Goal: Task Accomplishment & Management: Complete application form

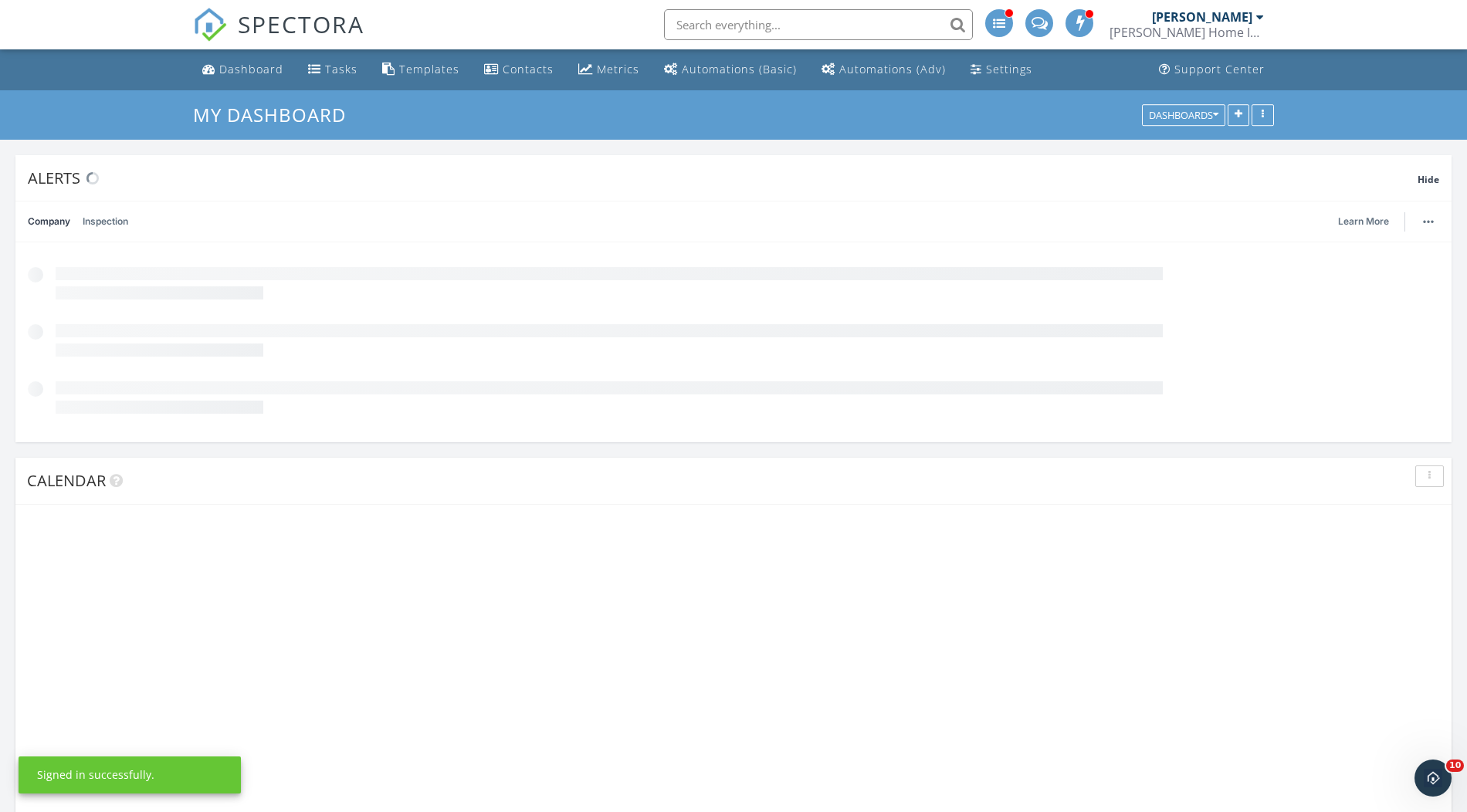
scroll to position [1406, 1468]
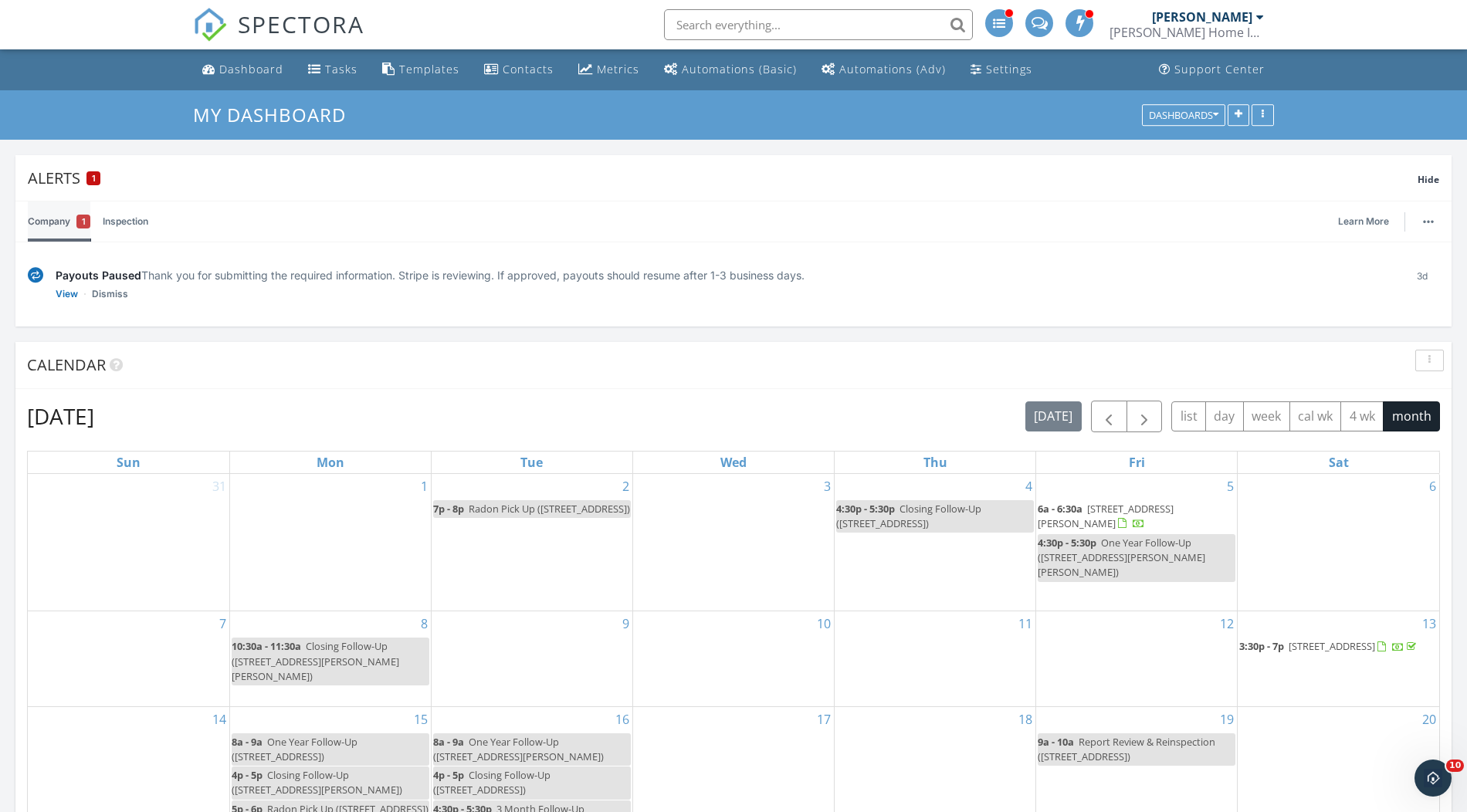
click at [67, 220] on link "Company 1" at bounding box center [58, 221] width 62 height 40
click at [69, 291] on link "View" at bounding box center [67, 295] width 22 height 16
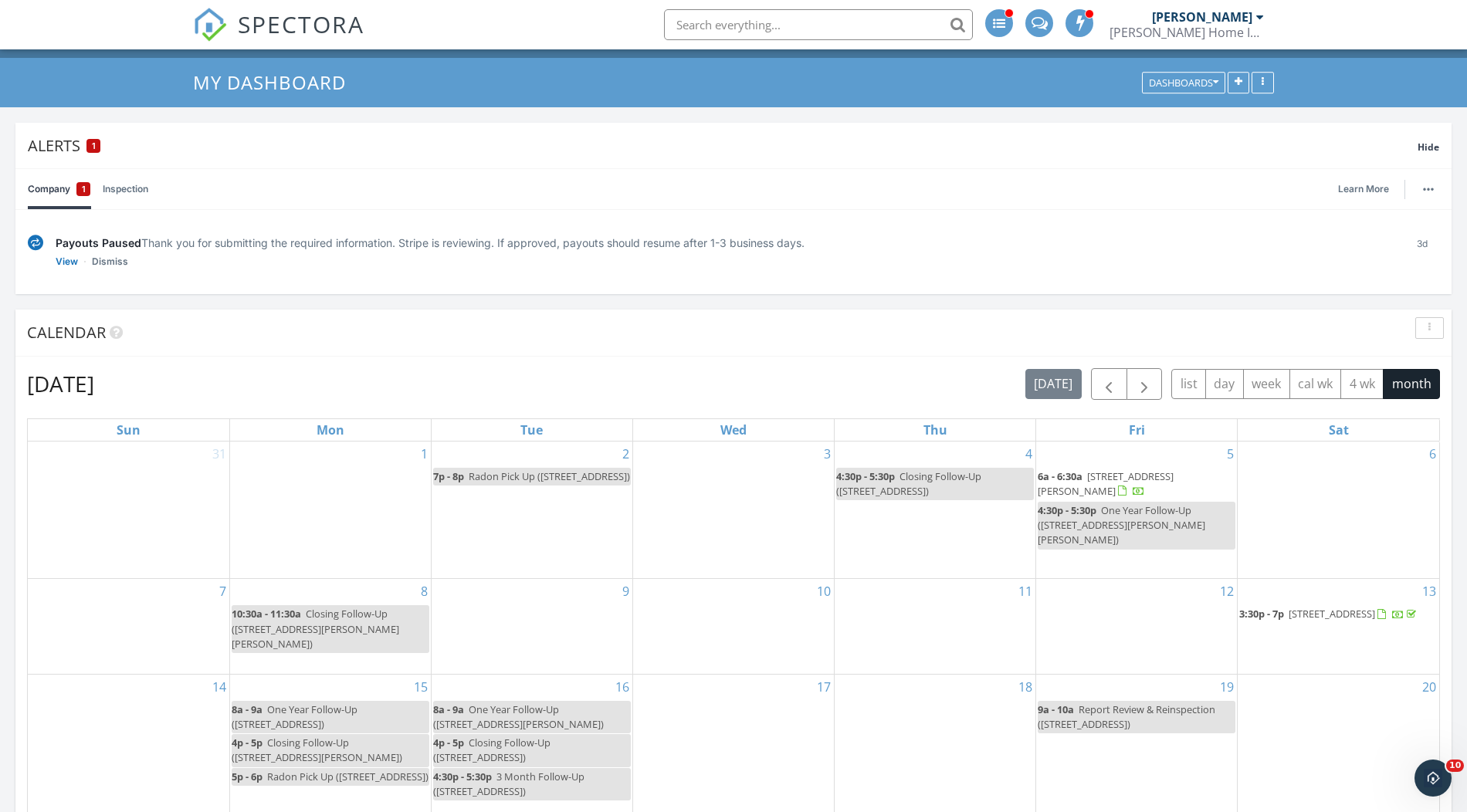
scroll to position [40, 0]
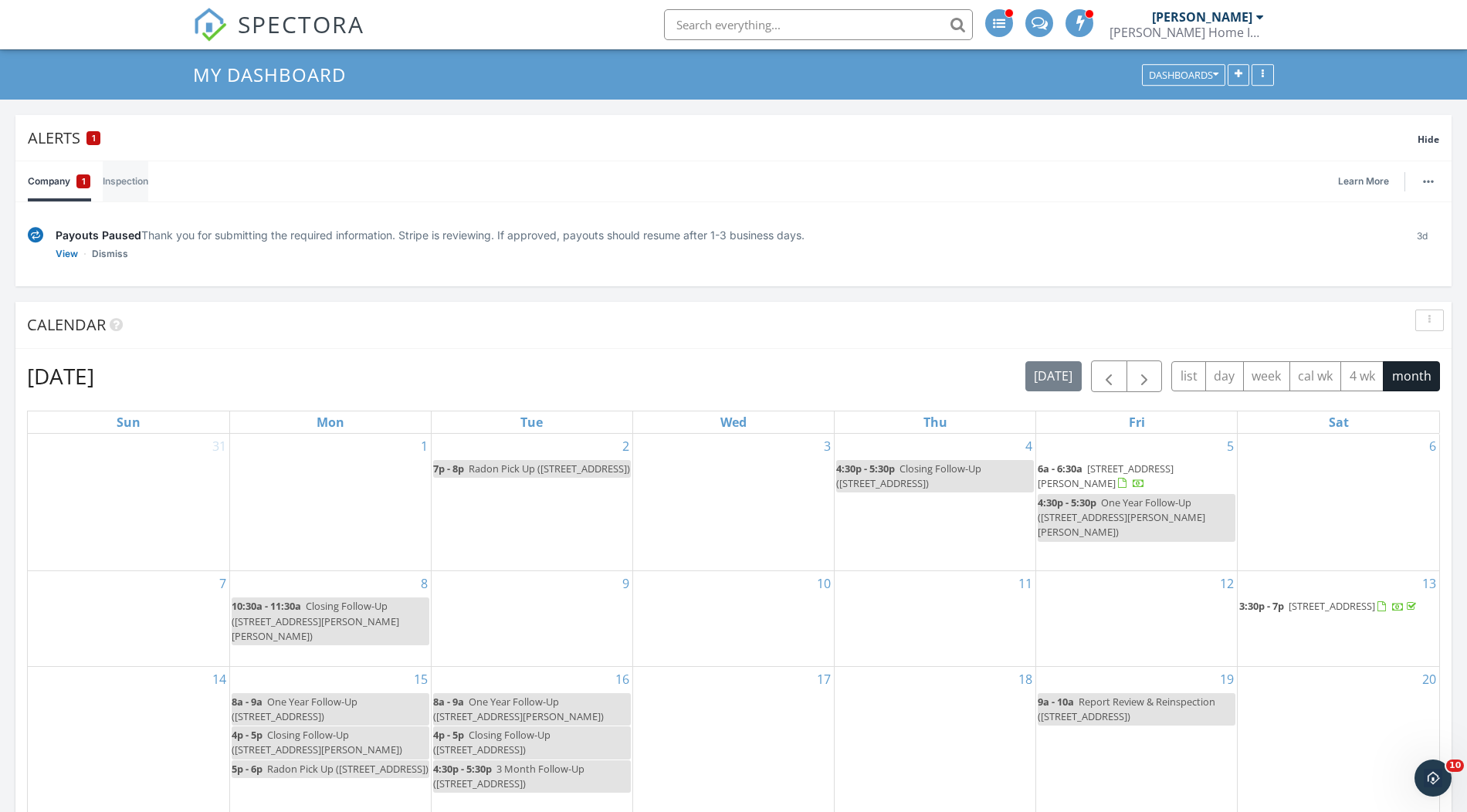
click at [124, 178] on link "Inspection" at bounding box center [125, 181] width 46 height 40
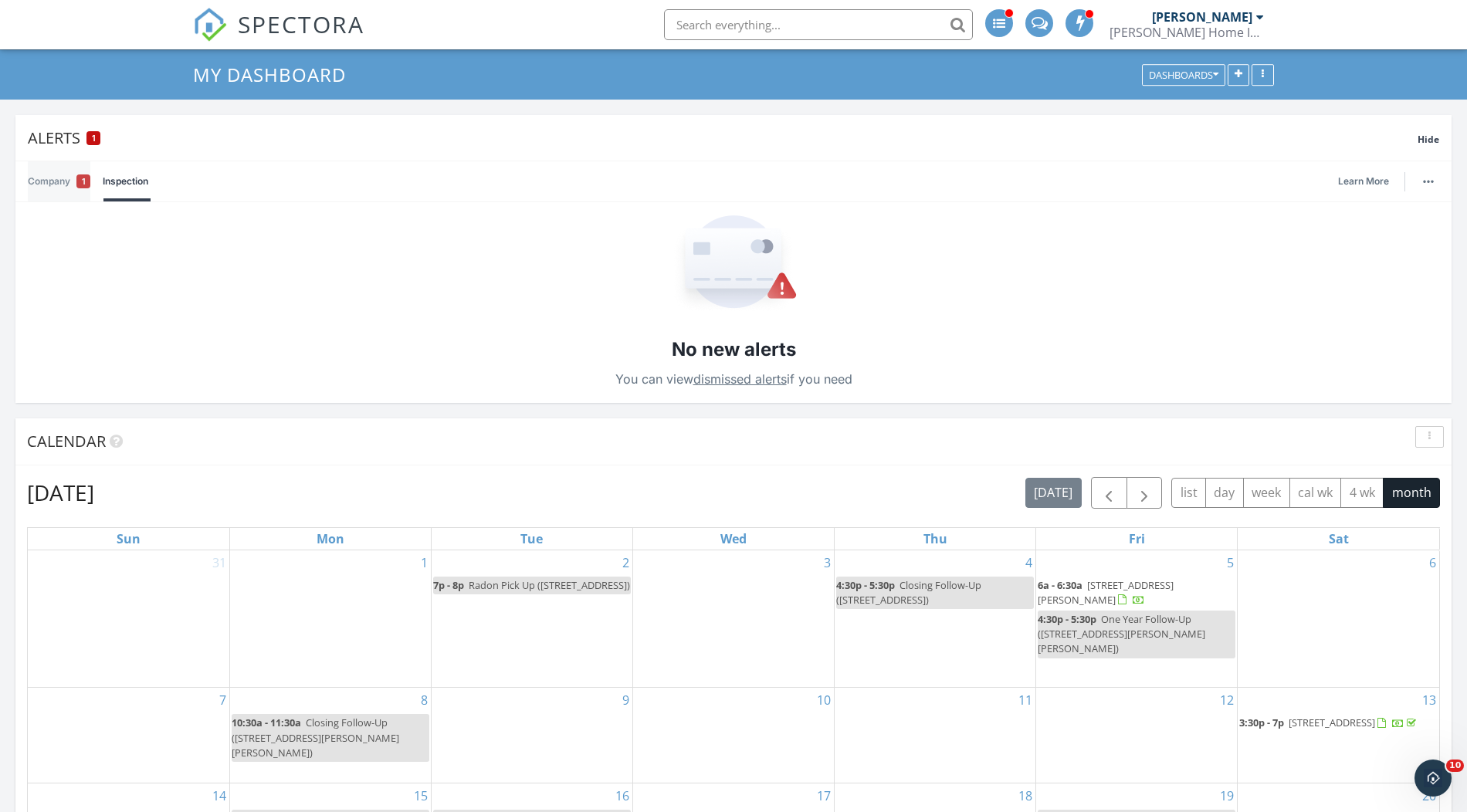
click at [49, 179] on link "Company 1" at bounding box center [58, 181] width 62 height 40
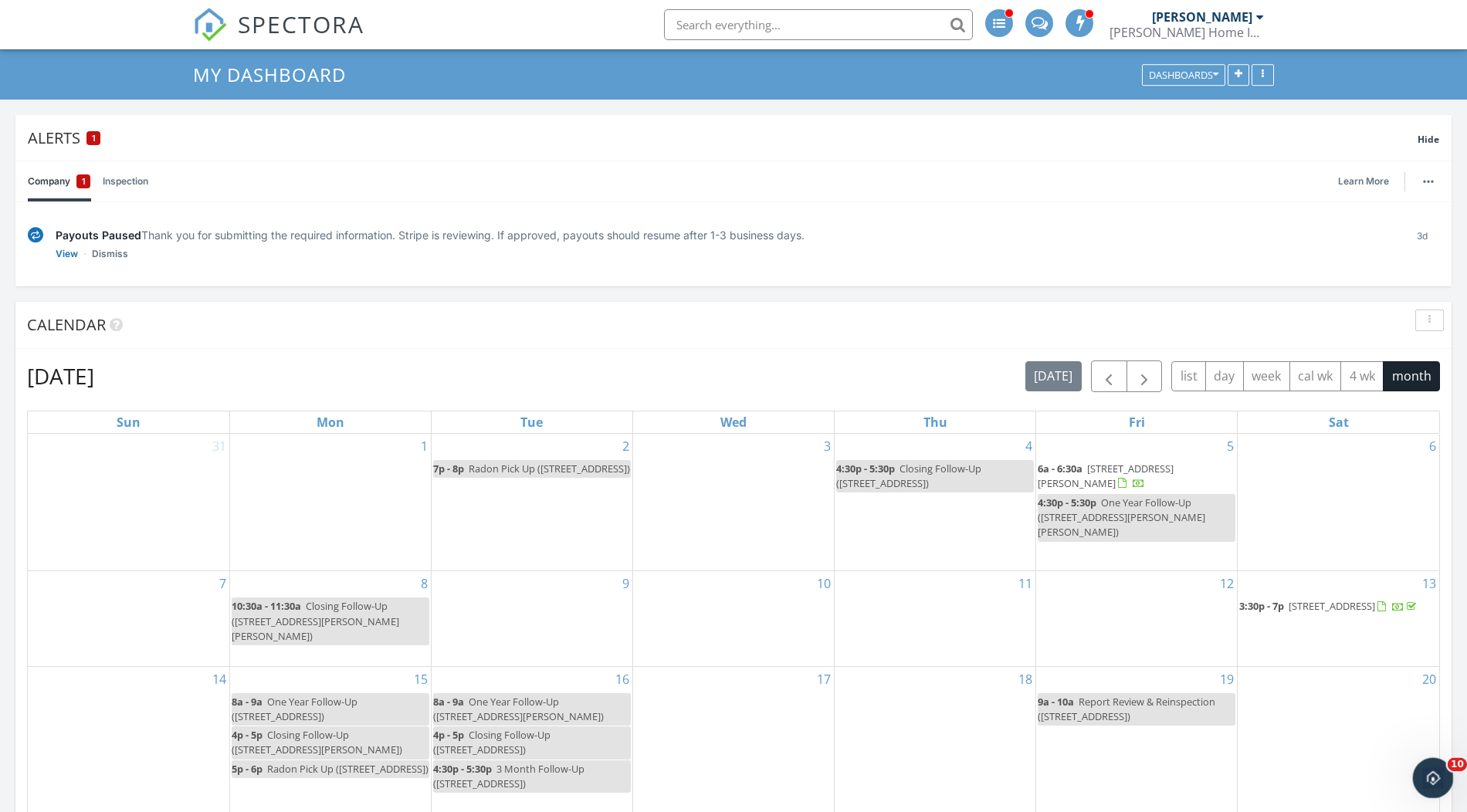
click at [1424, 766] on icon "Open Intercom Messenger" at bounding box center [1431, 776] width 25 height 25
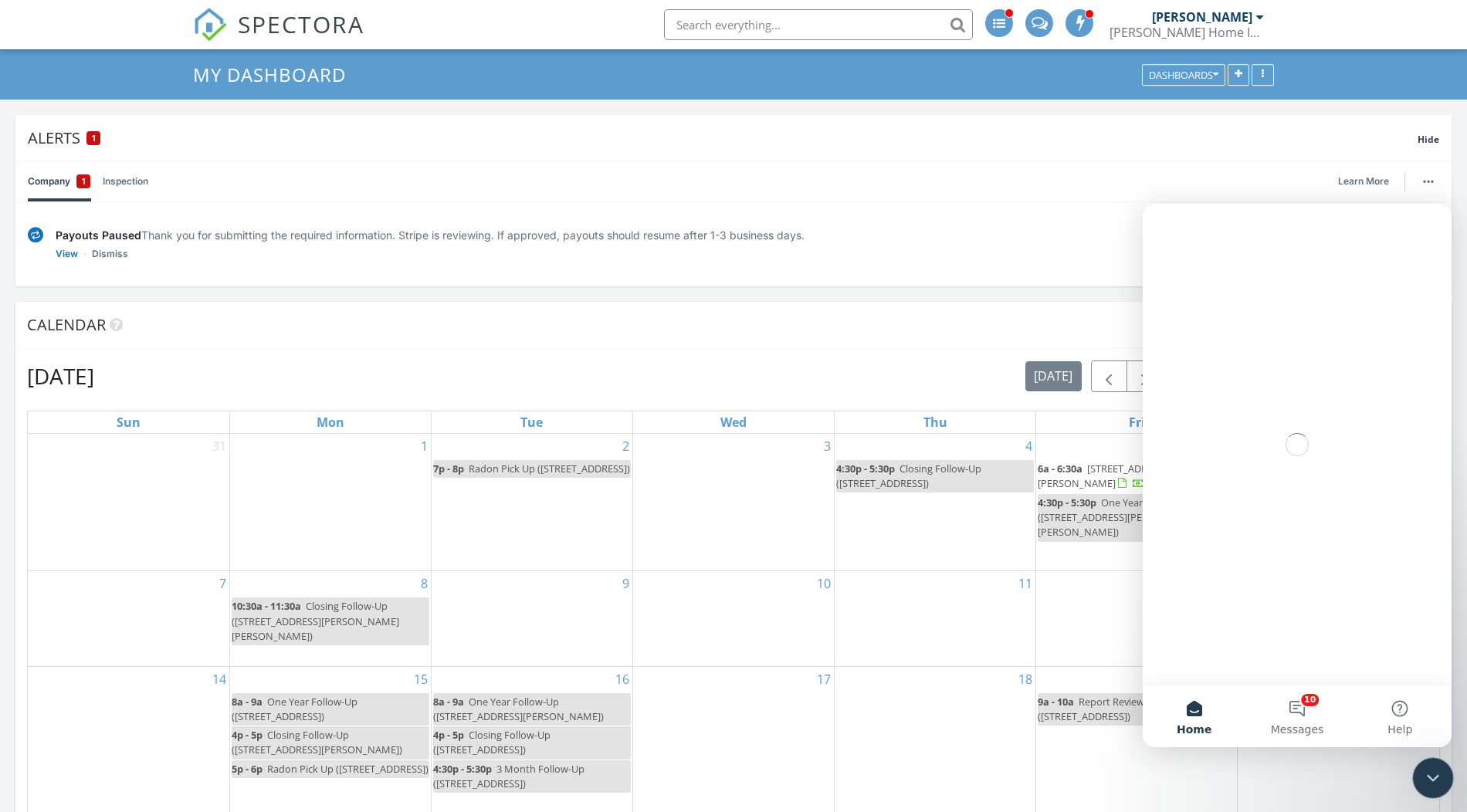
scroll to position [0, 0]
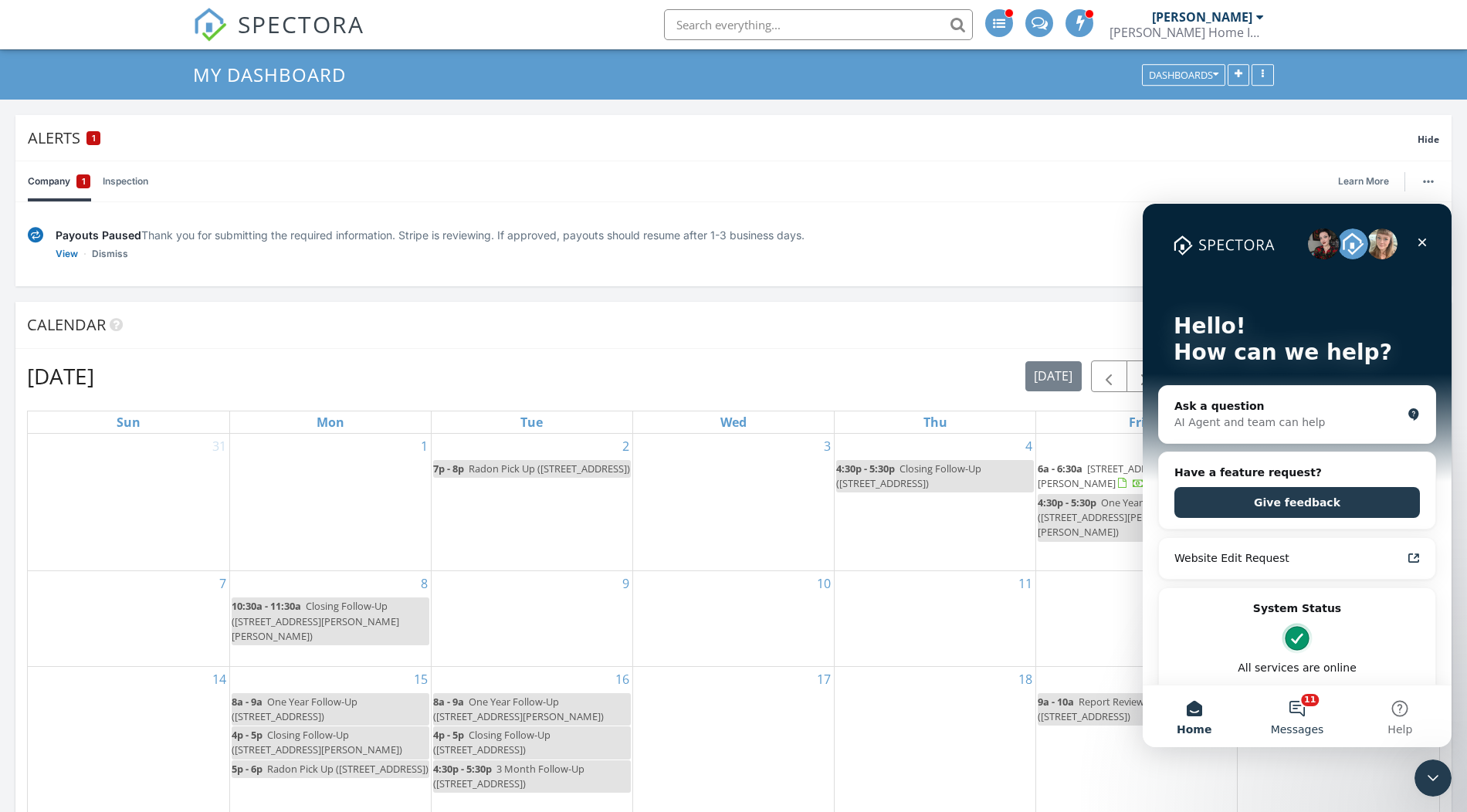
click at [1303, 710] on button "11 Messages" at bounding box center [1297, 716] width 102 height 61
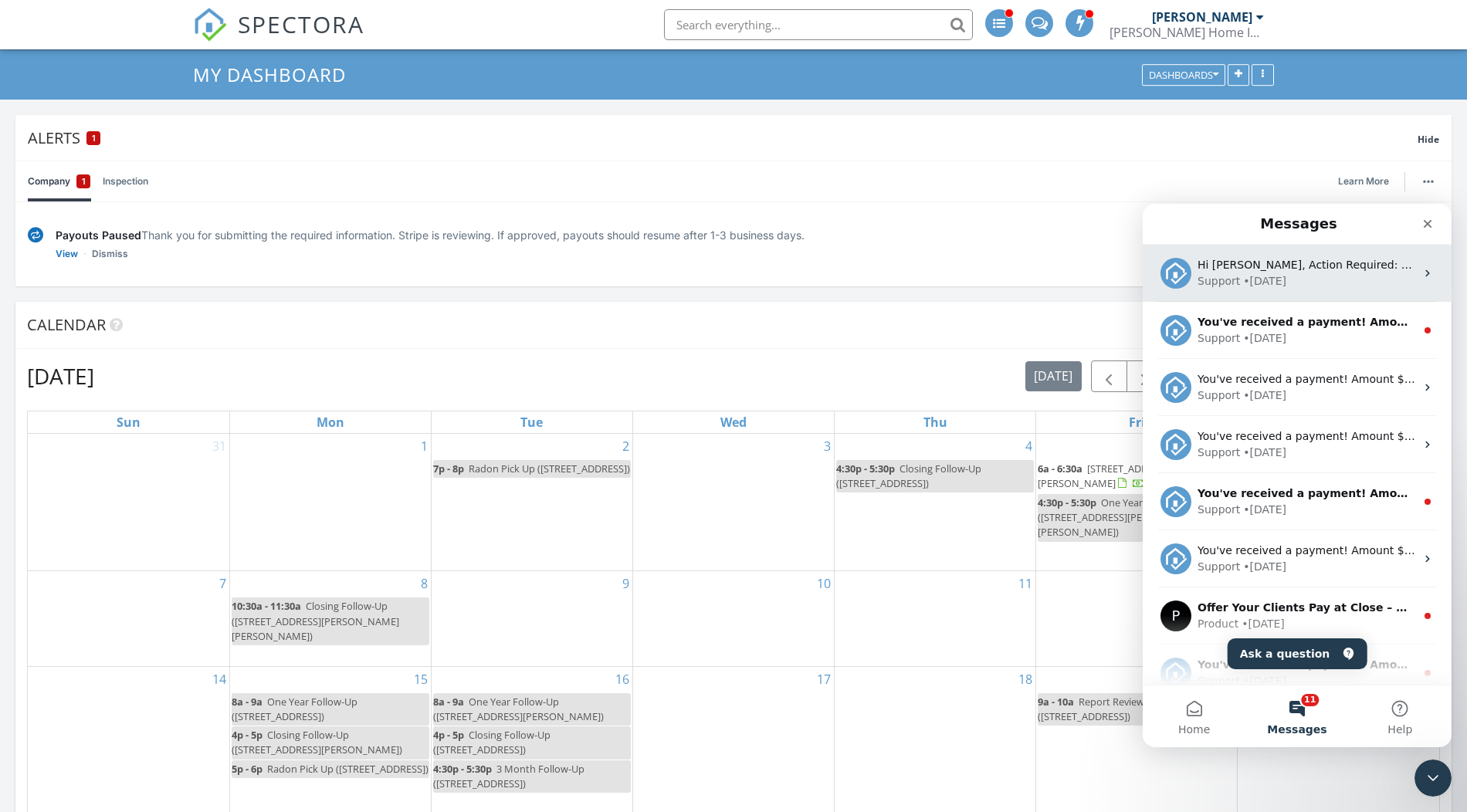
click at [1265, 276] on div "• 2d ago" at bounding box center [1265, 281] width 43 height 17
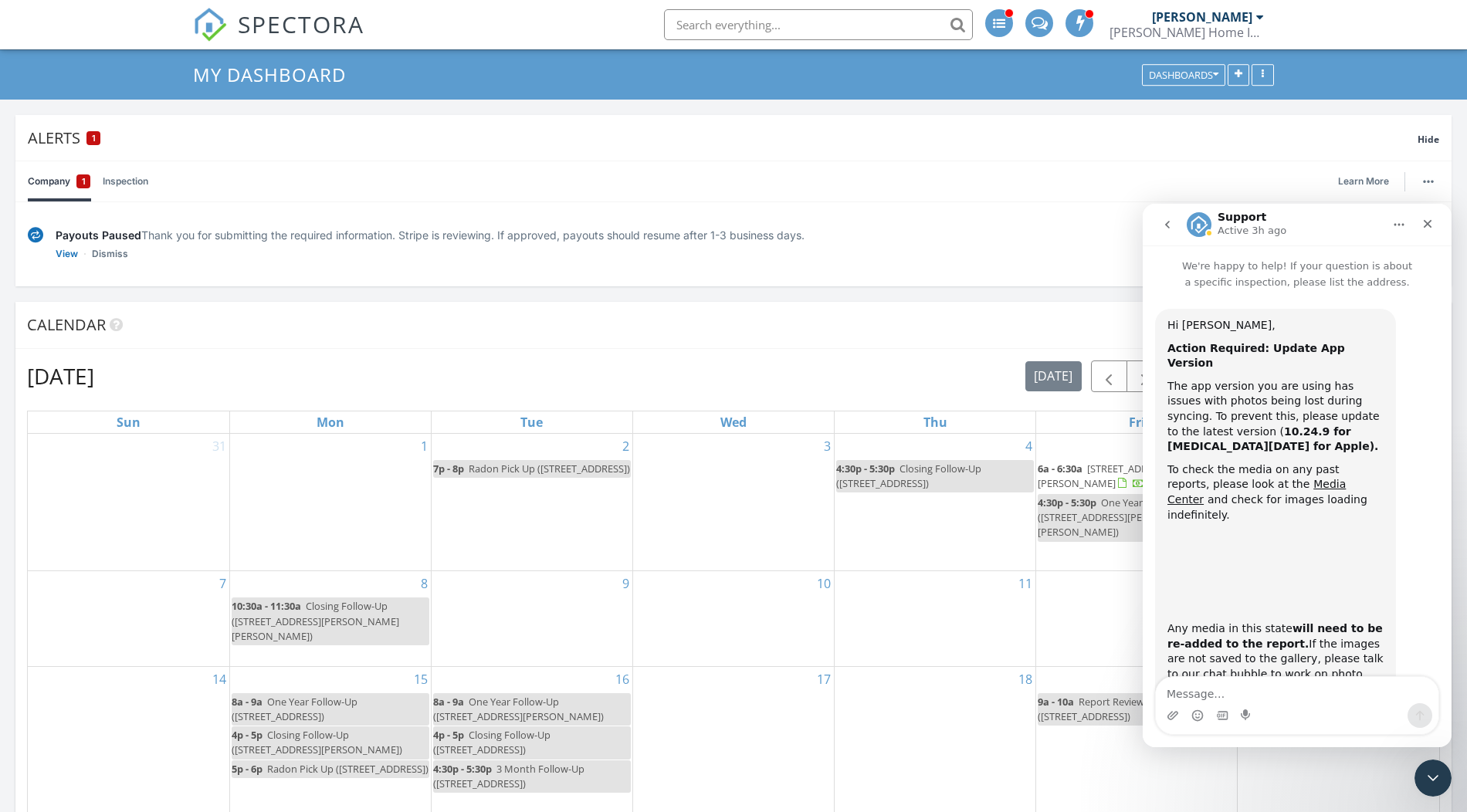
scroll to position [23, 0]
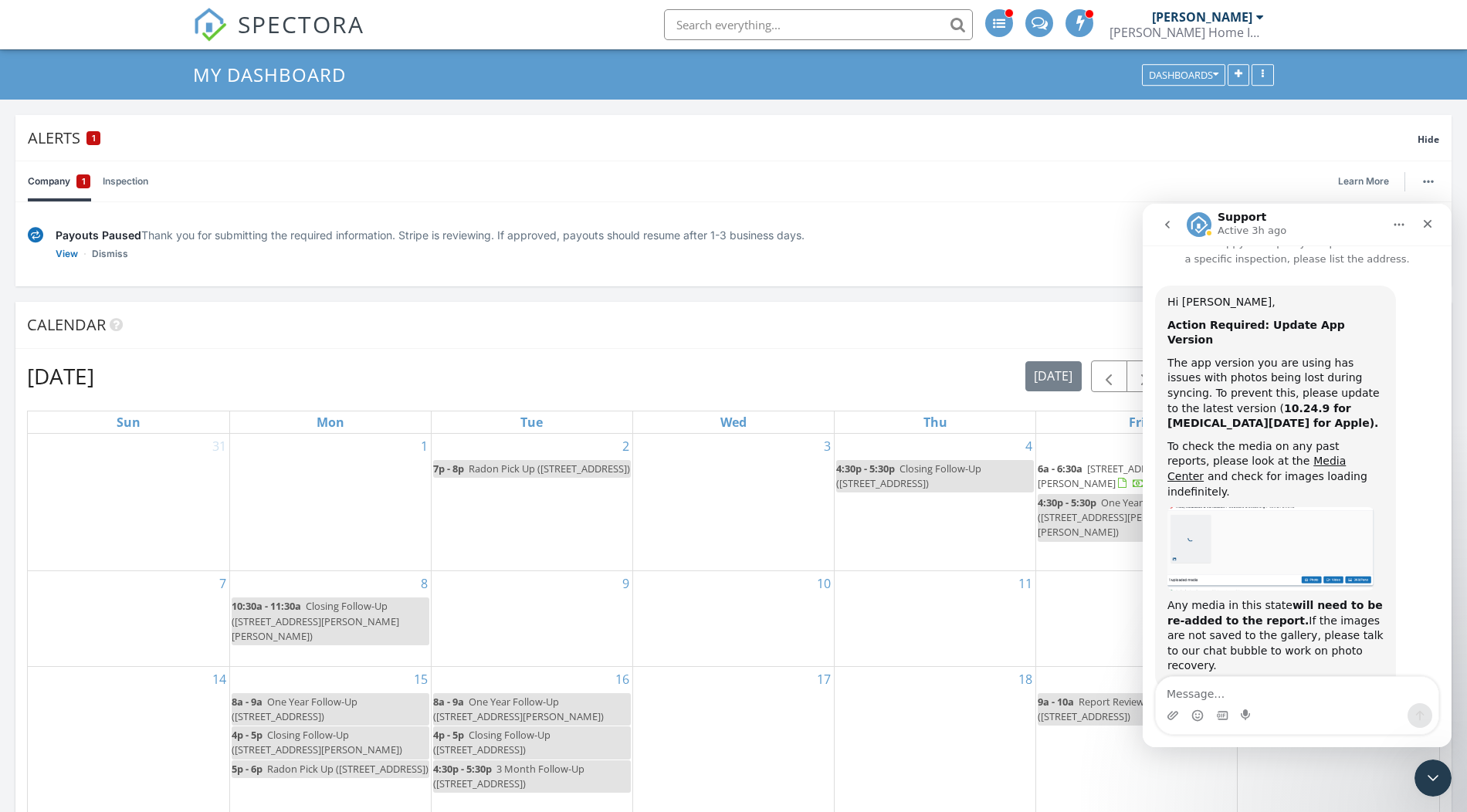
click at [1168, 219] on icon "go back" at bounding box center [1168, 224] width 13 height 13
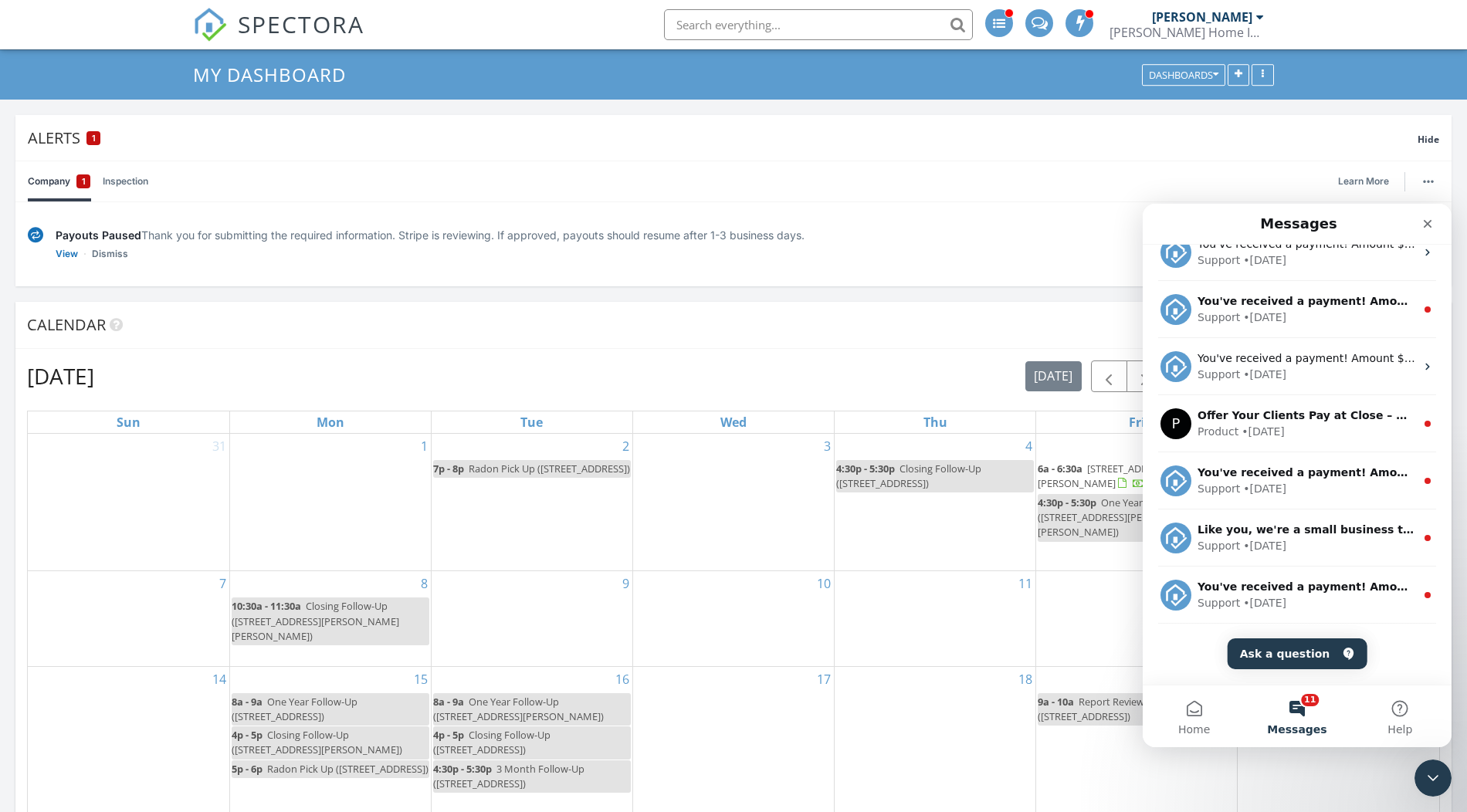
scroll to position [0, 0]
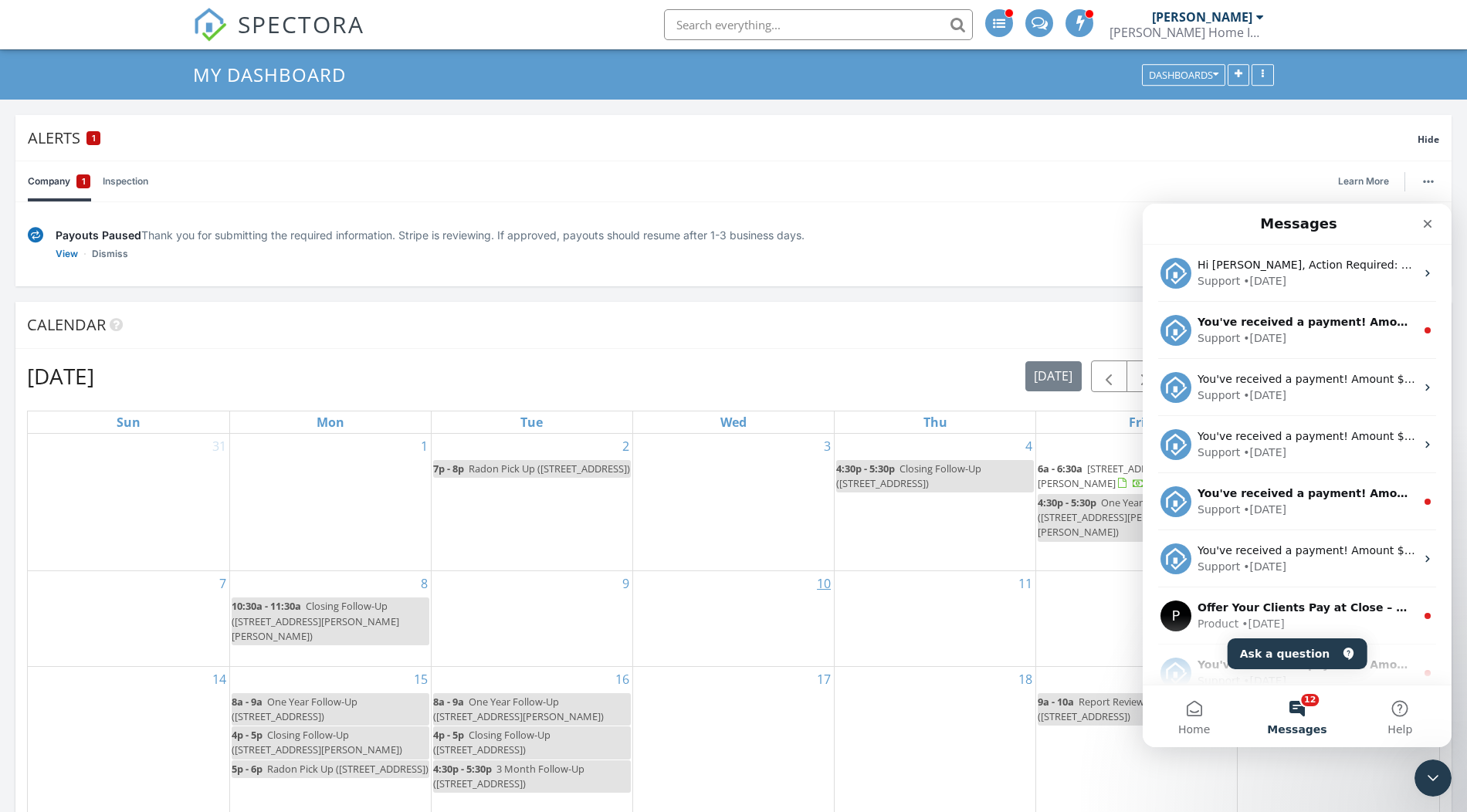
click at [818, 581] on link "10" at bounding box center [823, 583] width 20 height 24
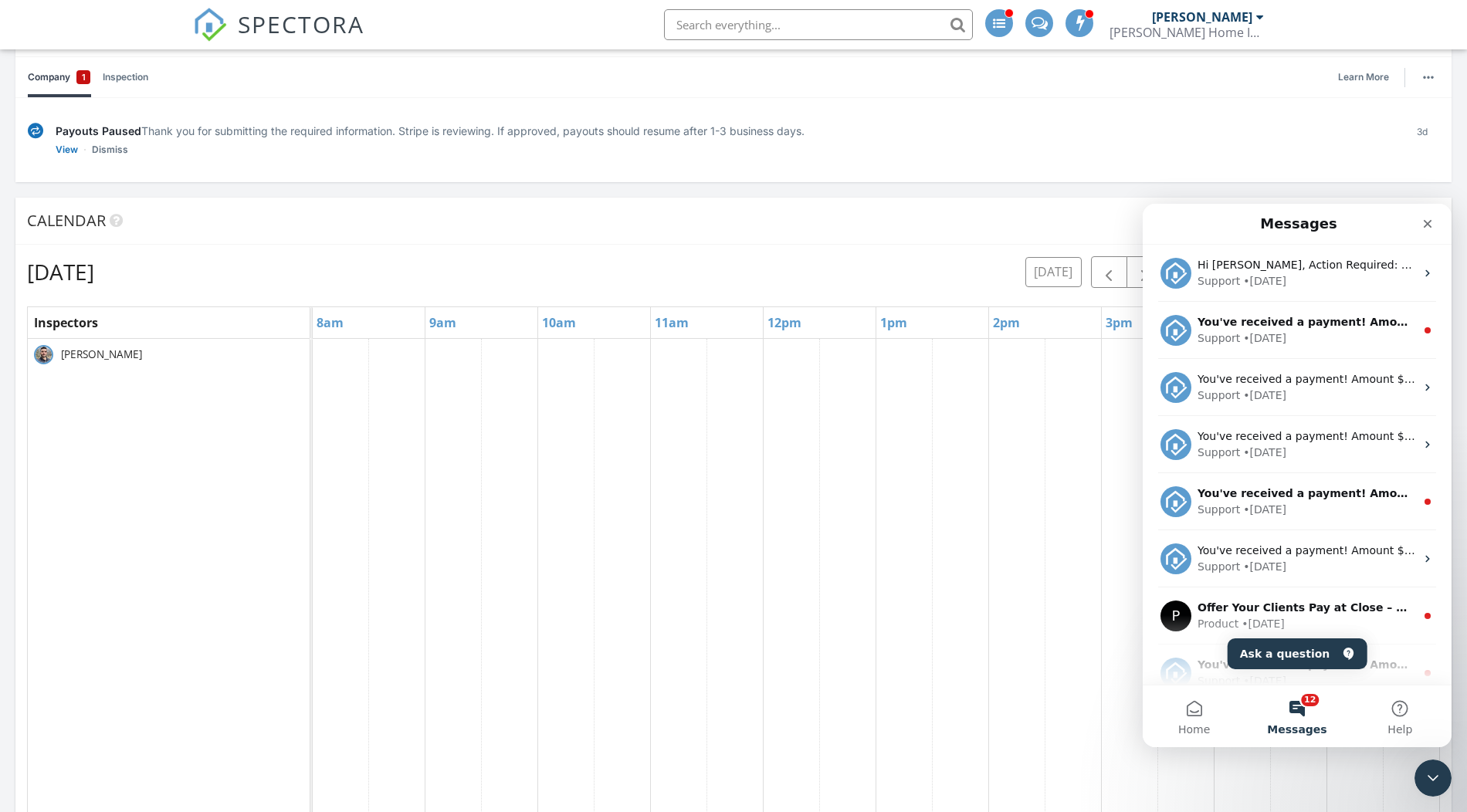
scroll to position [149, 0]
click at [1434, 209] on nav "Messages" at bounding box center [1297, 224] width 309 height 41
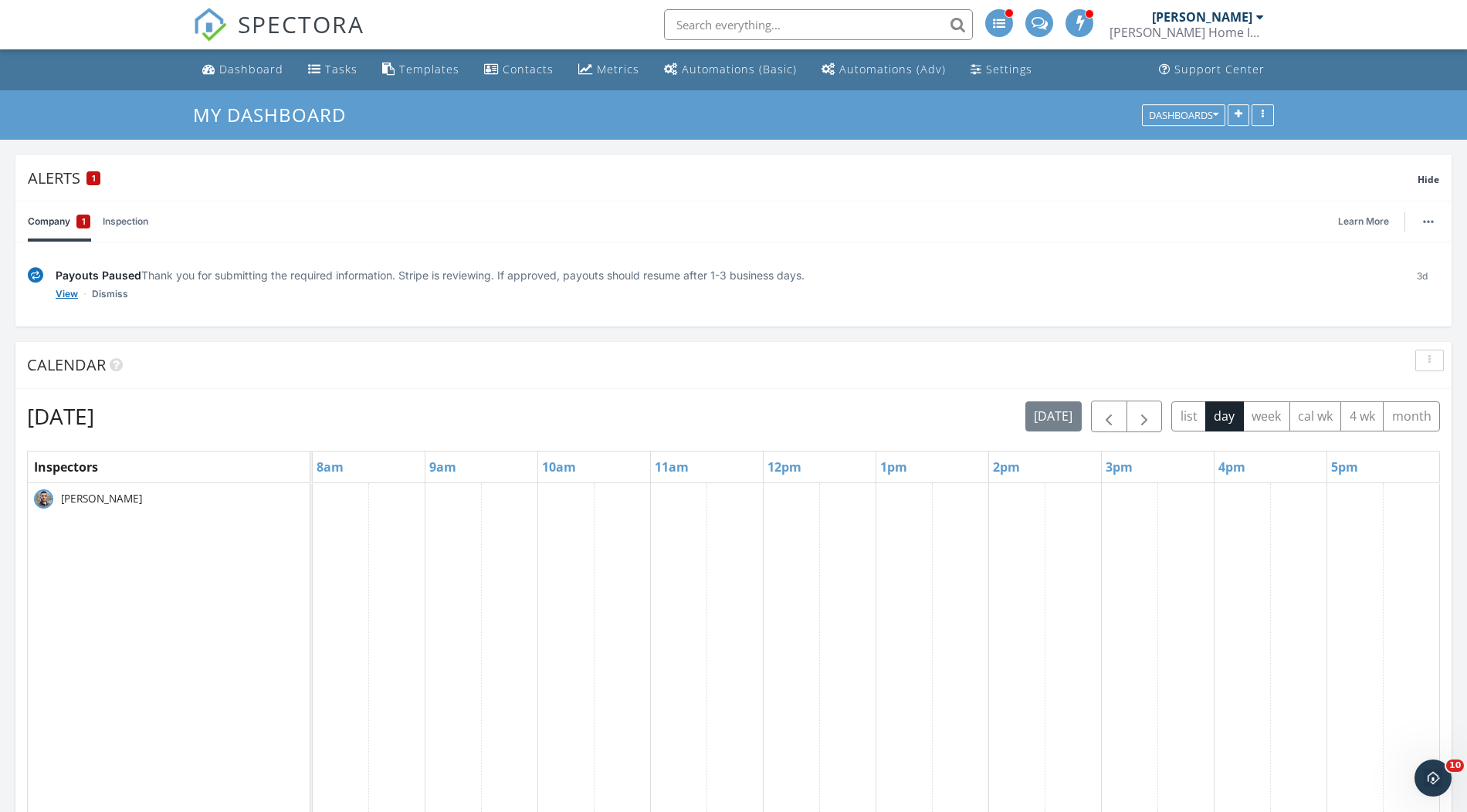
click at [69, 291] on link "View" at bounding box center [67, 295] width 22 height 16
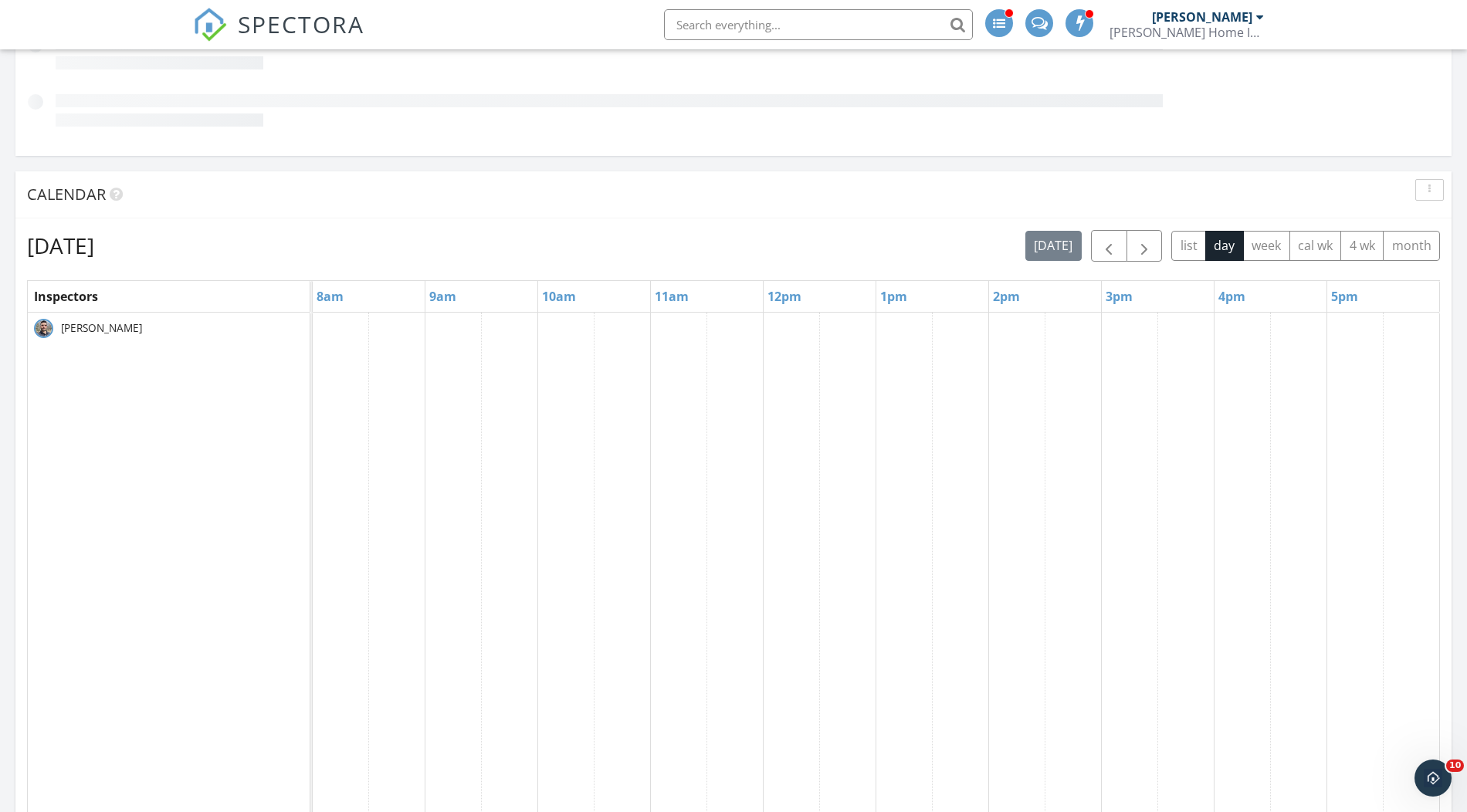
scroll to position [290, 0]
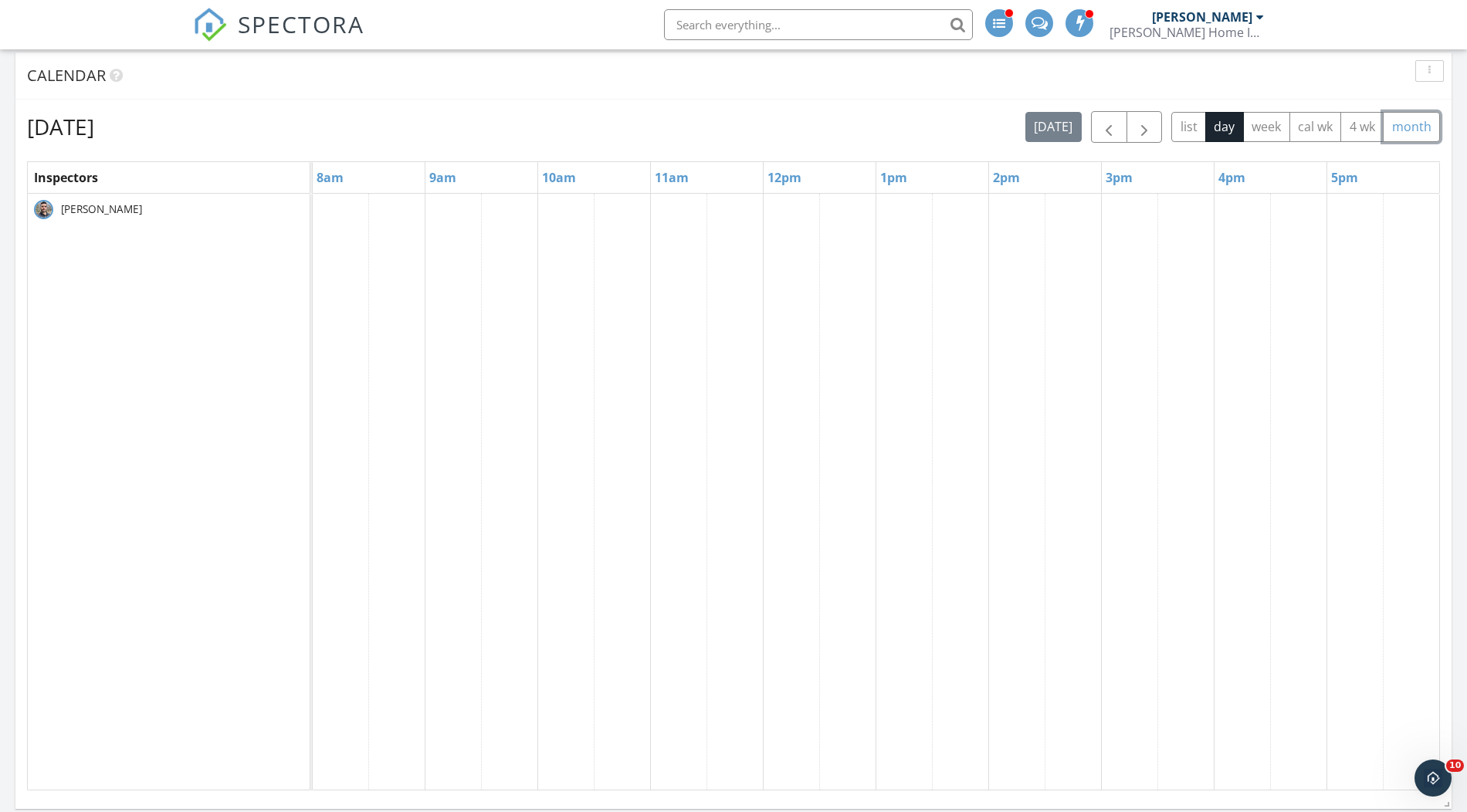
click at [1401, 124] on button "month" at bounding box center [1411, 127] width 58 height 30
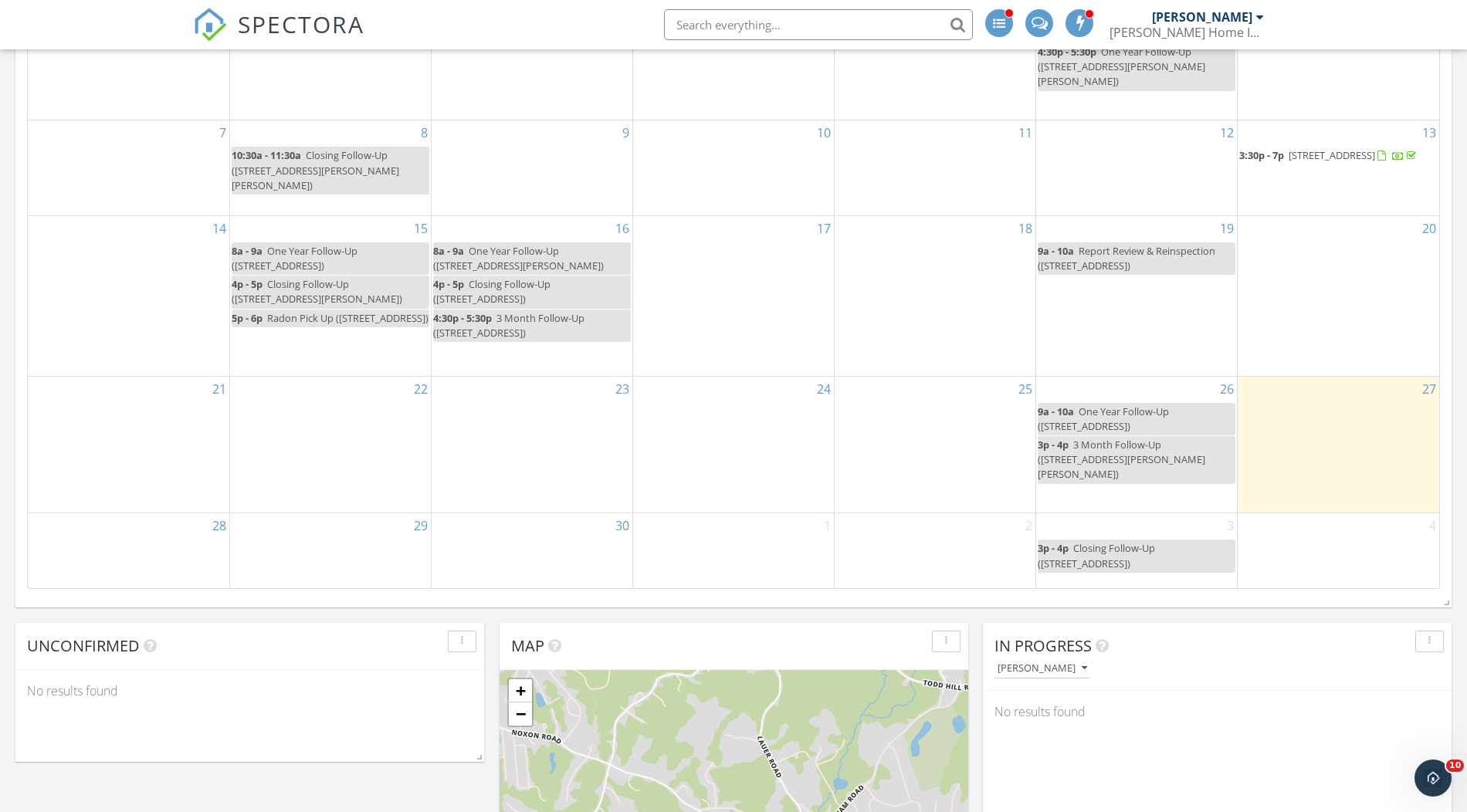
scroll to position [502, 0]
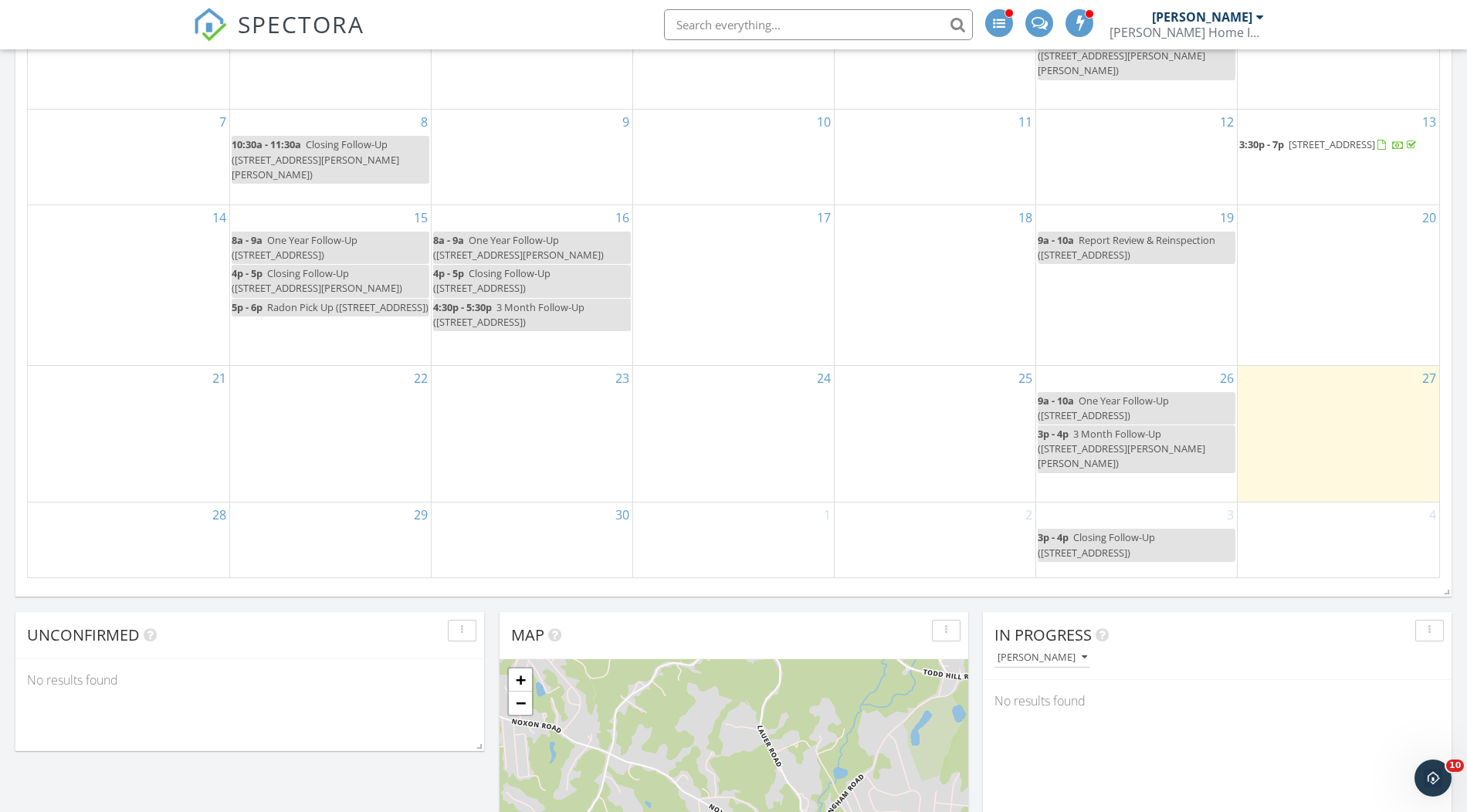
click at [306, 509] on div "29" at bounding box center [330, 540] width 201 height 76
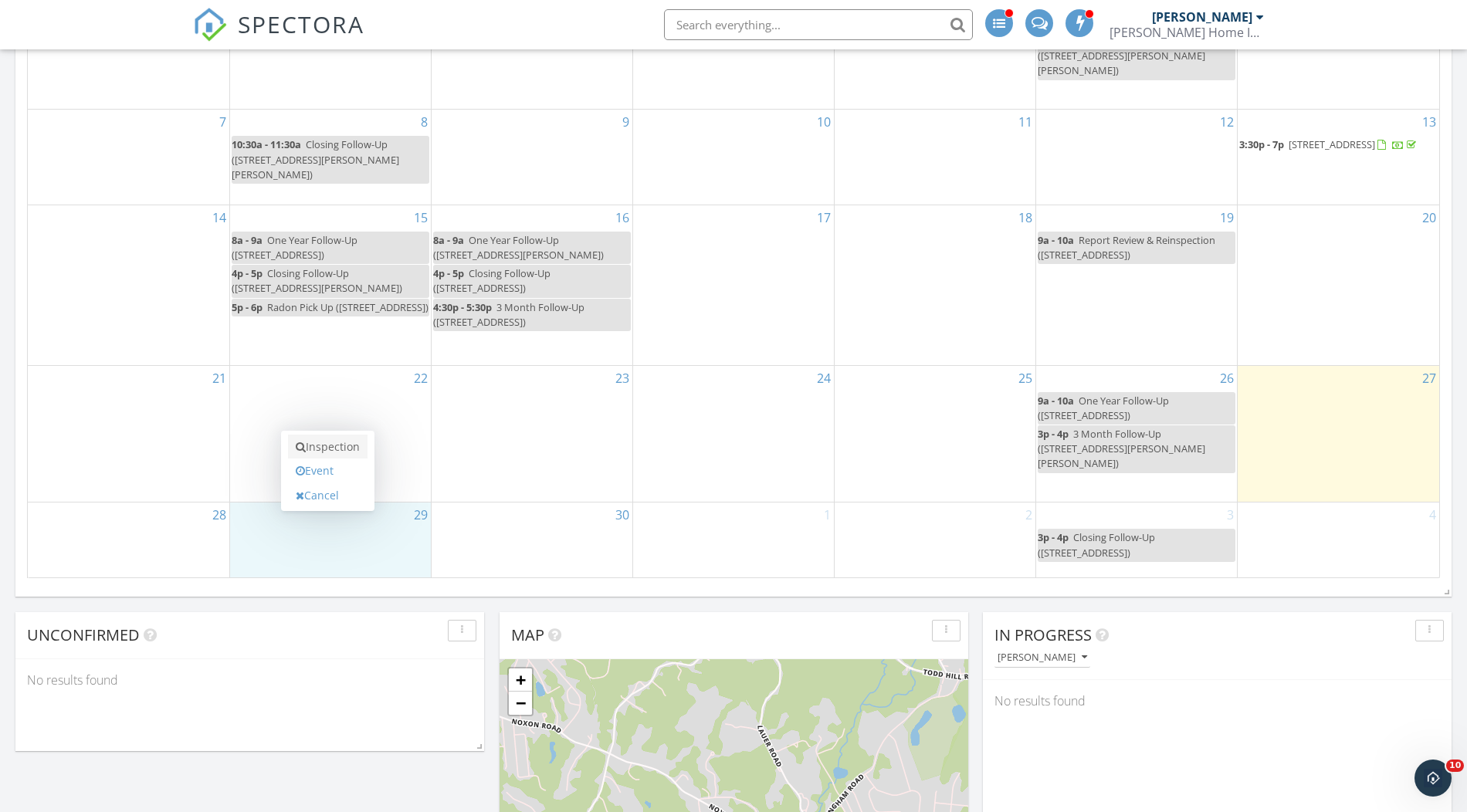
click at [334, 443] on link "Inspection" at bounding box center [328, 447] width 80 height 24
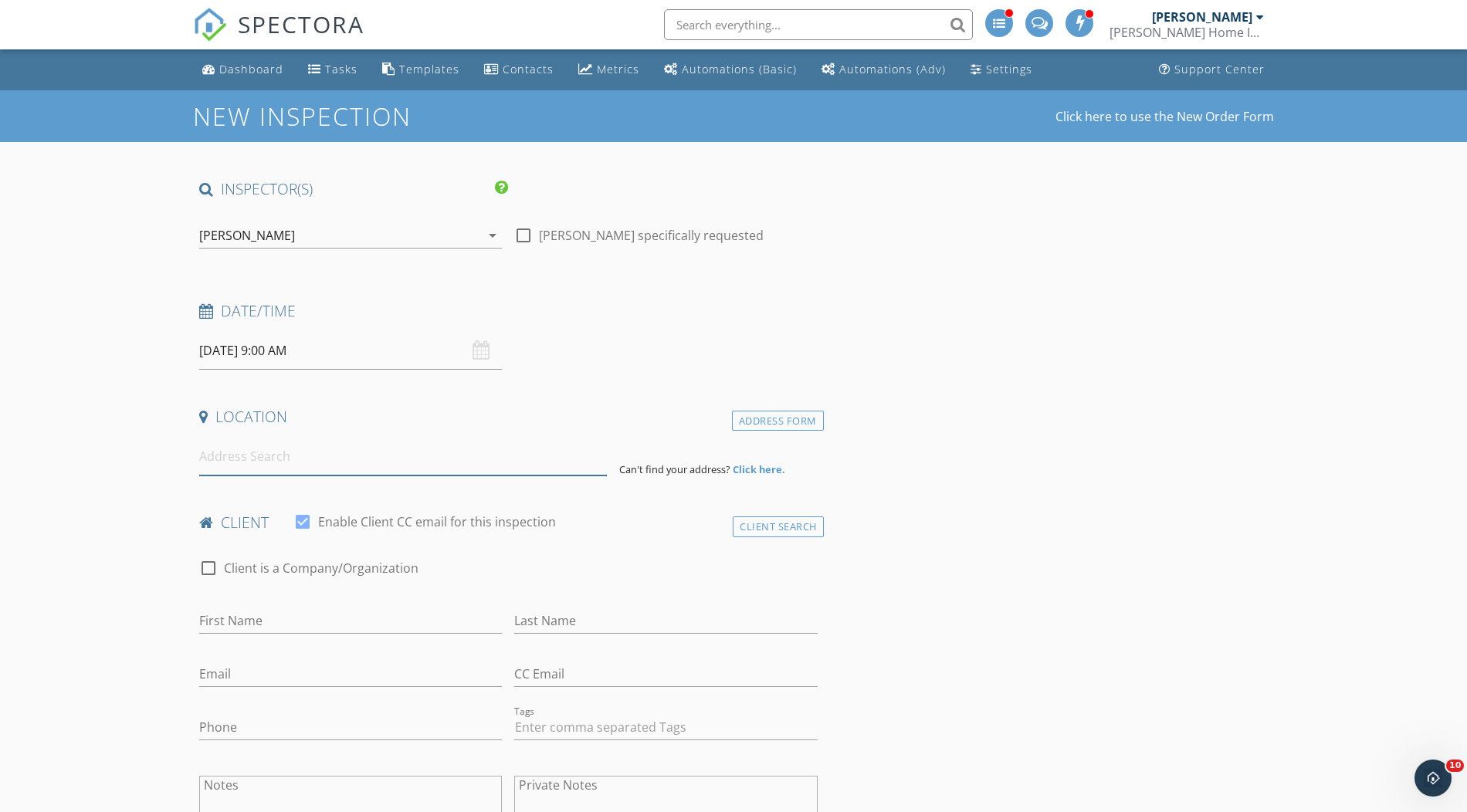
click at [240, 454] on input at bounding box center [403, 457] width 407 height 38
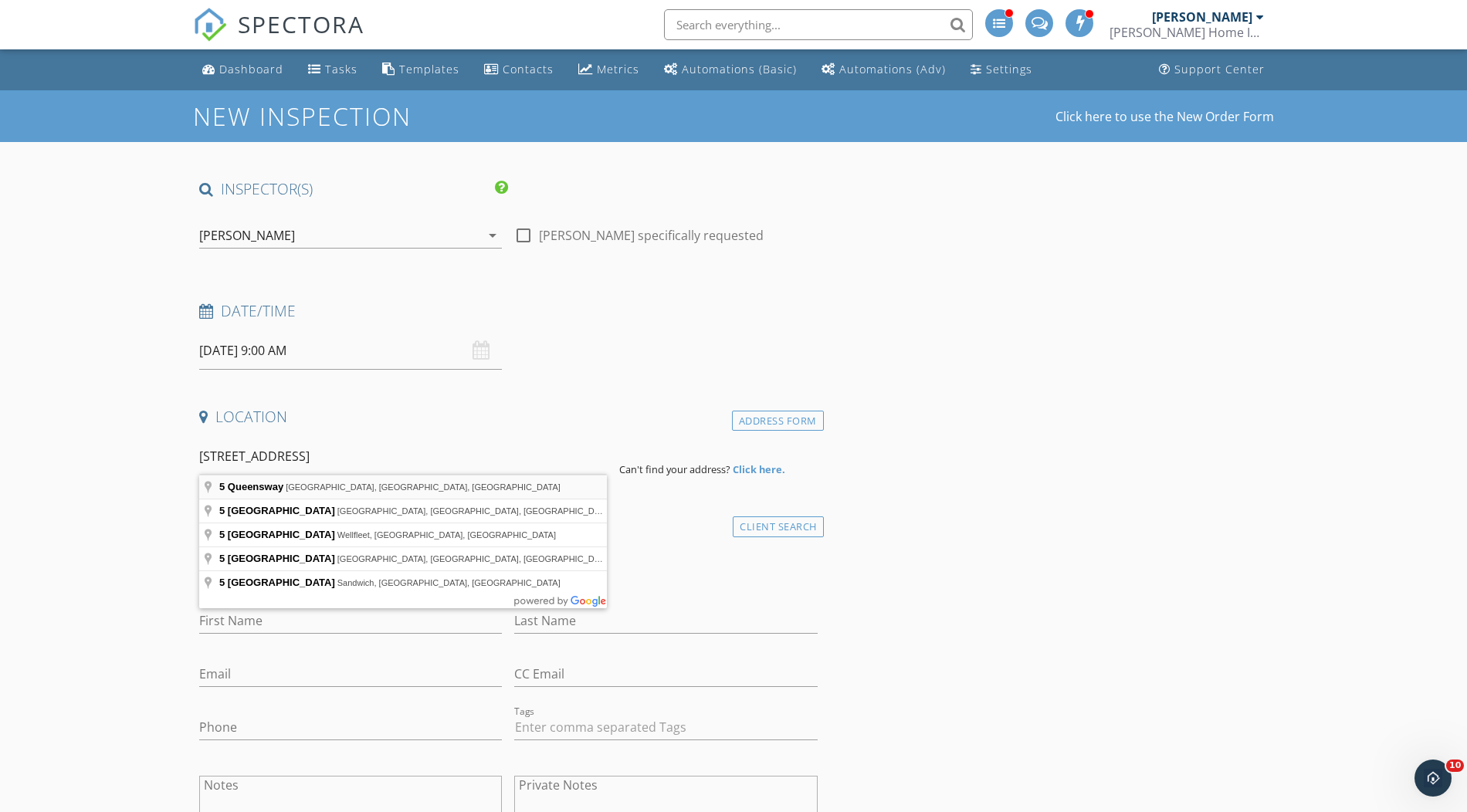
type input "5 Queensway, Queensbury, NY, USA"
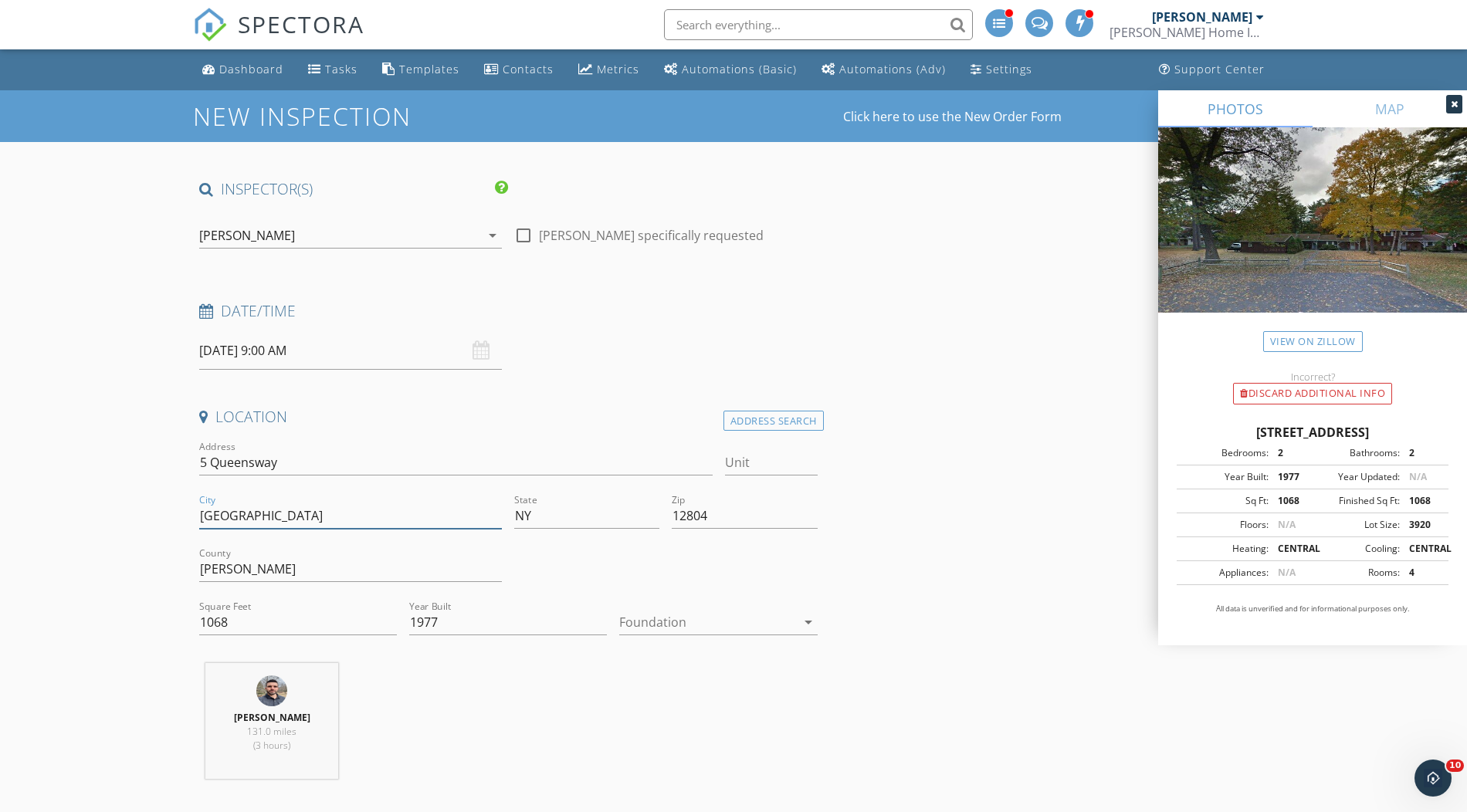
drag, startPoint x: 226, startPoint y: 507, endPoint x: 195, endPoint y: 507, distance: 31.0
click at [195, 507] on div "City Glens Falls North" at bounding box center [351, 517] width 315 height 54
type input "[GEOGRAPHIC_DATA]"
click at [721, 510] on input "12804" at bounding box center [745, 516] width 145 height 25
type input "1"
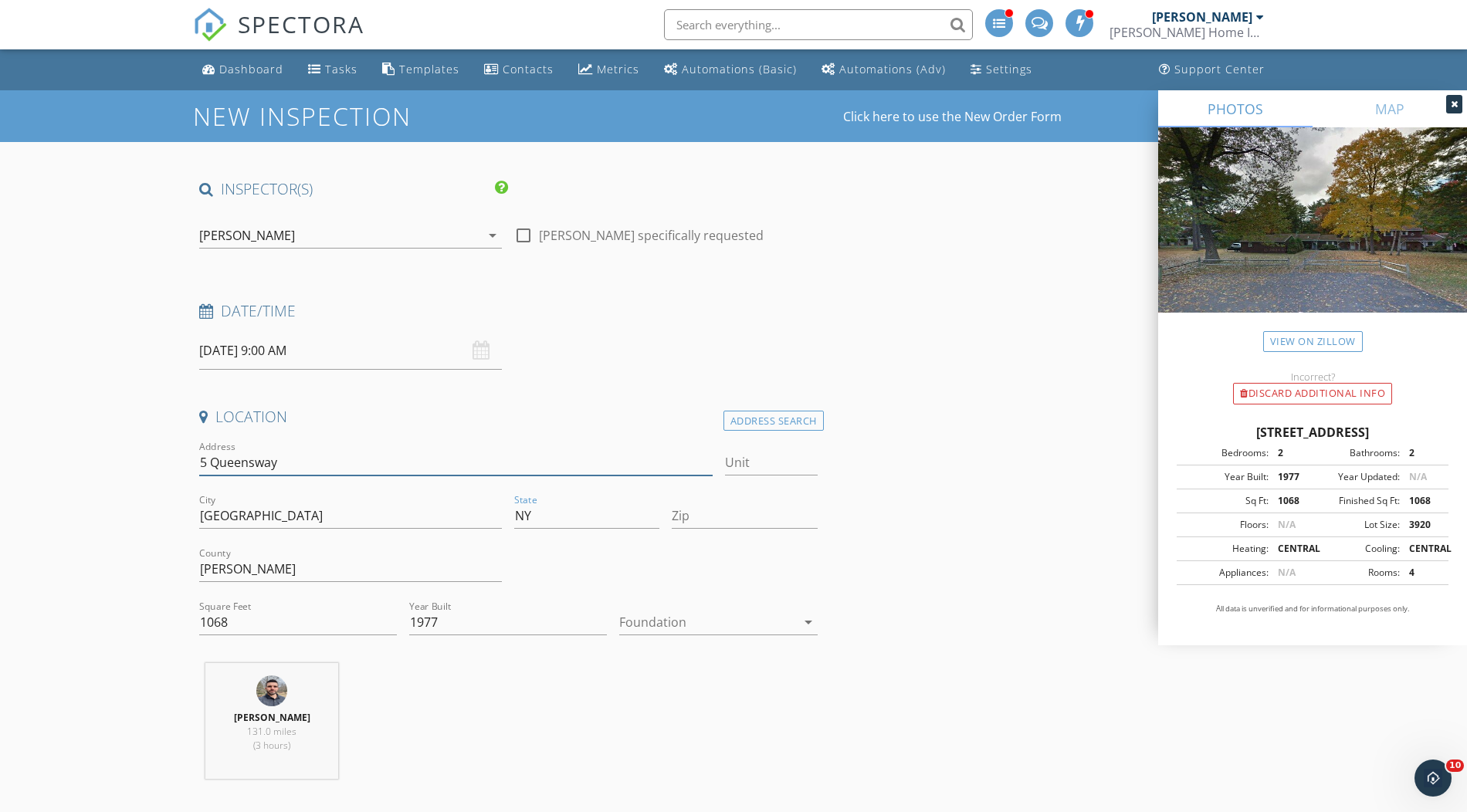
click at [303, 467] on input "5 Queensway" at bounding box center [456, 462] width 514 height 25
drag, startPoint x: 303, startPoint y: 462, endPoint x: 363, endPoint y: 444, distance: 62.6
click at [736, 428] on div "Address Search" at bounding box center [773, 421] width 100 height 20
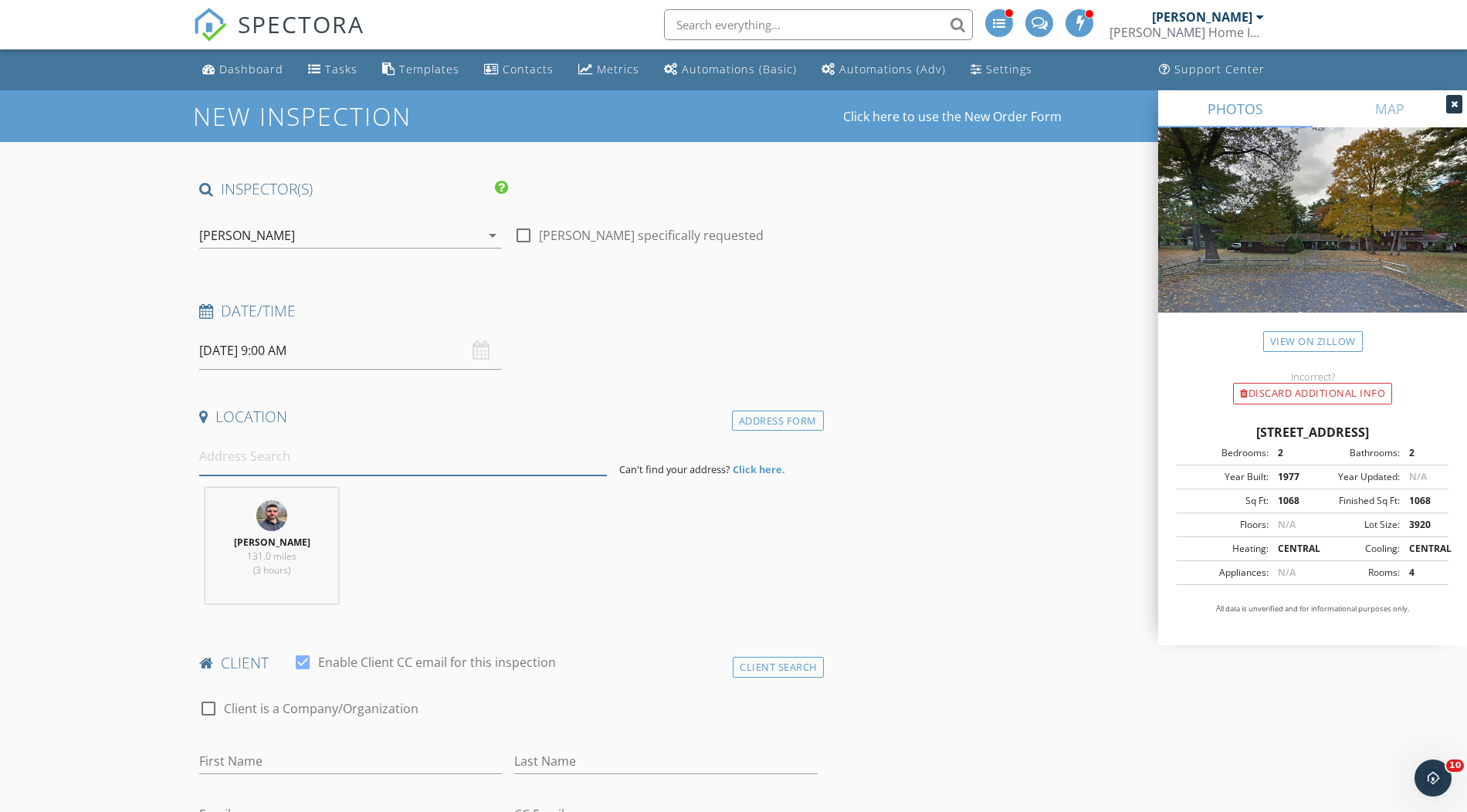
click at [255, 465] on input at bounding box center [403, 457] width 407 height 38
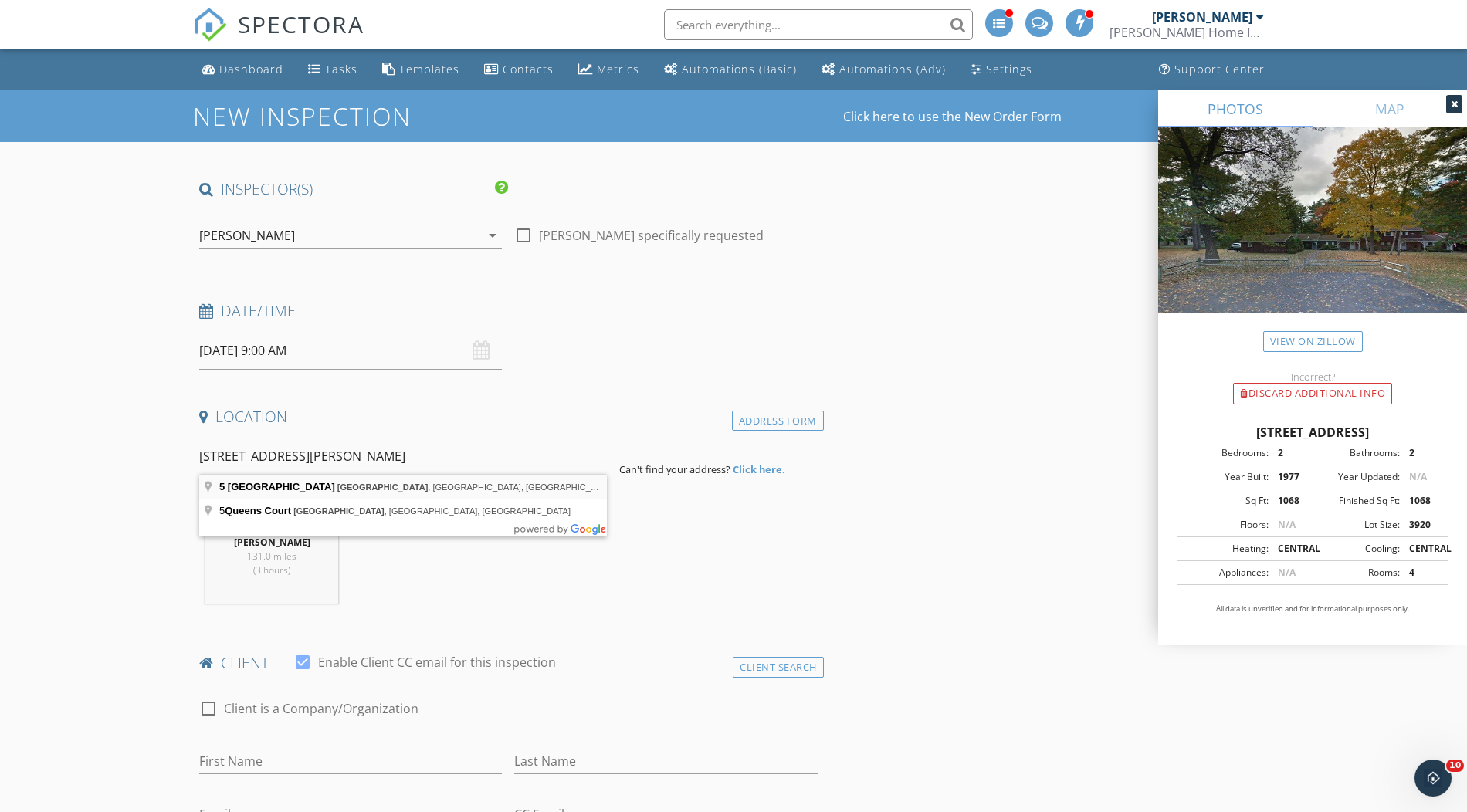
type input "5 Queens Way, Newburgh, NY, USA"
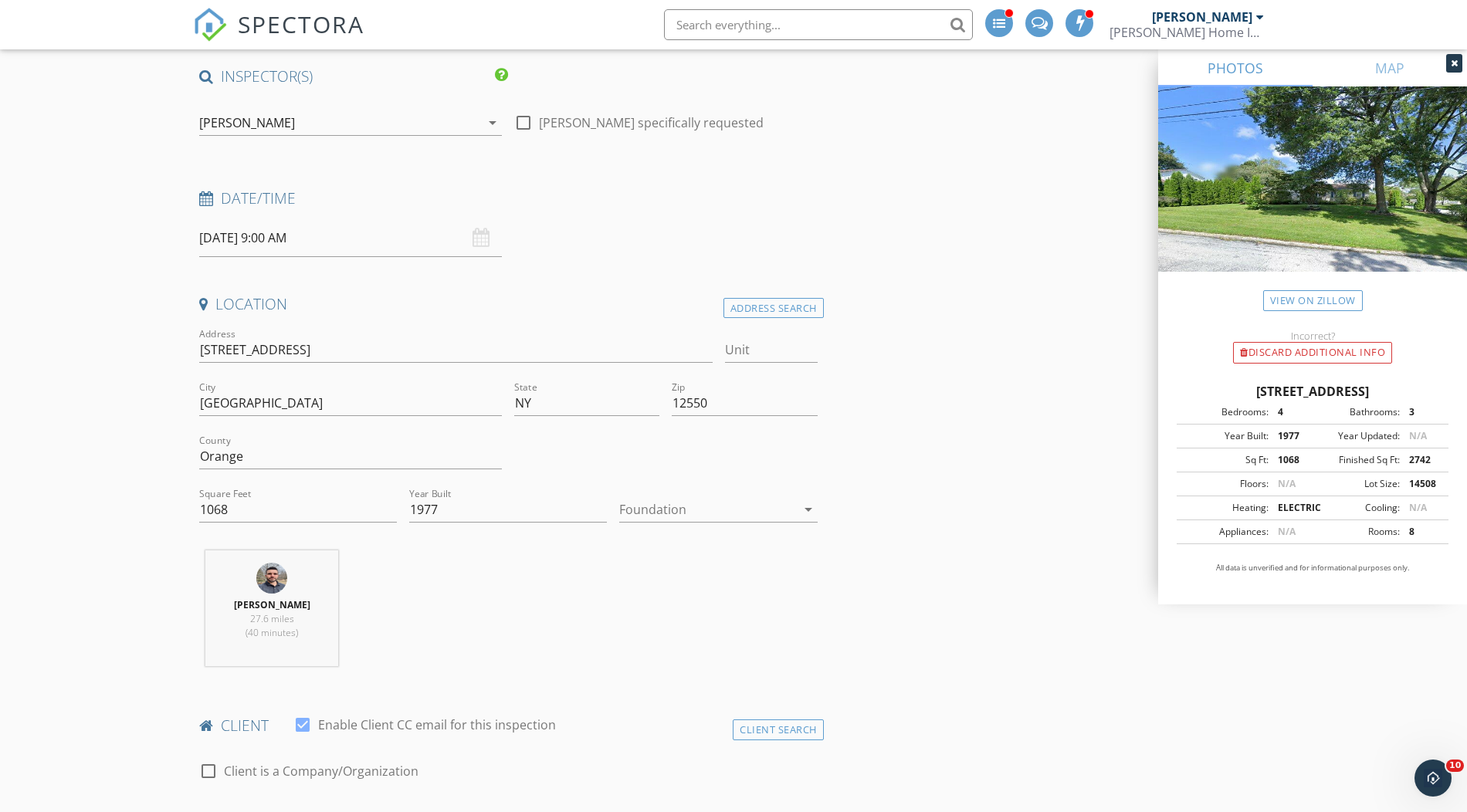
scroll to position [121, 0]
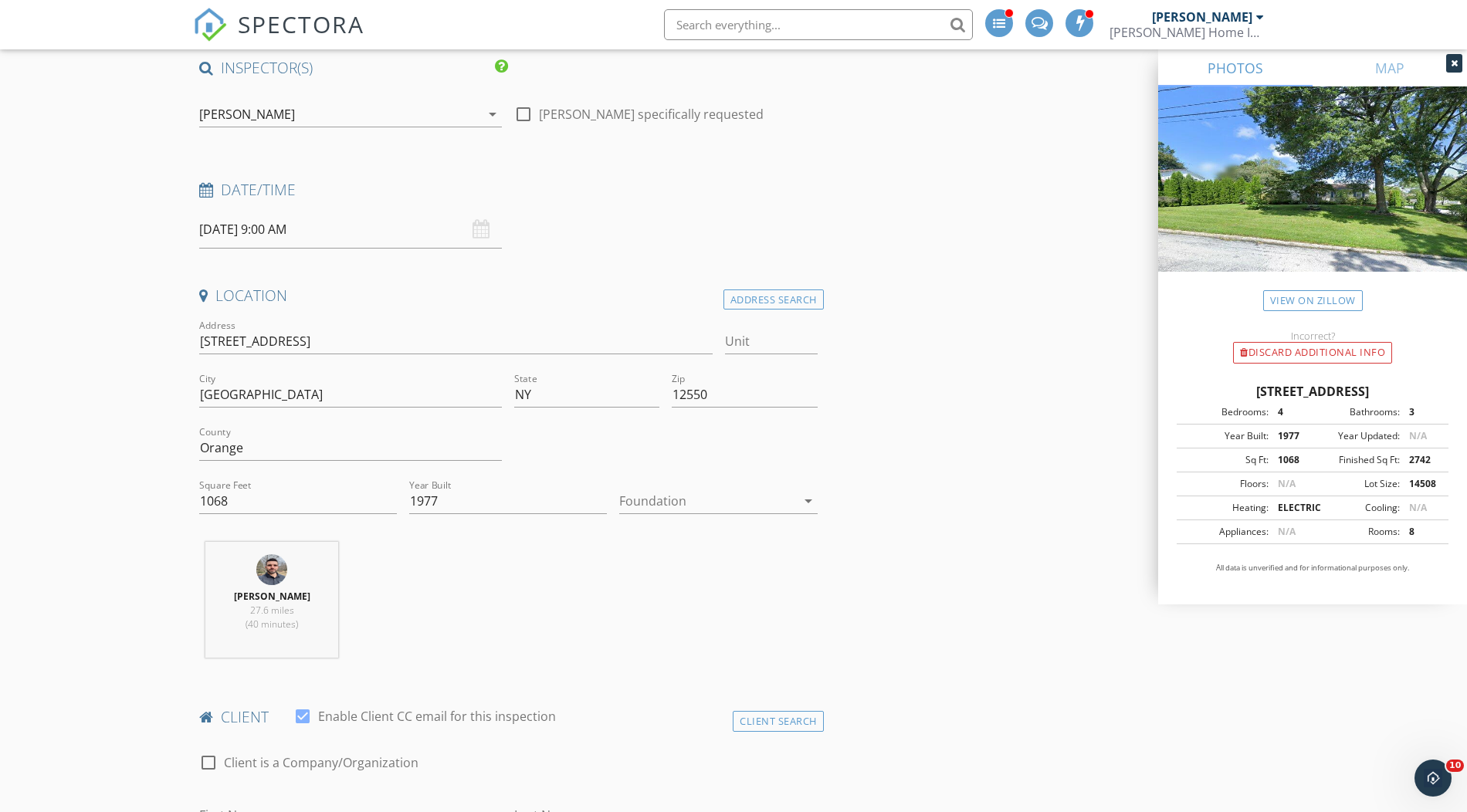
click at [667, 491] on div at bounding box center [707, 500] width 176 height 24
drag, startPoint x: 683, startPoint y: 552, endPoint x: 639, endPoint y: 555, distance: 44.1
click at [682, 552] on div "Basement" at bounding box center [719, 541] width 173 height 37
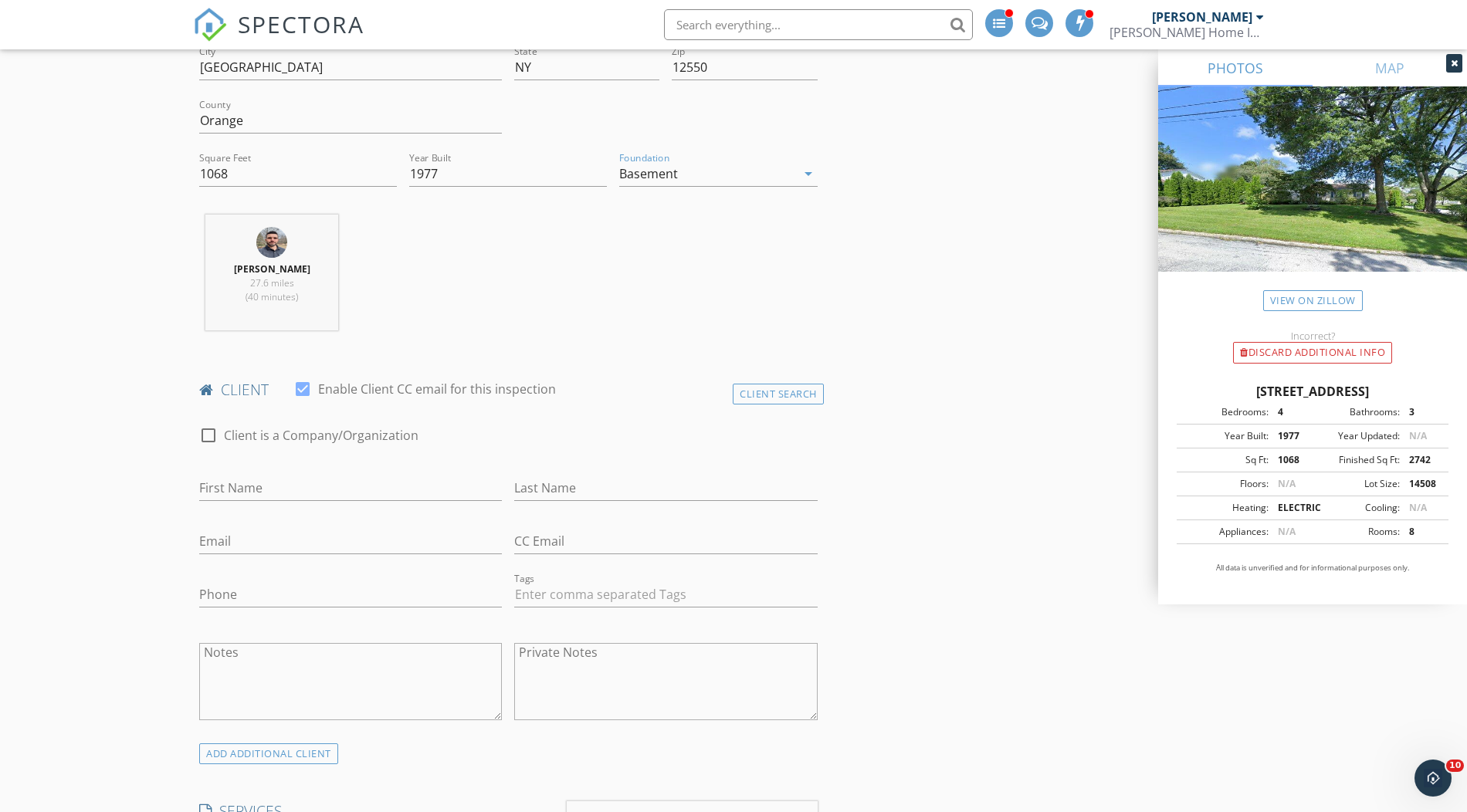
scroll to position [473, 0]
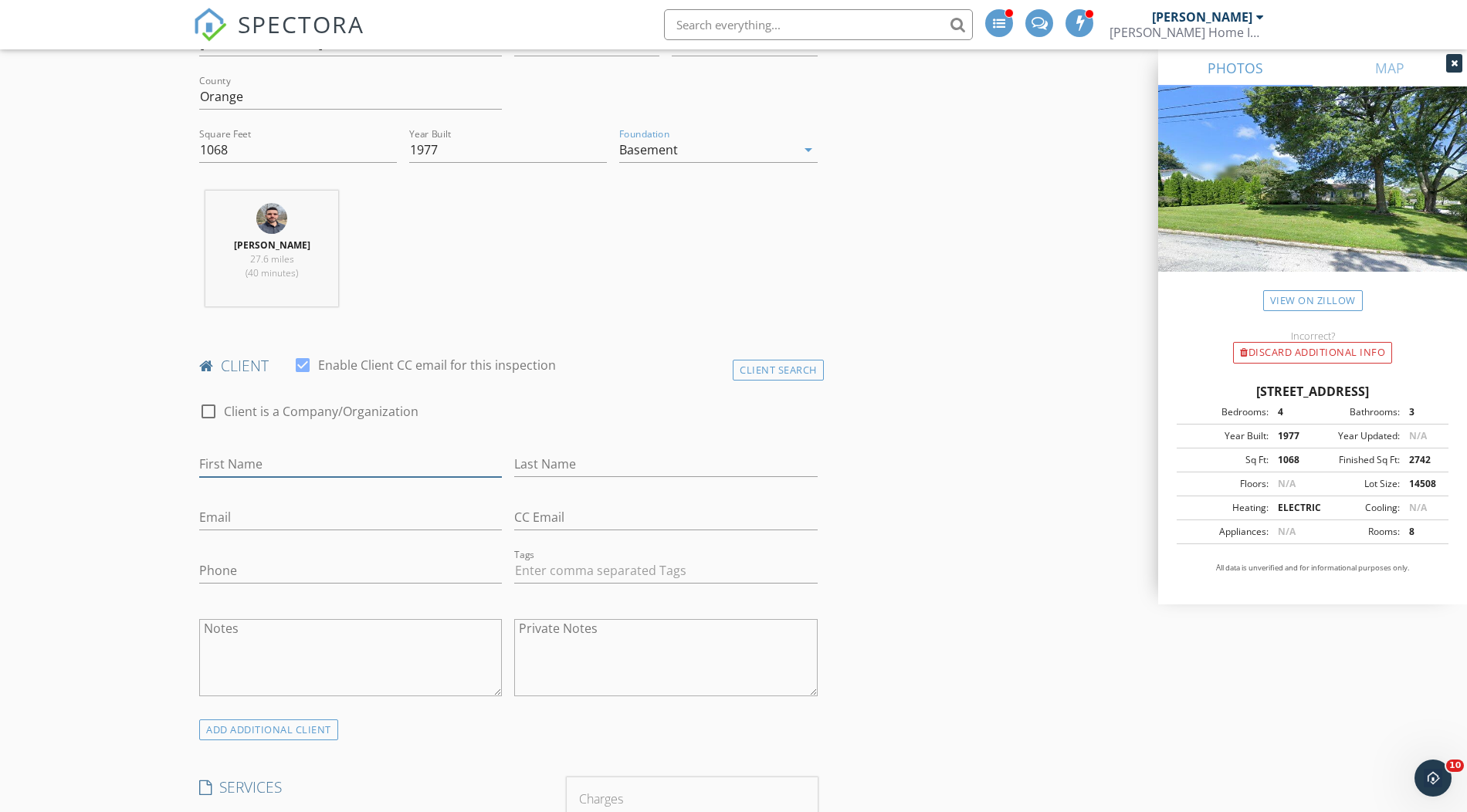
click at [298, 462] on input "First Name" at bounding box center [351, 464] width 303 height 25
type input "[PERSON_NAME]"
type input "[EMAIL_ADDRESS][DOMAIN_NAME]"
click at [277, 565] on input "Phone" at bounding box center [351, 571] width 303 height 25
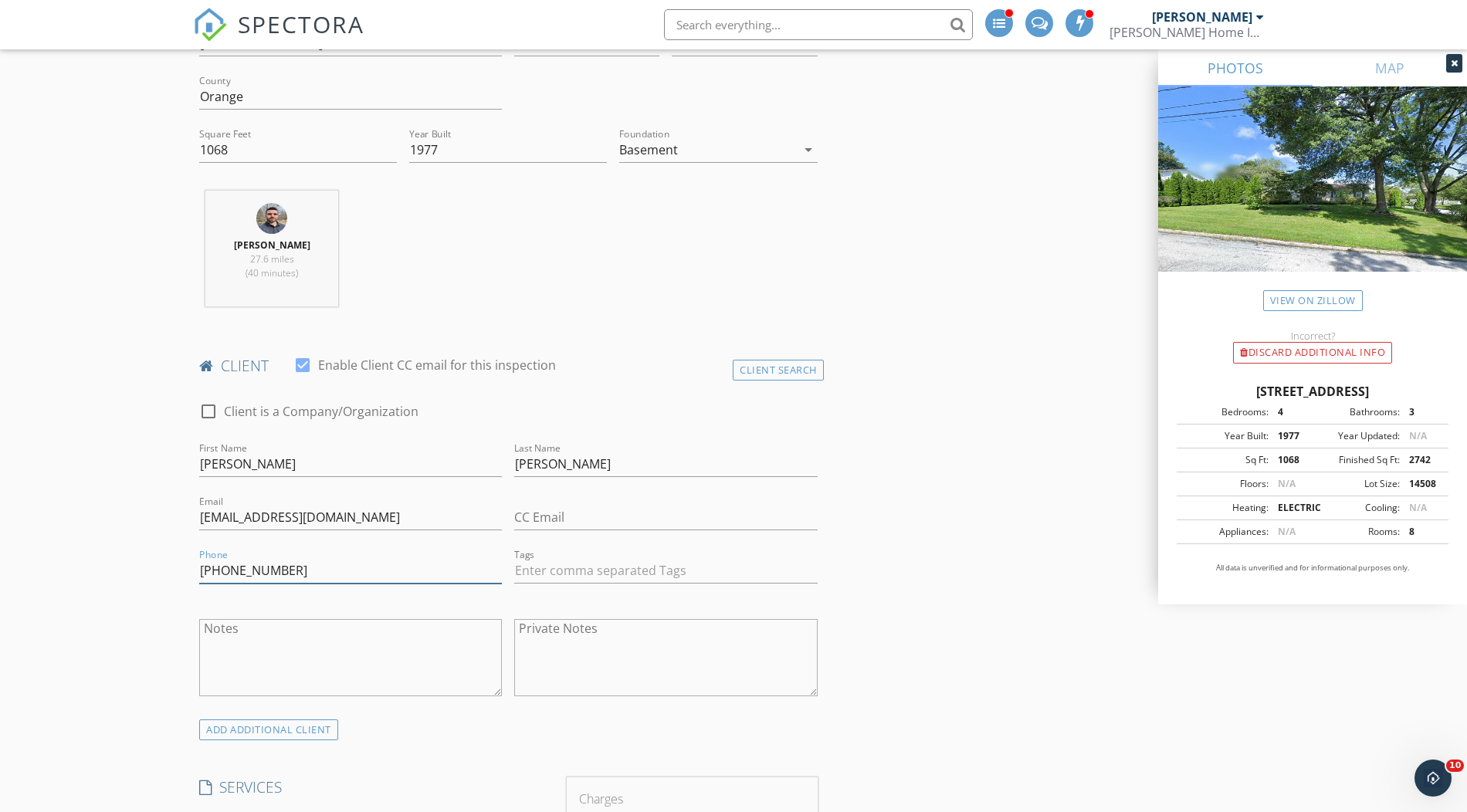
type input "[PHONE_NUMBER]"
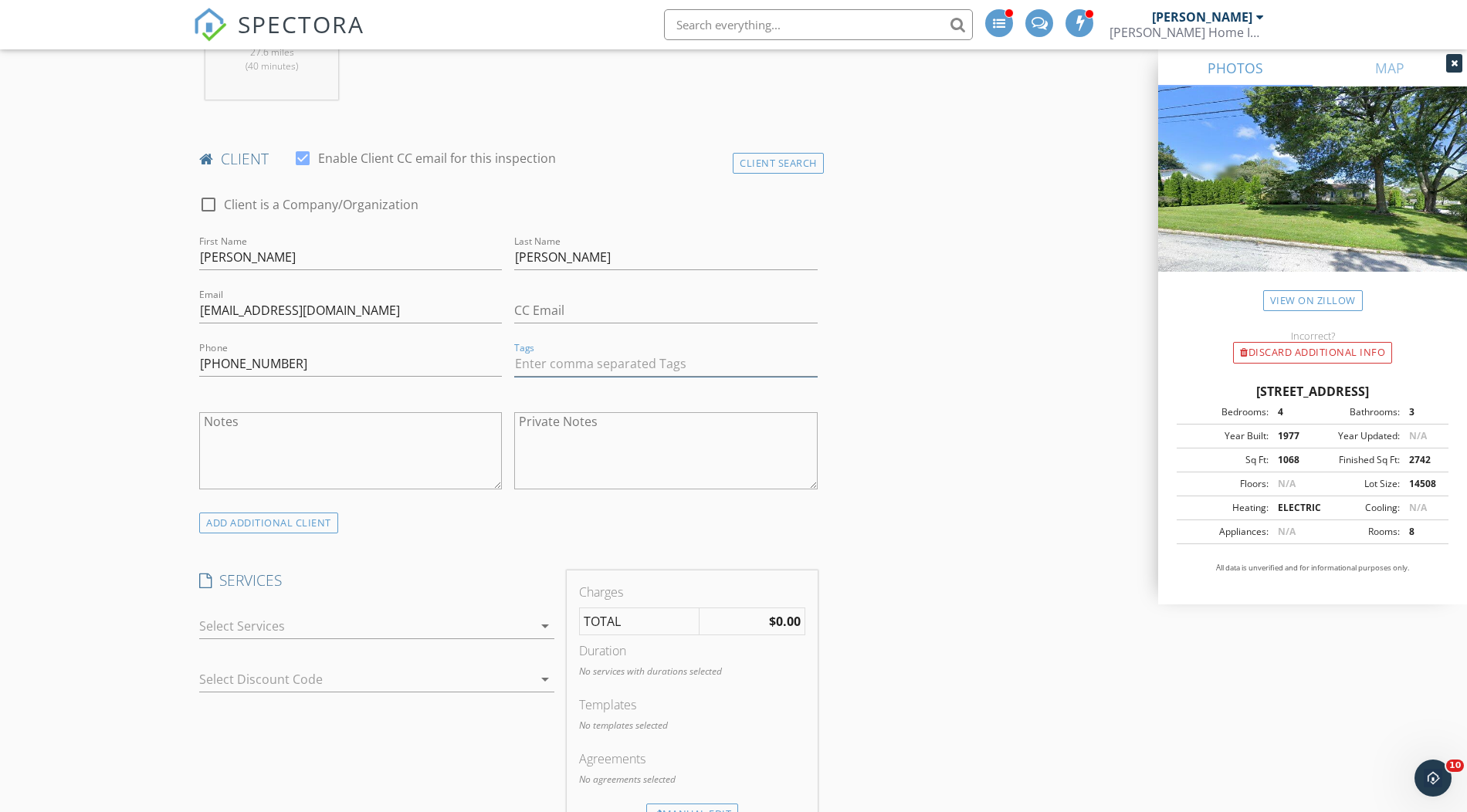
scroll to position [683, 0]
click at [299, 617] on div at bounding box center [366, 621] width 333 height 24
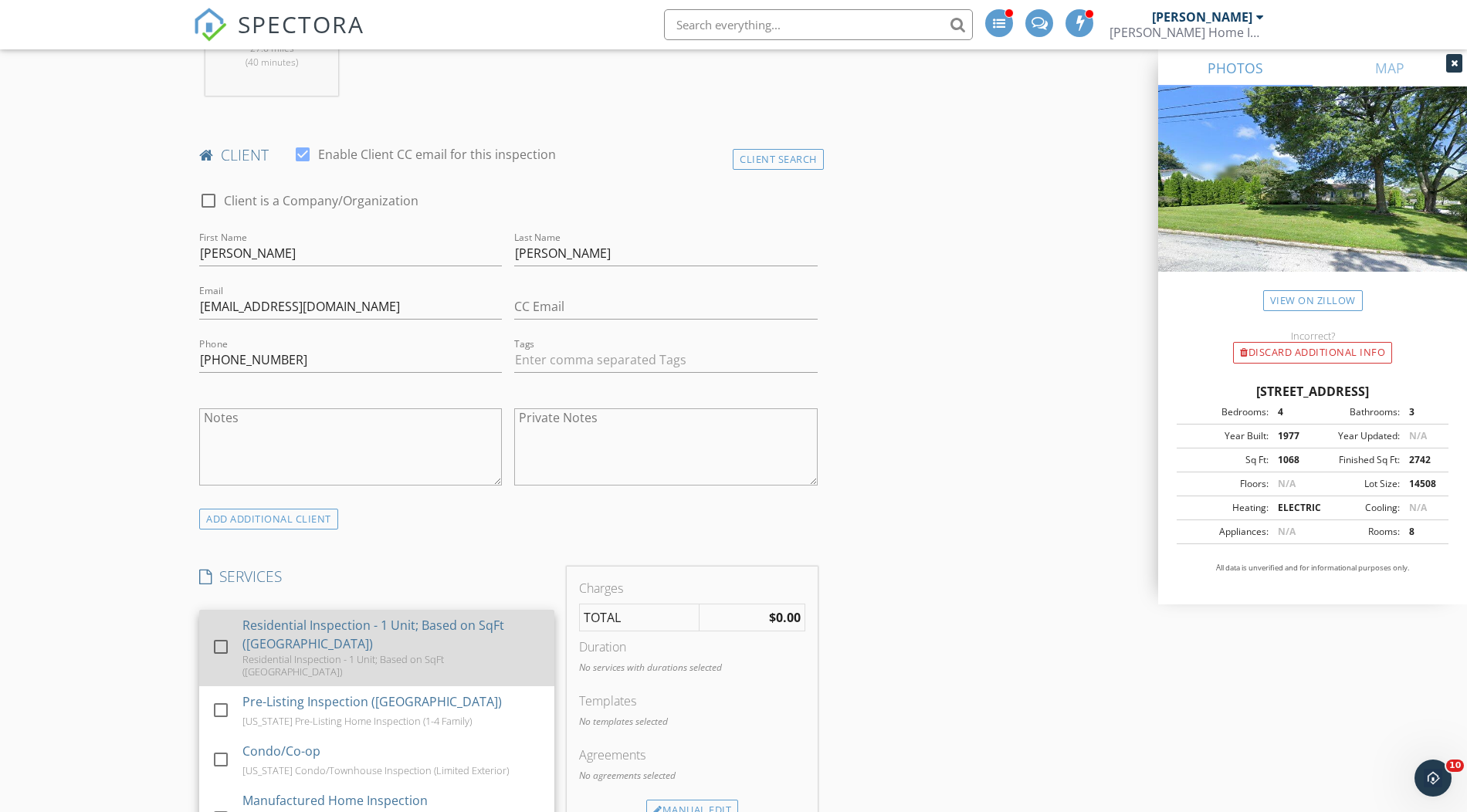
click at [311, 616] on div "Residential Inspection - 1 Unit; Based on SqFt ([GEOGRAPHIC_DATA])" at bounding box center [392, 634] width 299 height 37
checkbox input "false"
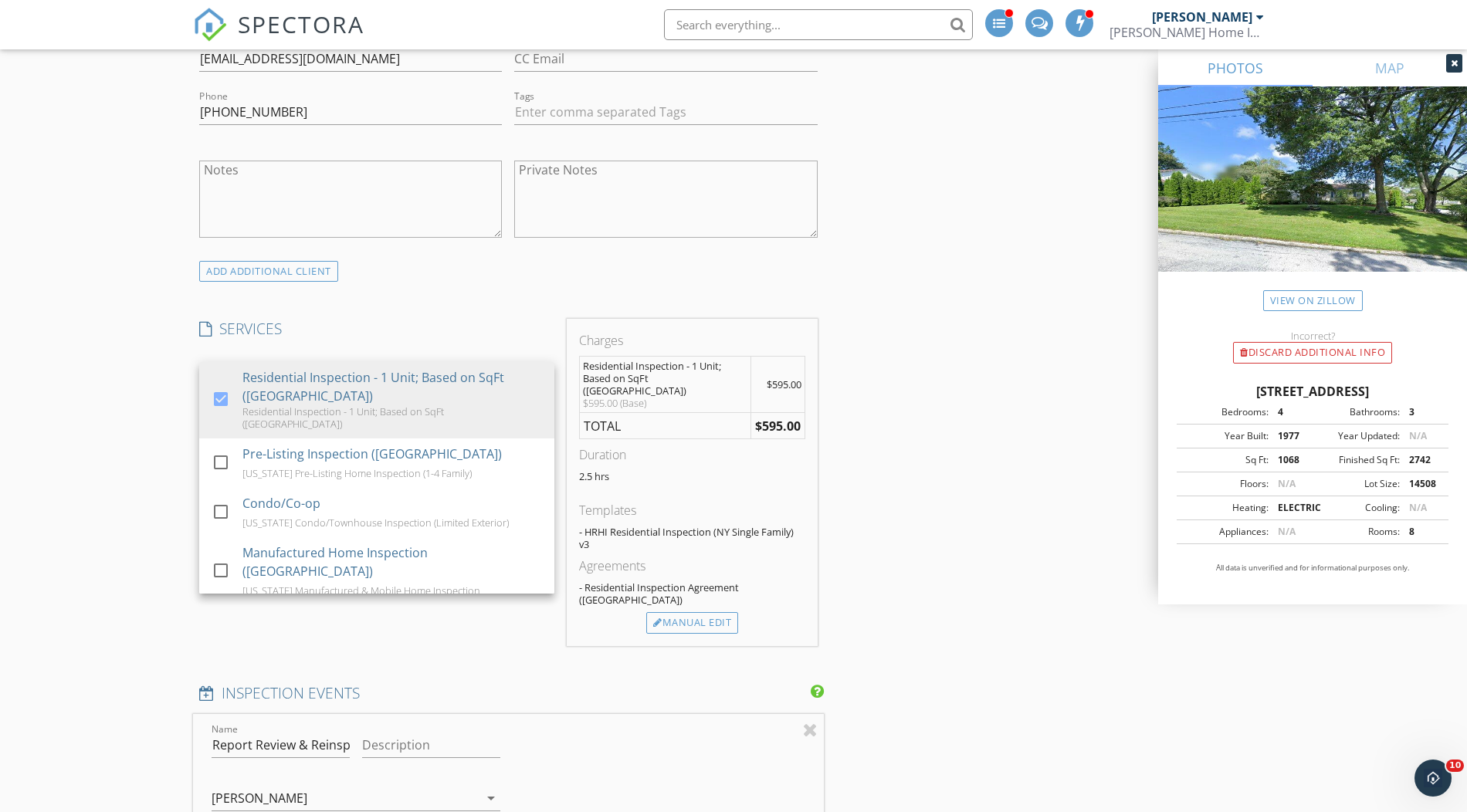
scroll to position [934, 0]
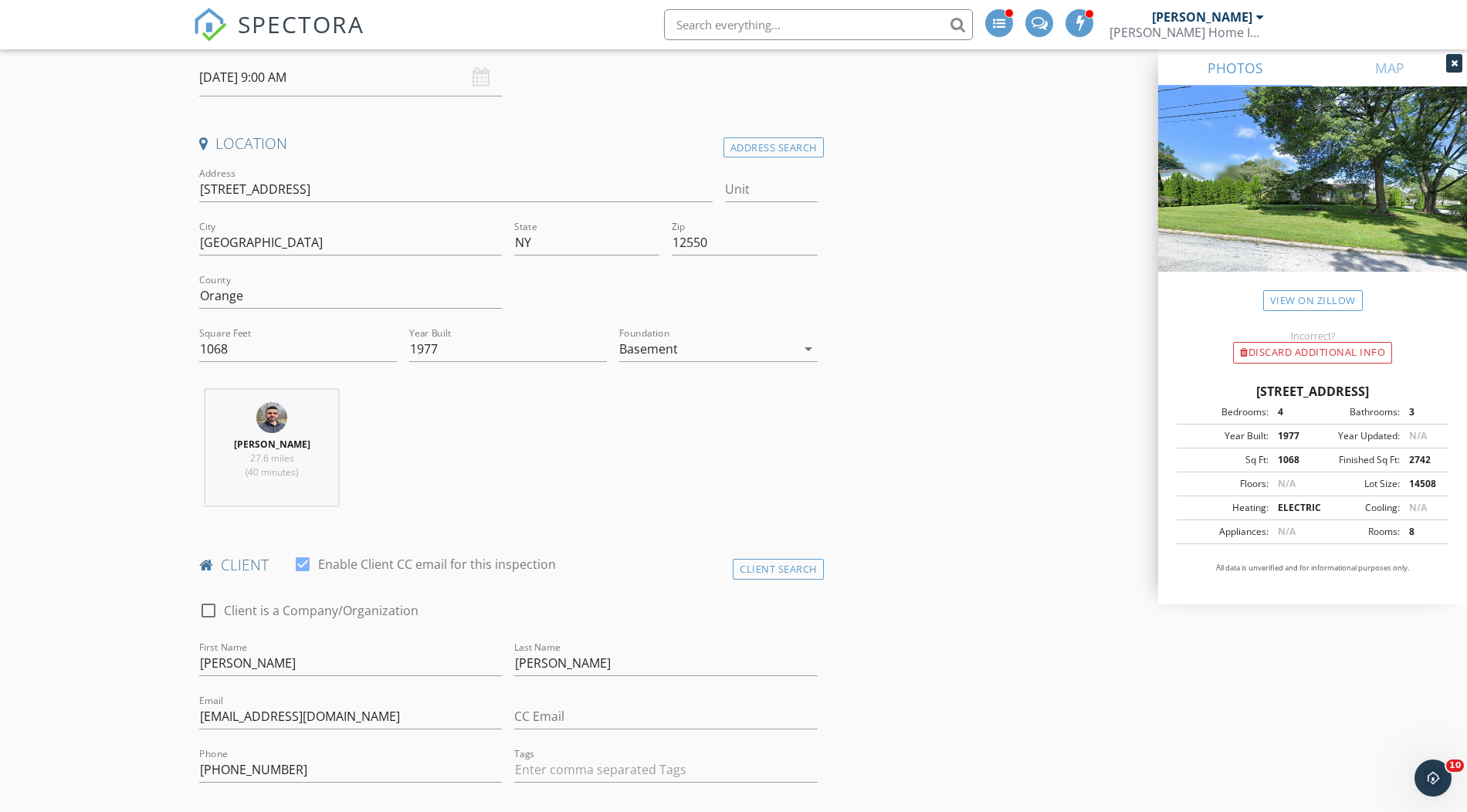
scroll to position [272, 0]
drag, startPoint x: 219, startPoint y: 347, endPoint x: 165, endPoint y: 347, distance: 54.0
type input "2118"
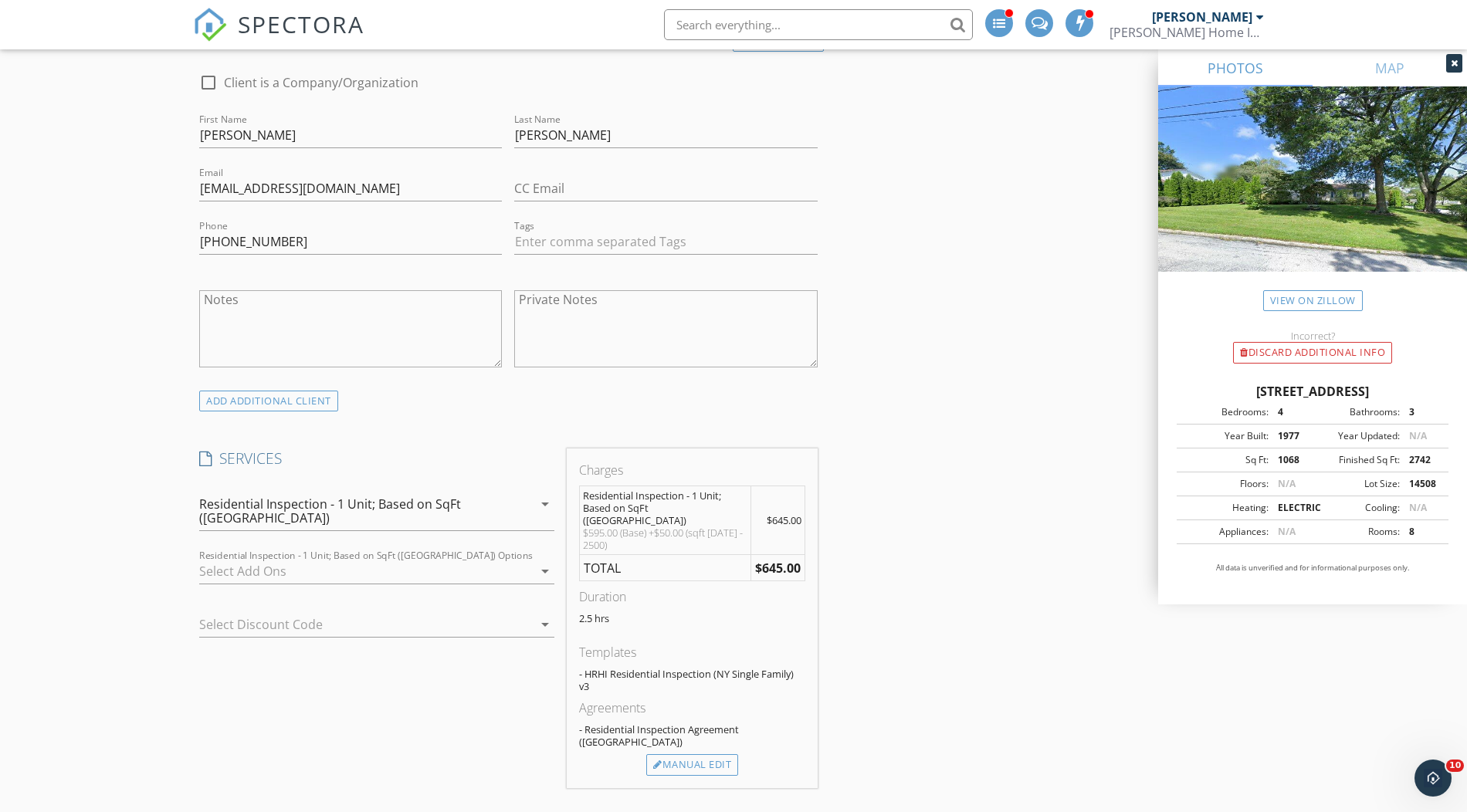
scroll to position [861, 0]
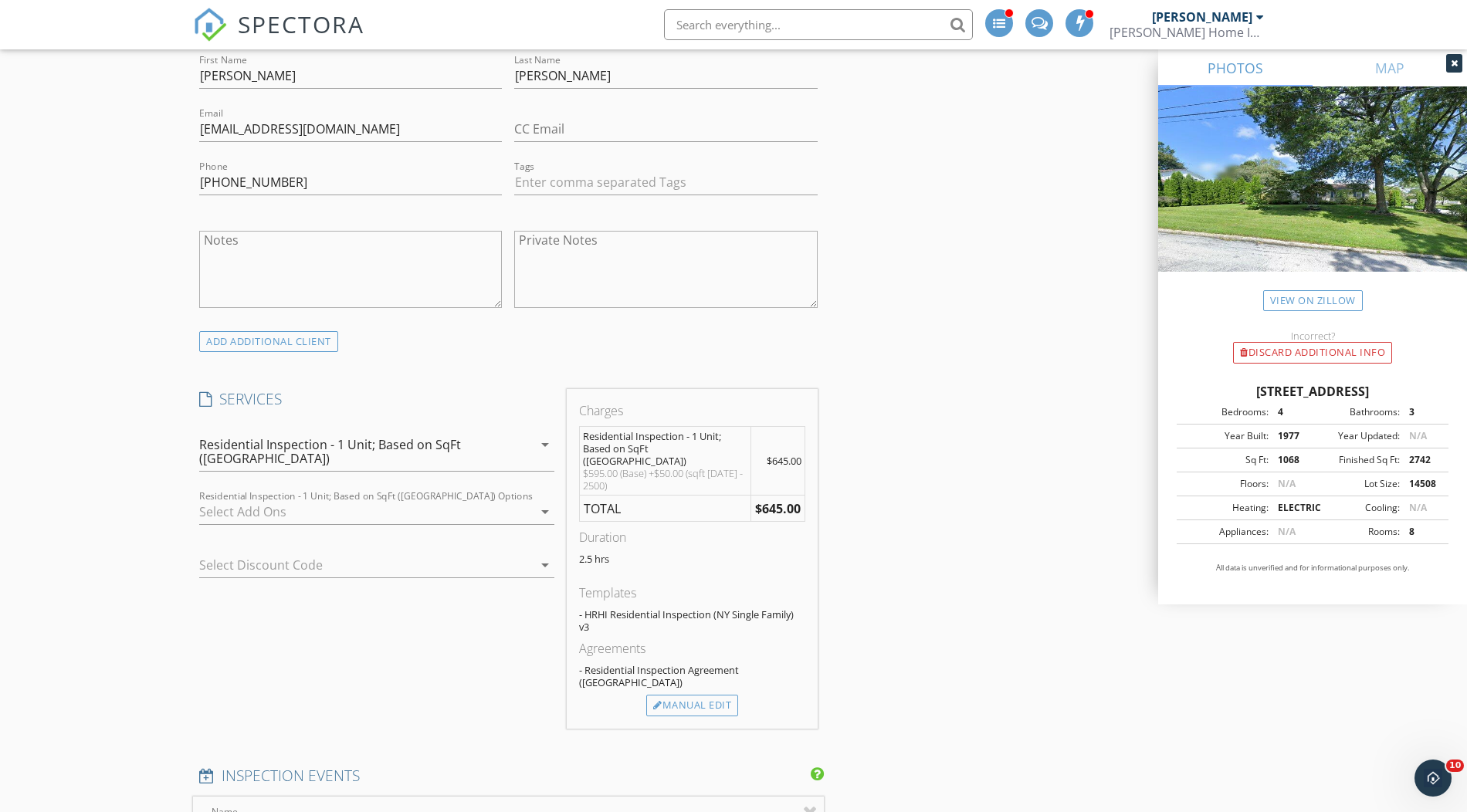
click at [270, 499] on div at bounding box center [366, 511] width 333 height 24
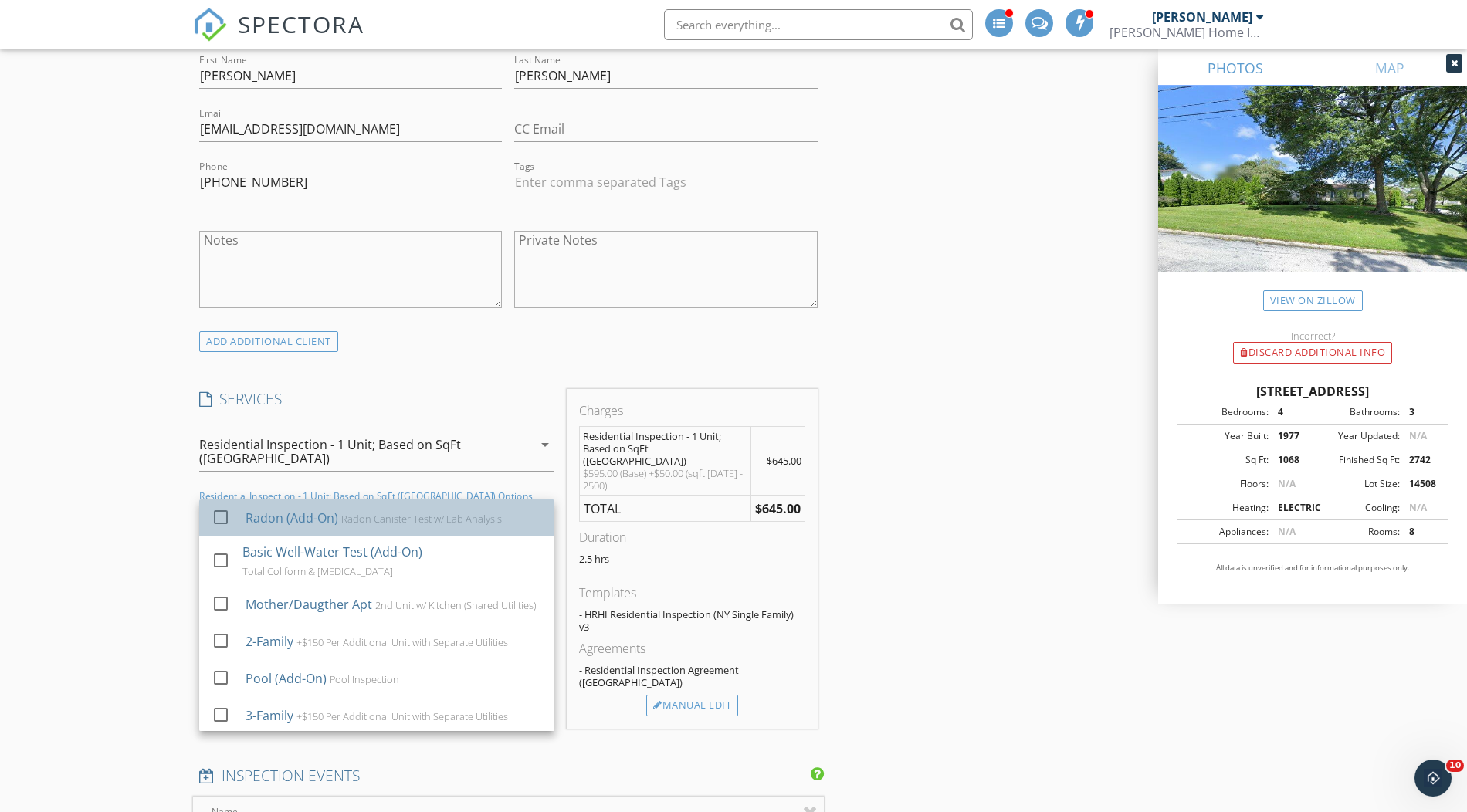
click at [277, 509] on div "Radon (Add-On)" at bounding box center [292, 518] width 93 height 19
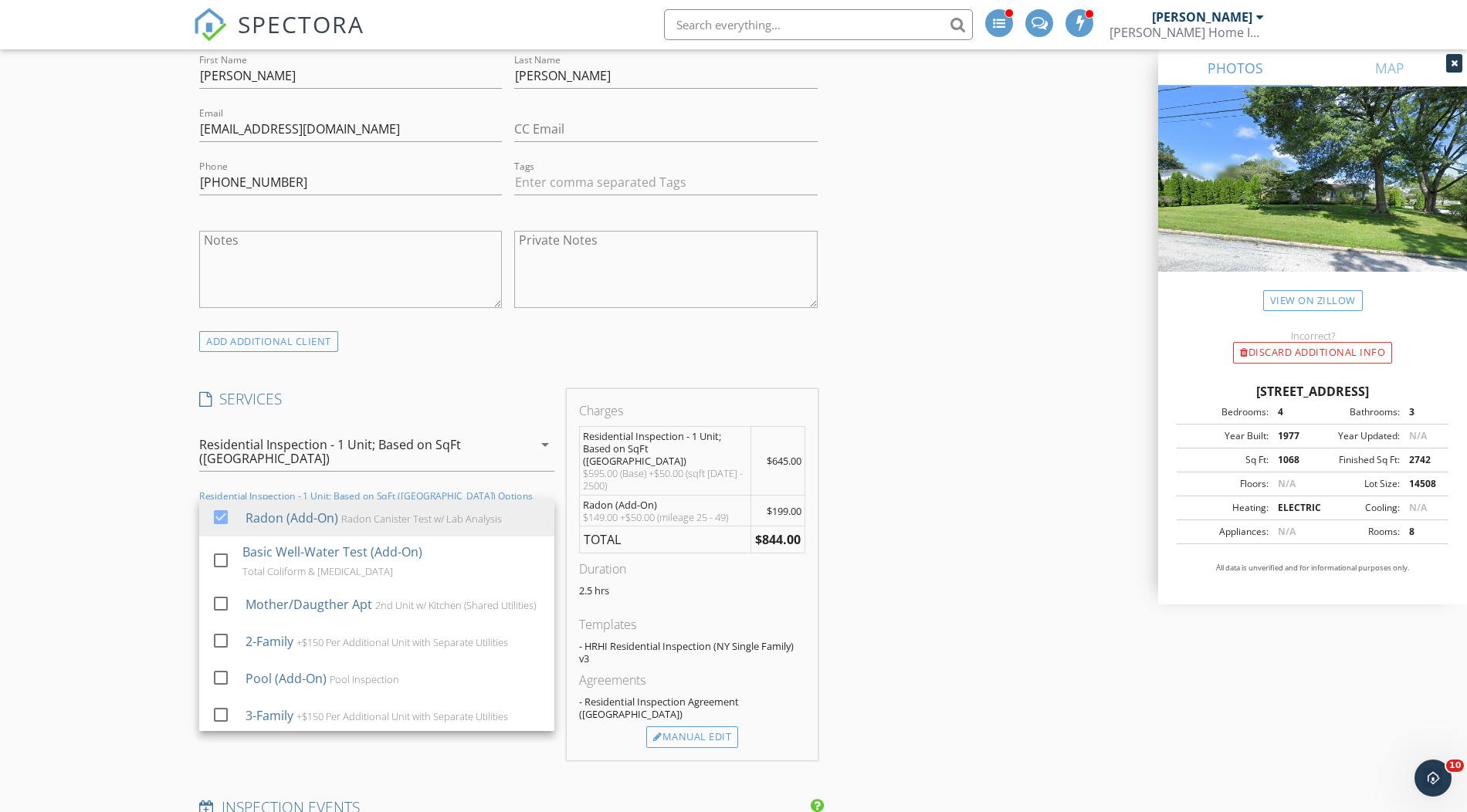
scroll to position [3, 0]
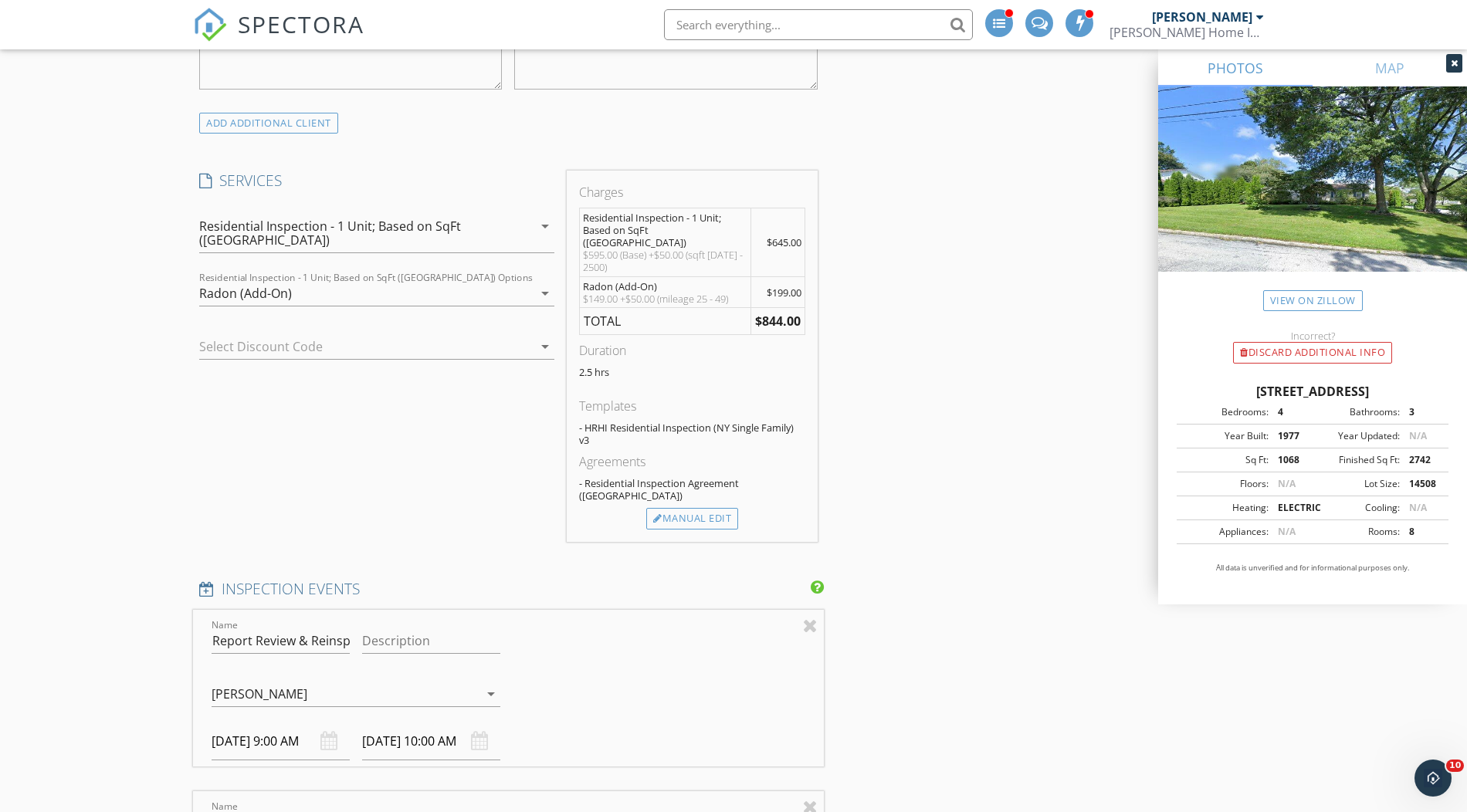
scroll to position [1084, 0]
click at [678, 503] on div "Manual Edit" at bounding box center [692, 514] width 92 height 21
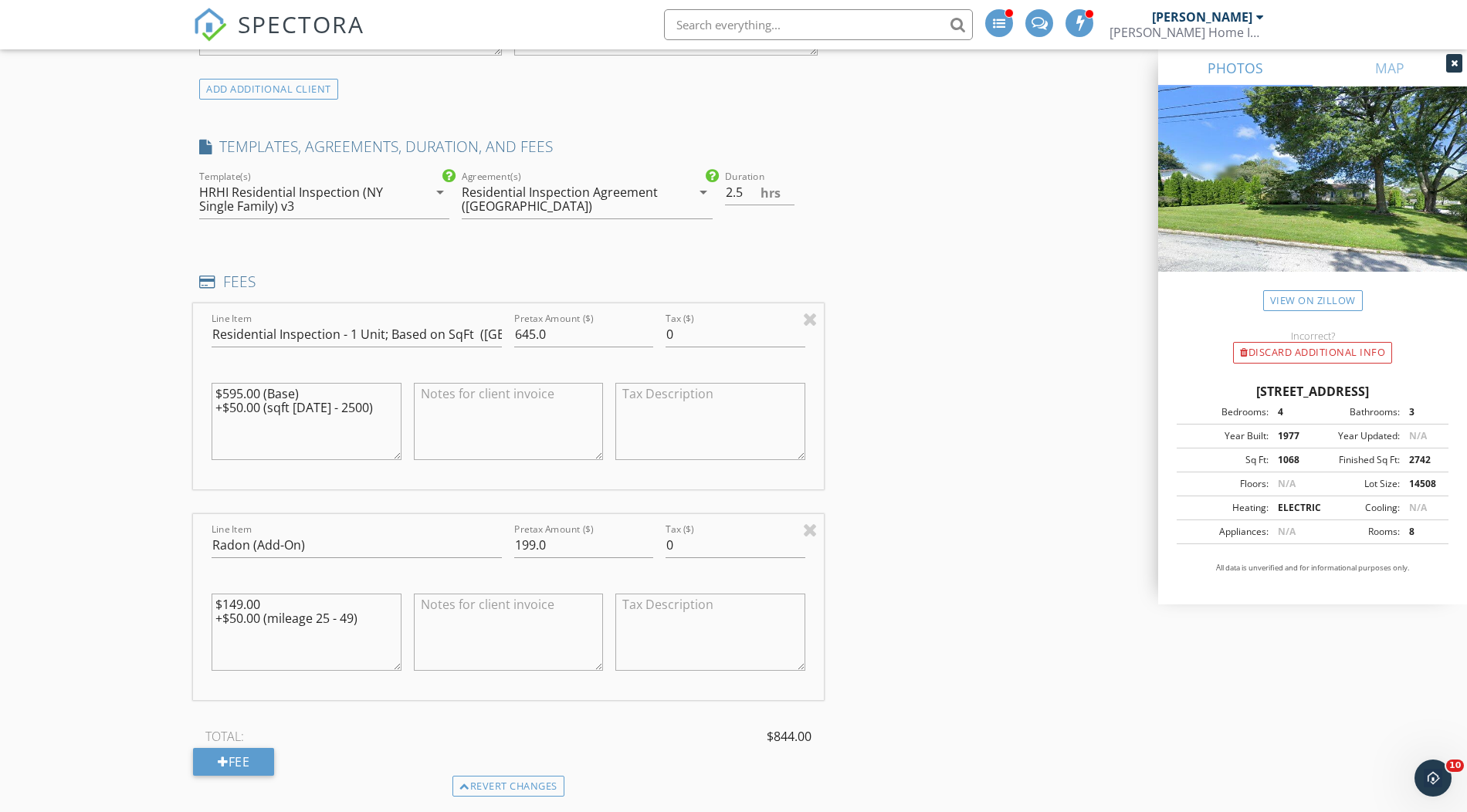
scroll to position [1122, 0]
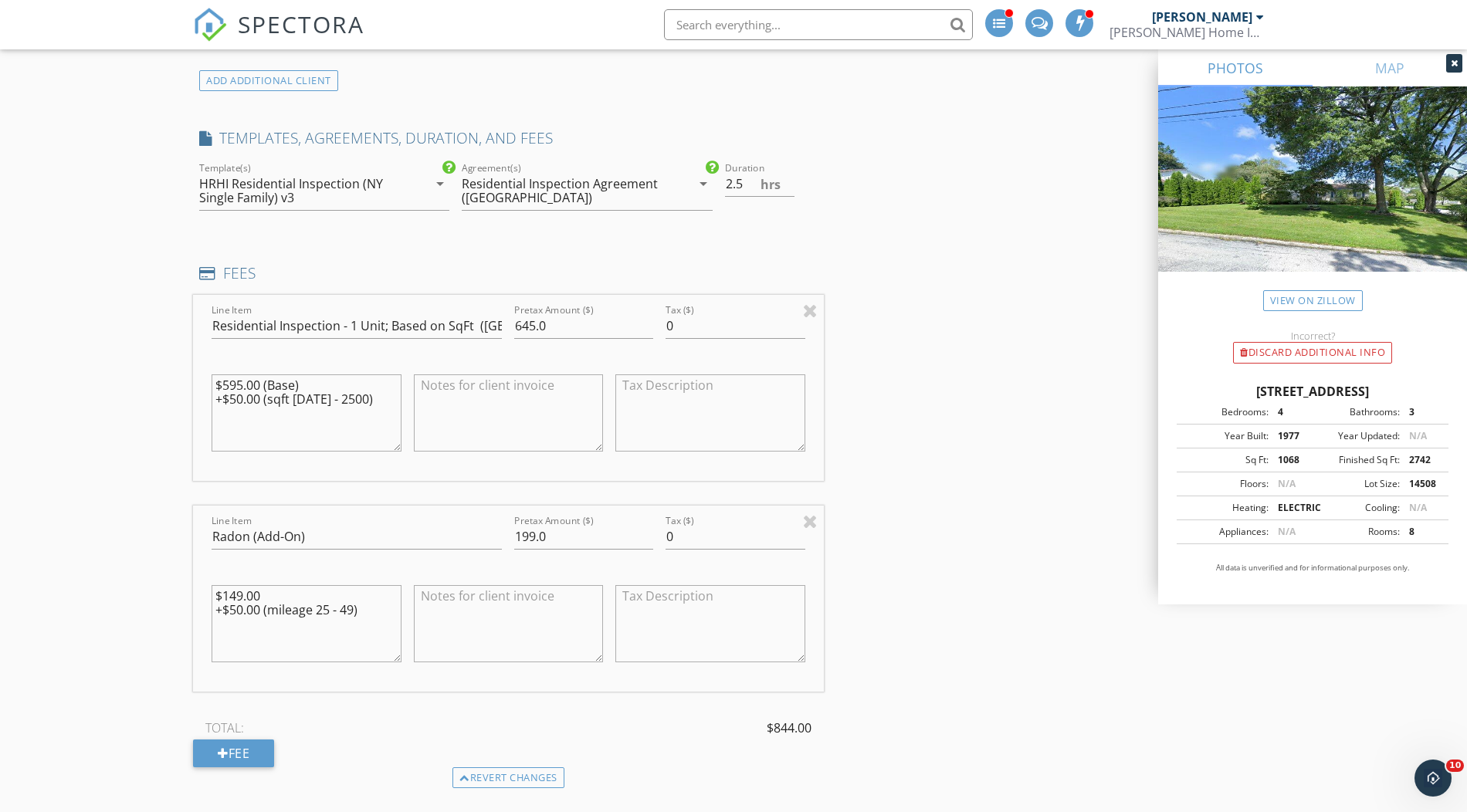
drag, startPoint x: 291, startPoint y: 591, endPoint x: 243, endPoint y: 591, distance: 48.0
click at [237, 591] on textarea "$149.00 +$50.00 (mileage 25 - 49)" at bounding box center [306, 624] width 190 height 77
drag, startPoint x: 292, startPoint y: 621, endPoint x: 284, endPoint y: 620, distance: 8.1
click at [292, 621] on textarea "$149.00 +$50.00 (mileage 25 - 49)" at bounding box center [306, 624] width 190 height 77
click at [236, 605] on textarea "$149.00 +$50.00 (mileage 25 - 49)" at bounding box center [306, 624] width 190 height 77
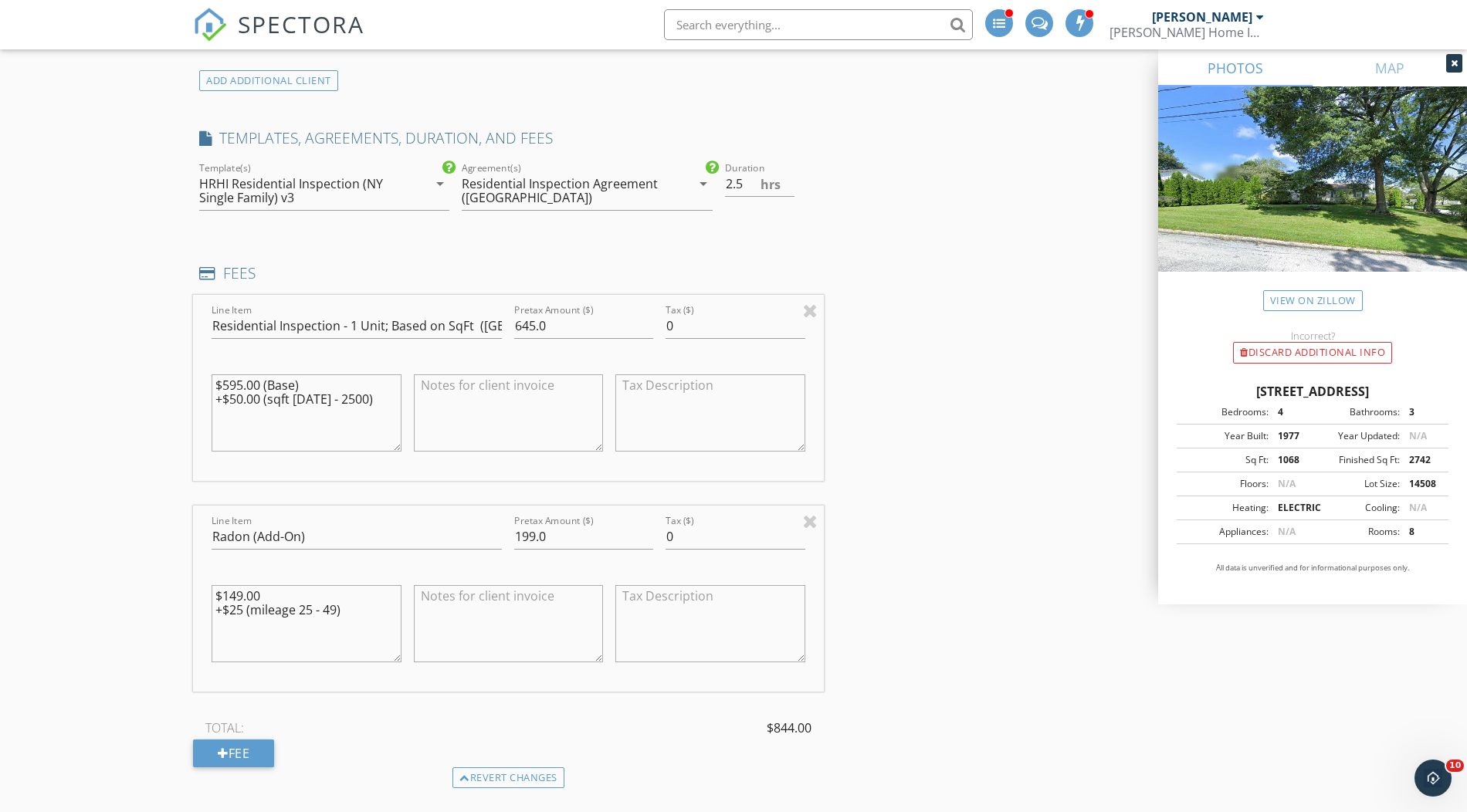
type textarea "$149.00 +$25 (mileage 25 - 49)"
drag, startPoint x: 552, startPoint y: 522, endPoint x: 471, endPoint y: 523, distance: 81.0
click at [471, 523] on div "Line Item Radon (Add-On) Pretax Amount ($) 199.0 Tax ($) 0 $149.00 +$25 (mileag…" at bounding box center [508, 599] width 631 height 186
click at [461, 526] on div "Line Item Radon (Add-On) Pretax Amount ($) 199.0 Tax ($) 0 $149.00 +$25 (mileag…" at bounding box center [508, 599] width 631 height 186
type input "175"
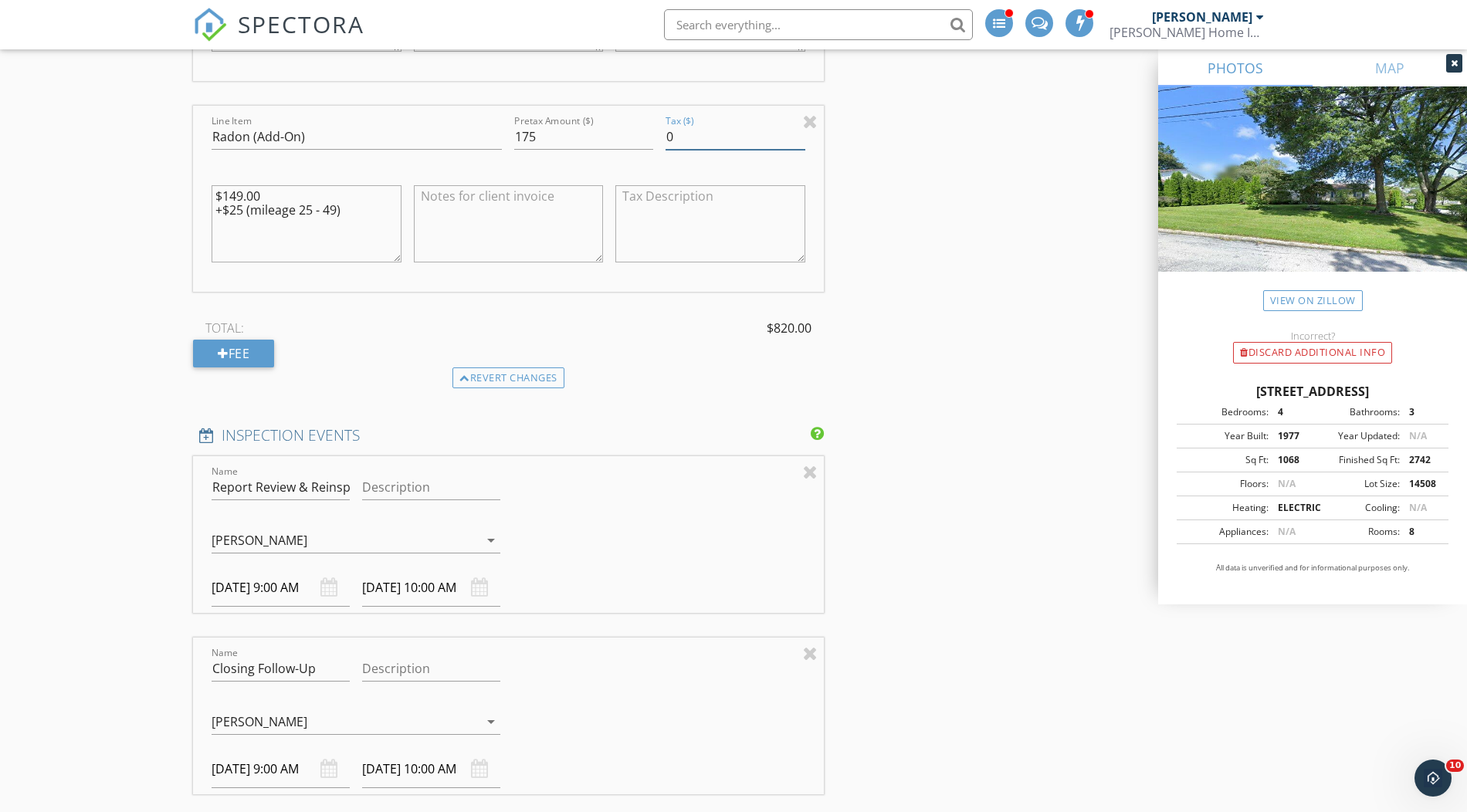
scroll to position [1529, 0]
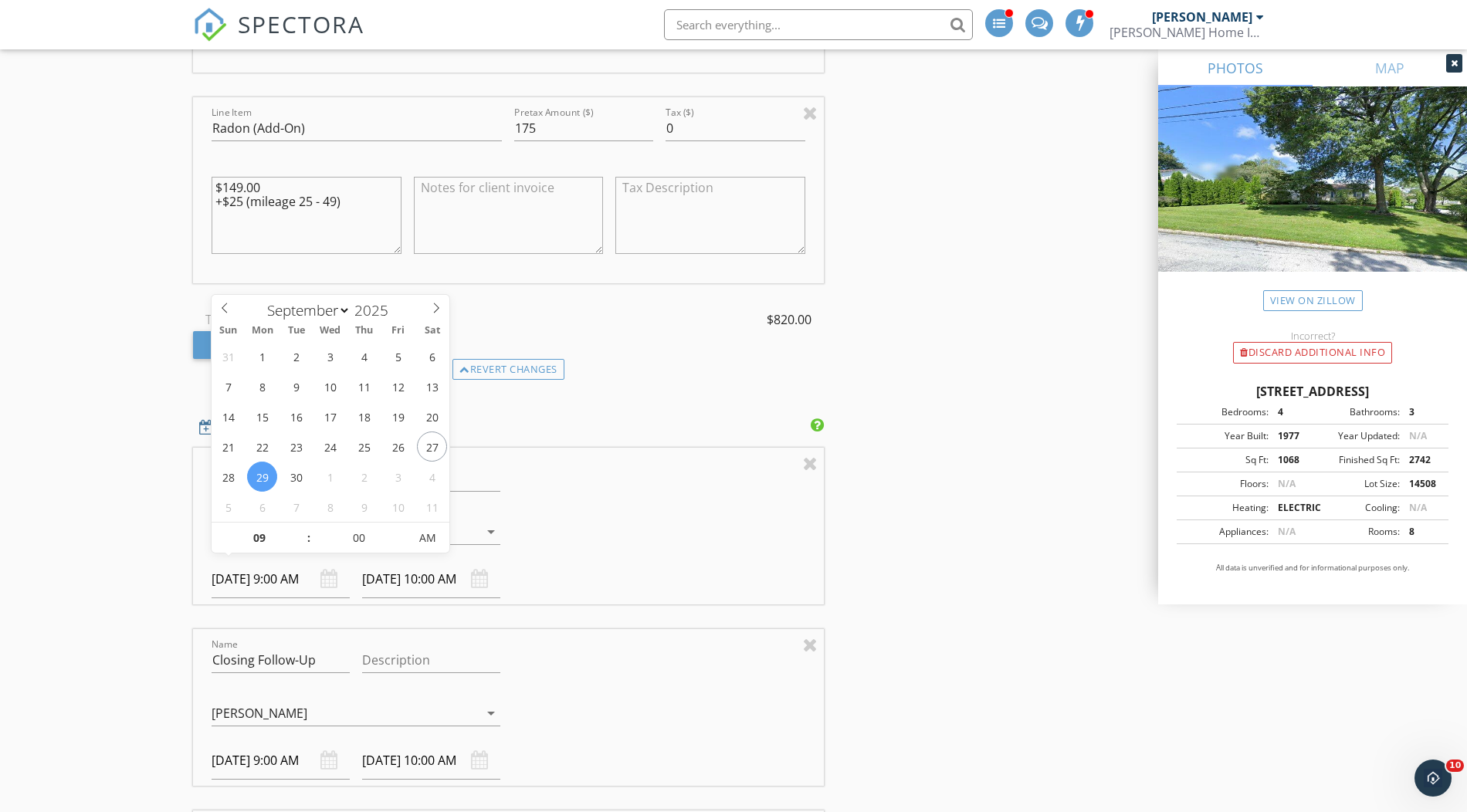
click at [263, 574] on input "09/29/2025 9:00 AM" at bounding box center [280, 580] width 138 height 38
select select "9"
type input "[DATE] 9:00 AM"
type input "[DATE] 10:00 AM"
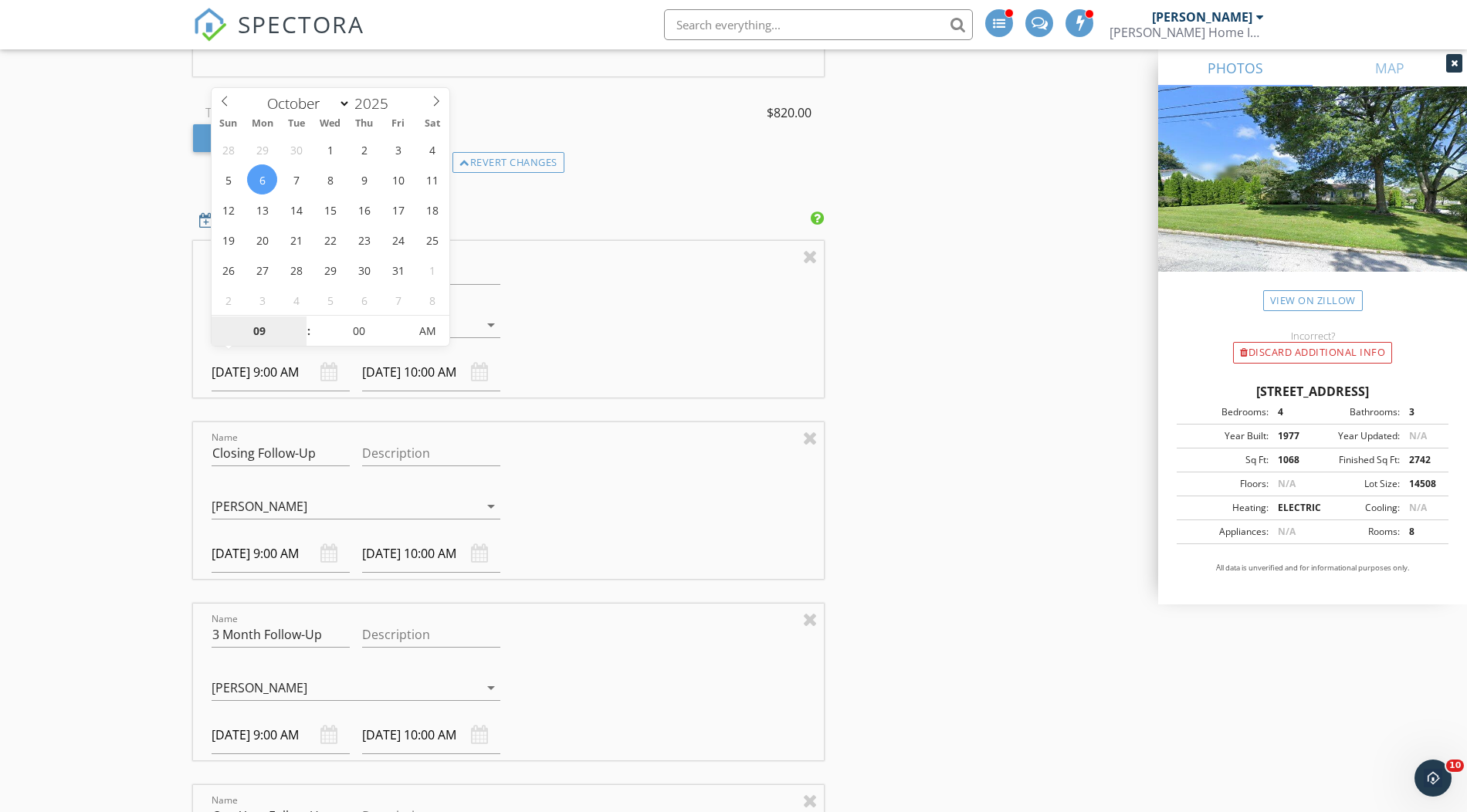
scroll to position [1737, 0]
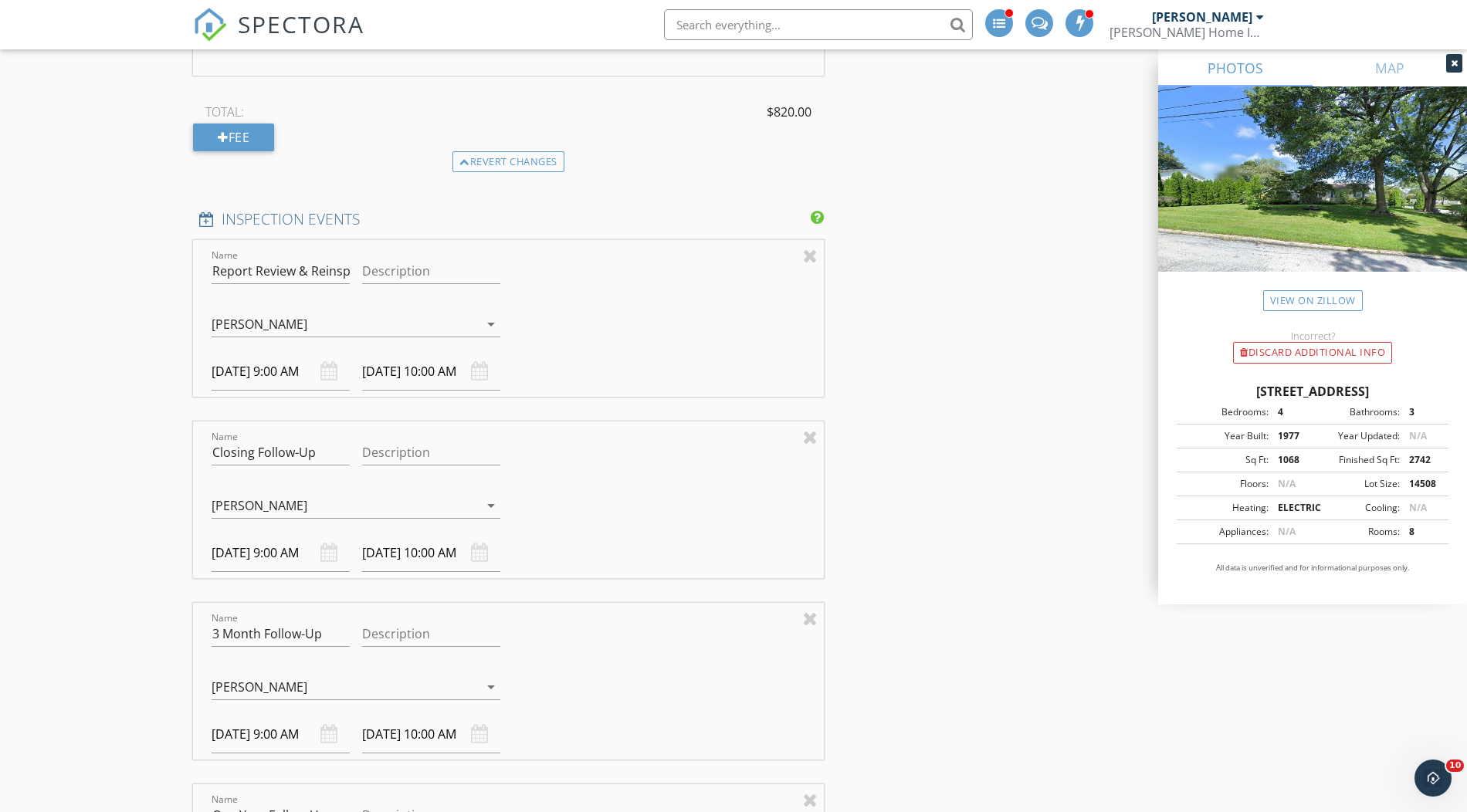
click at [257, 525] on div at bounding box center [356, 529] width 289 height 9
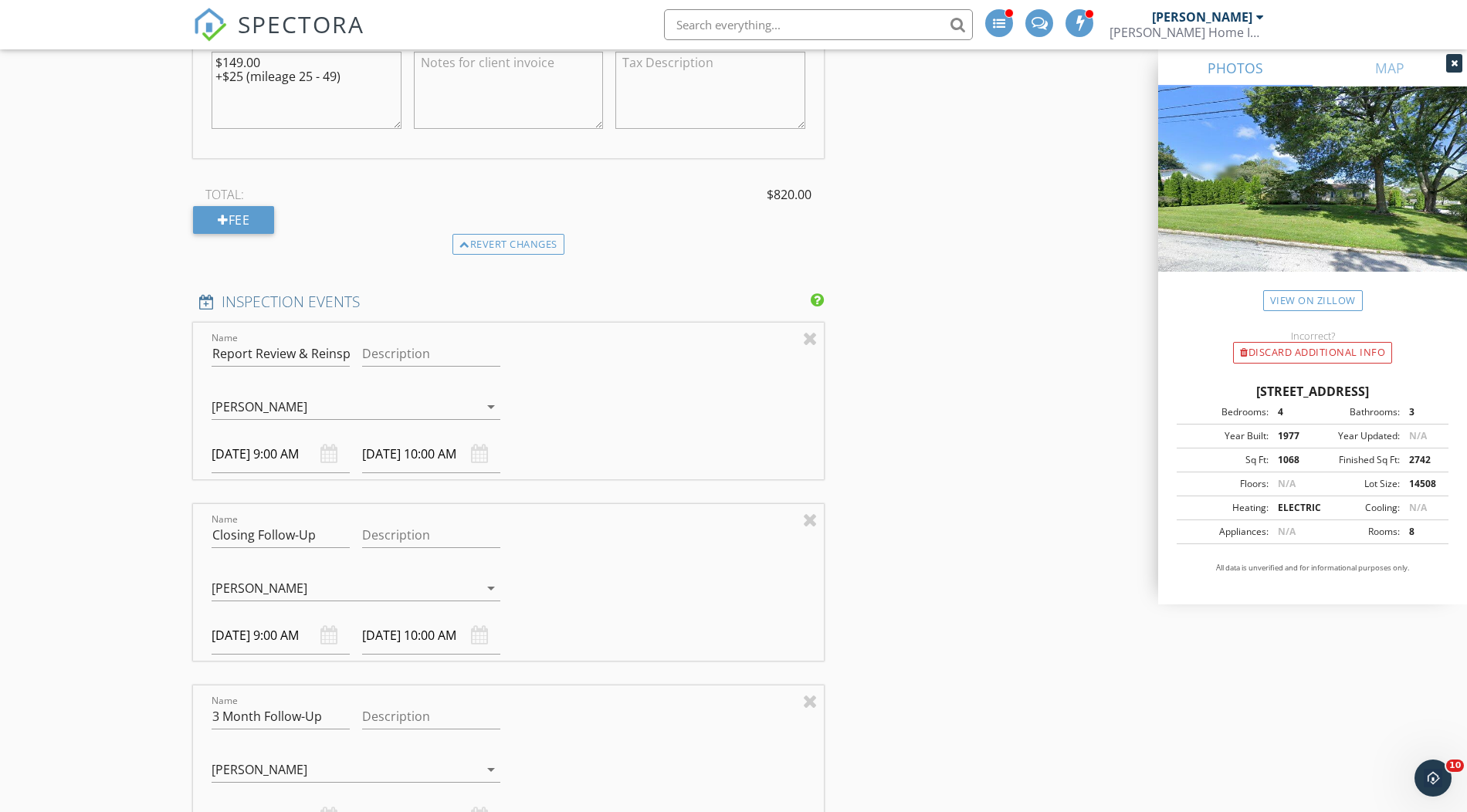
scroll to position [1647, 0]
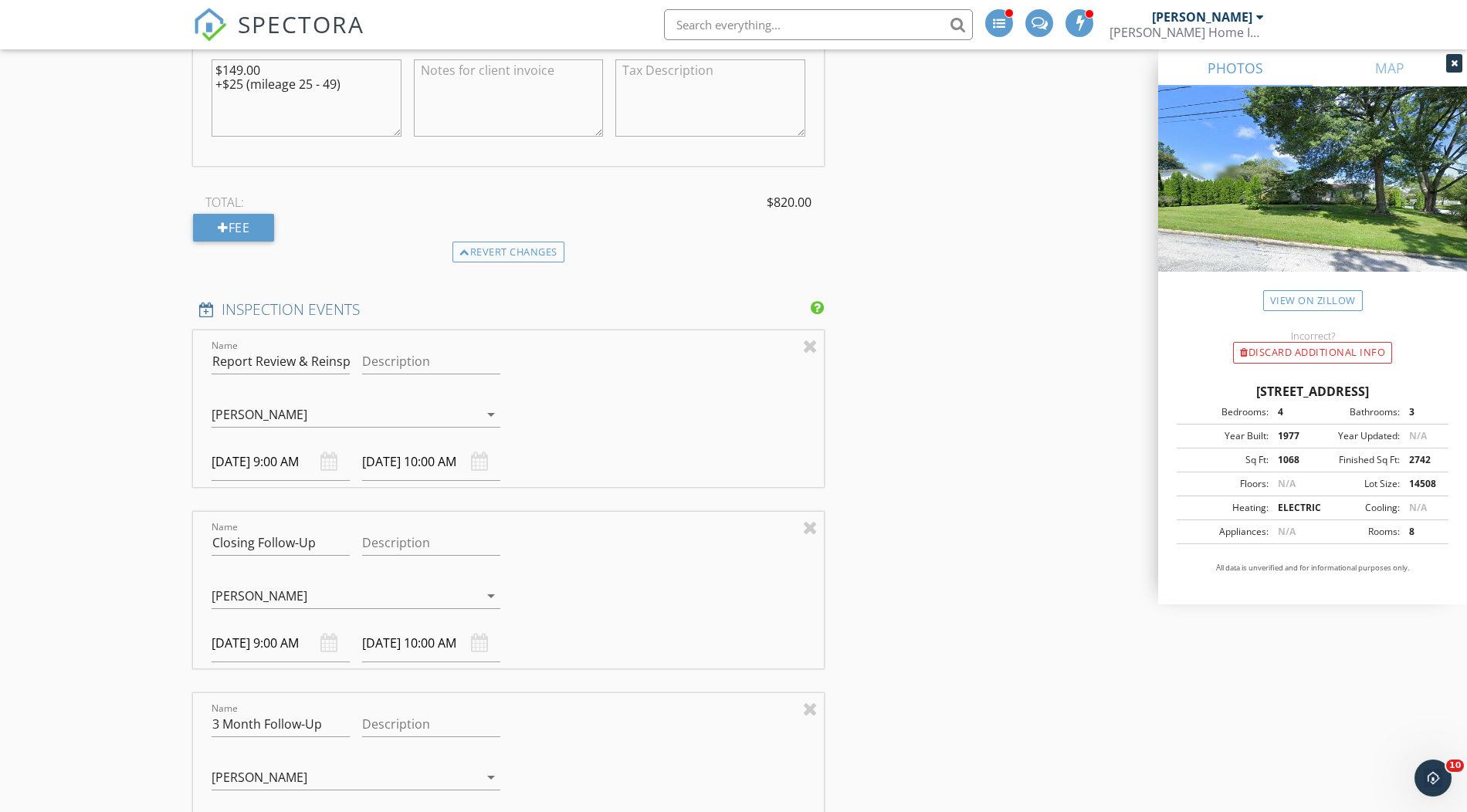
click at [235, 630] on input "09/29/2025 9:00 AM" at bounding box center [280, 643] width 138 height 38
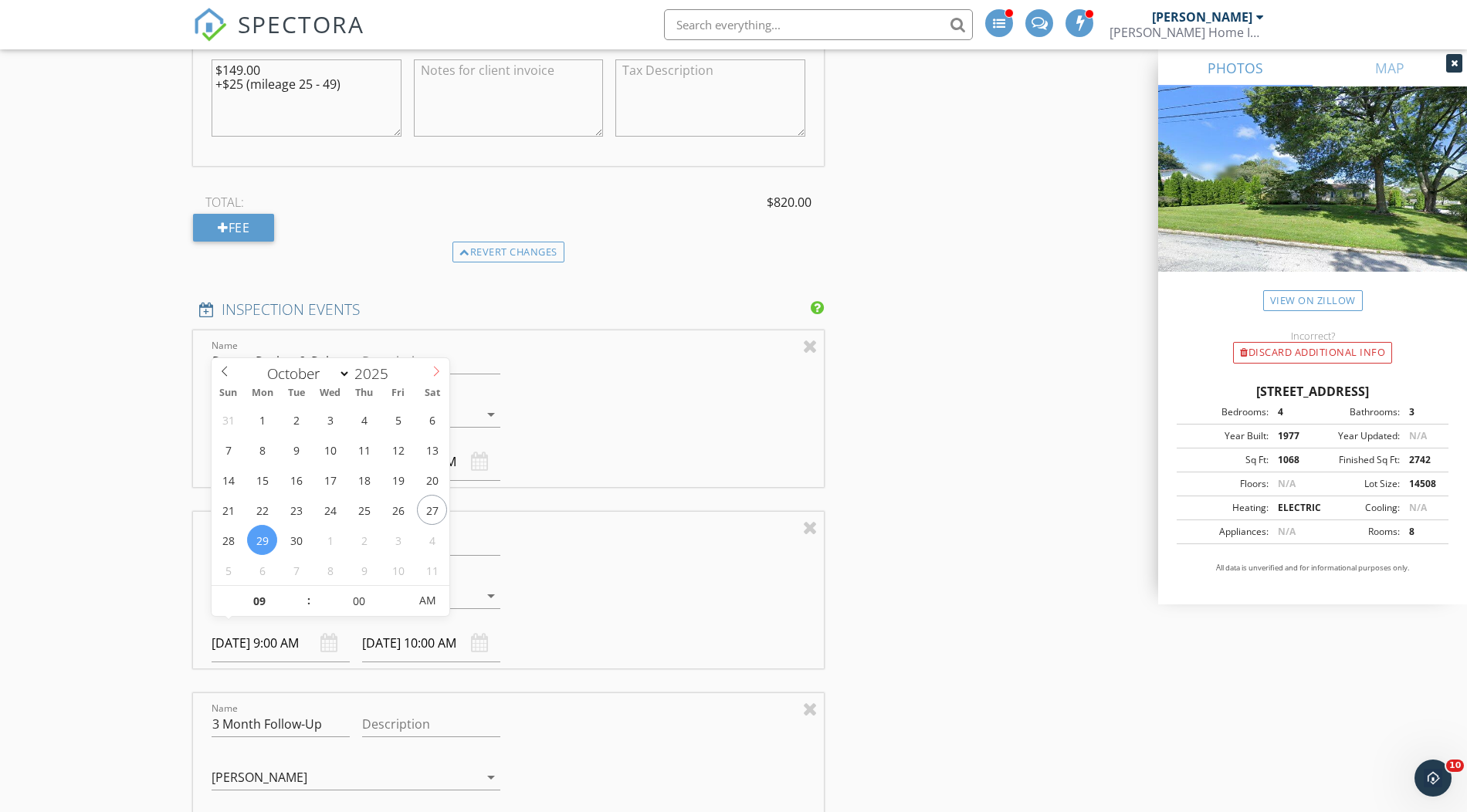
click at [432, 368] on icon at bounding box center [436, 372] width 11 height 11
select select "10"
click at [443, 368] on span at bounding box center [436, 369] width 26 height 21
type input "[DATE] 9:00 AM"
type input "[DATE] 10:00 AM"
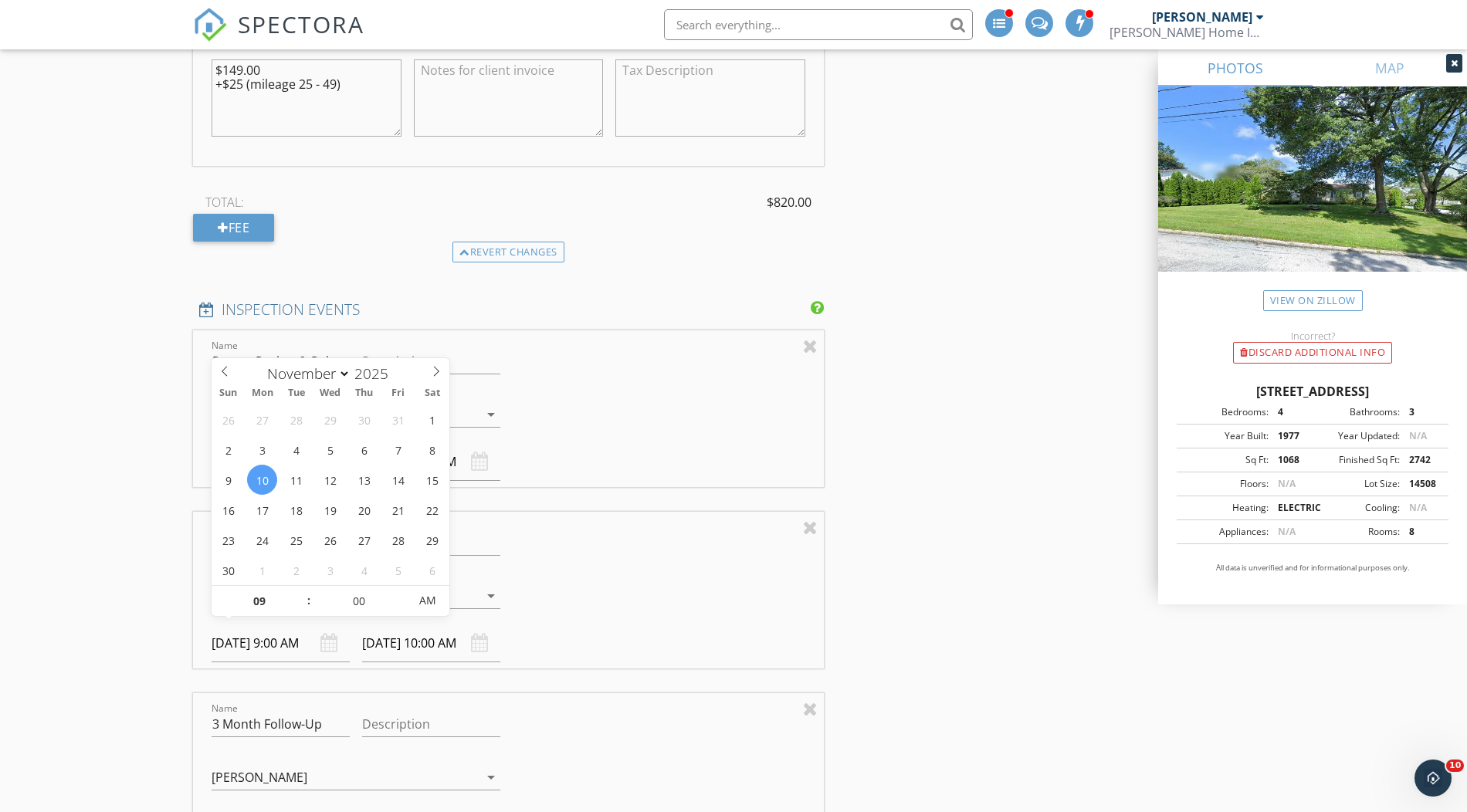
click at [142, 502] on div "New Inspection Click here to use the New Order Form INSPECTOR(S) check_box Greg…" at bounding box center [734, 589] width 1467 height 4293
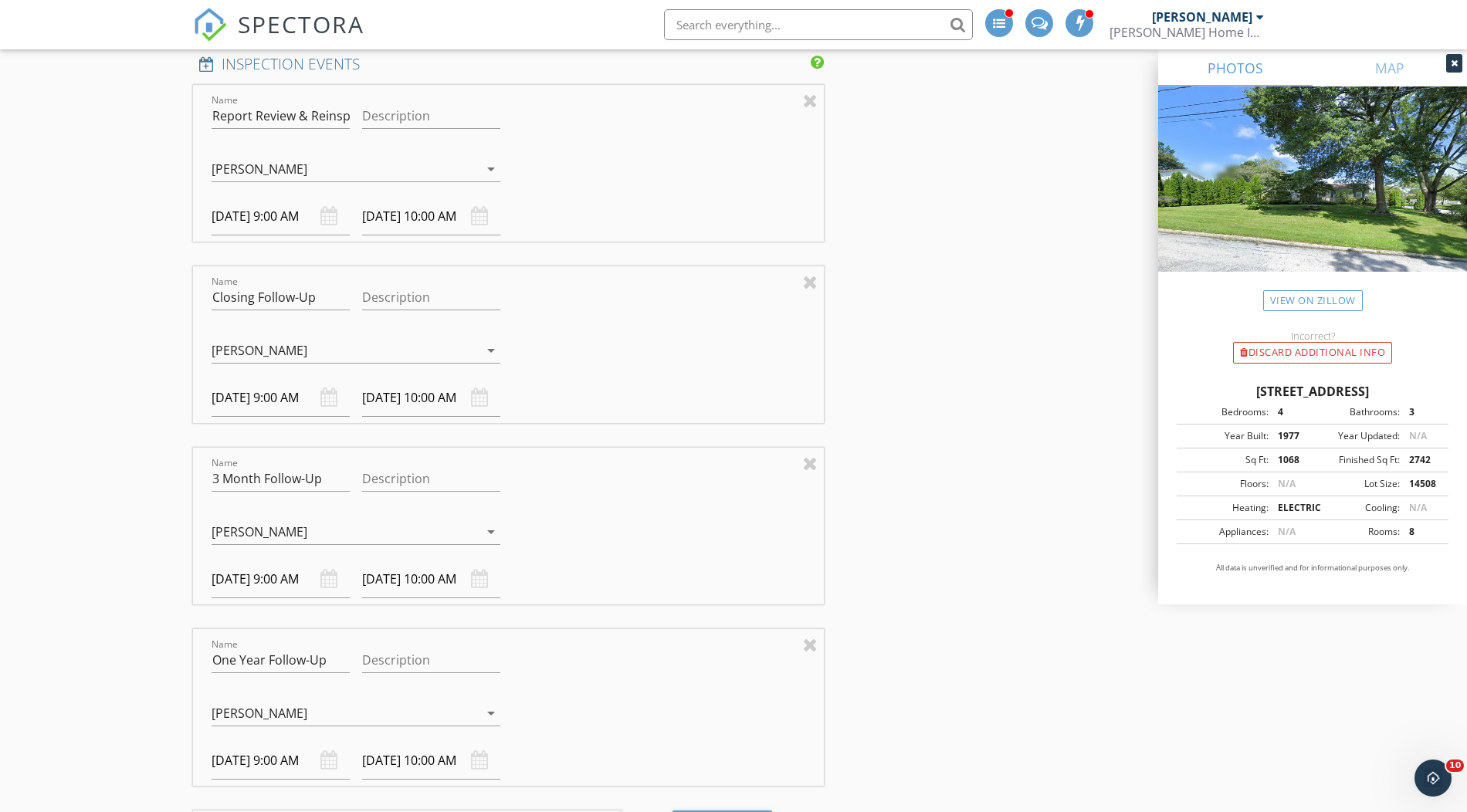
scroll to position [1912, 0]
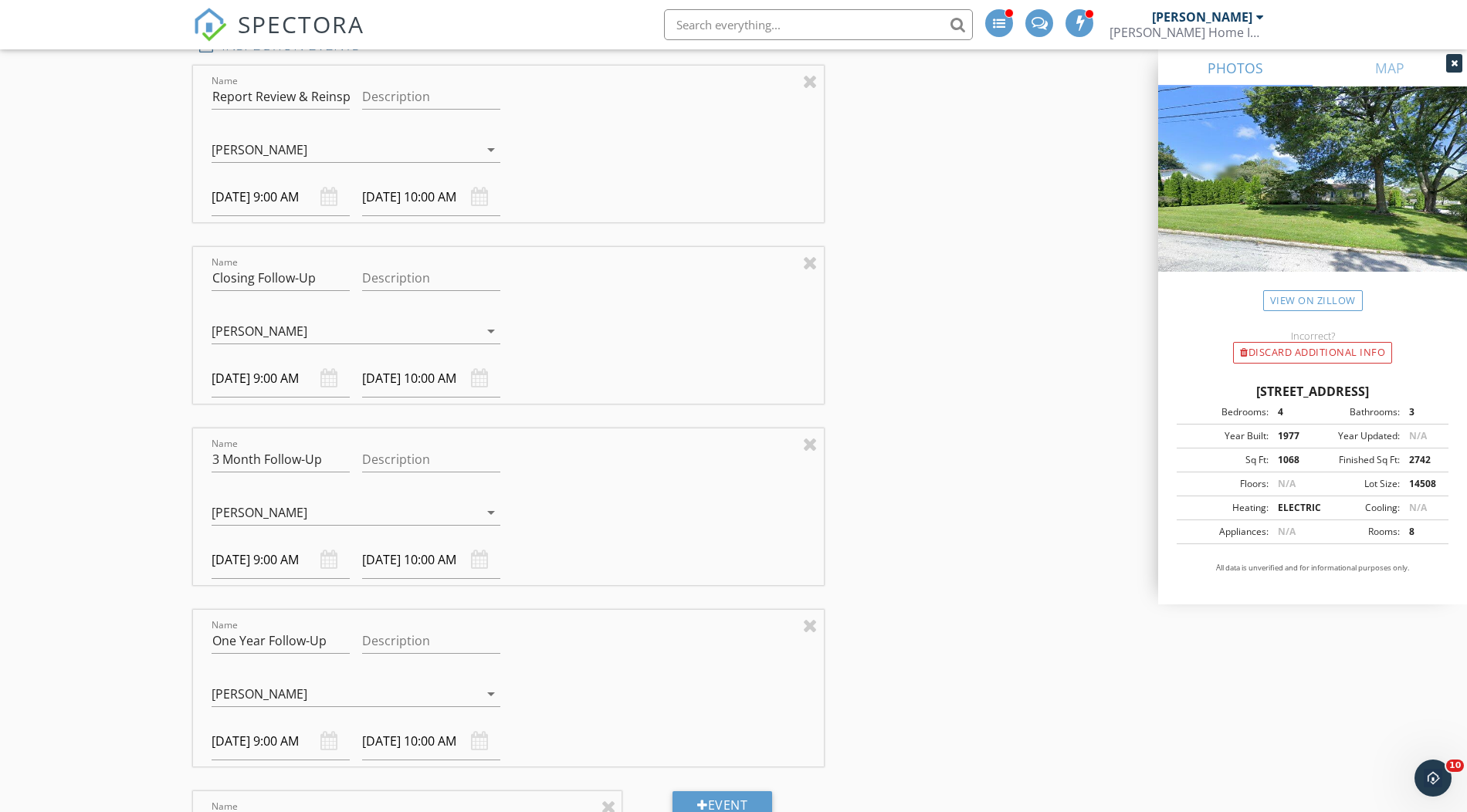
click at [237, 550] on input "09/29/2025 9:00 AM" at bounding box center [280, 560] width 138 height 38
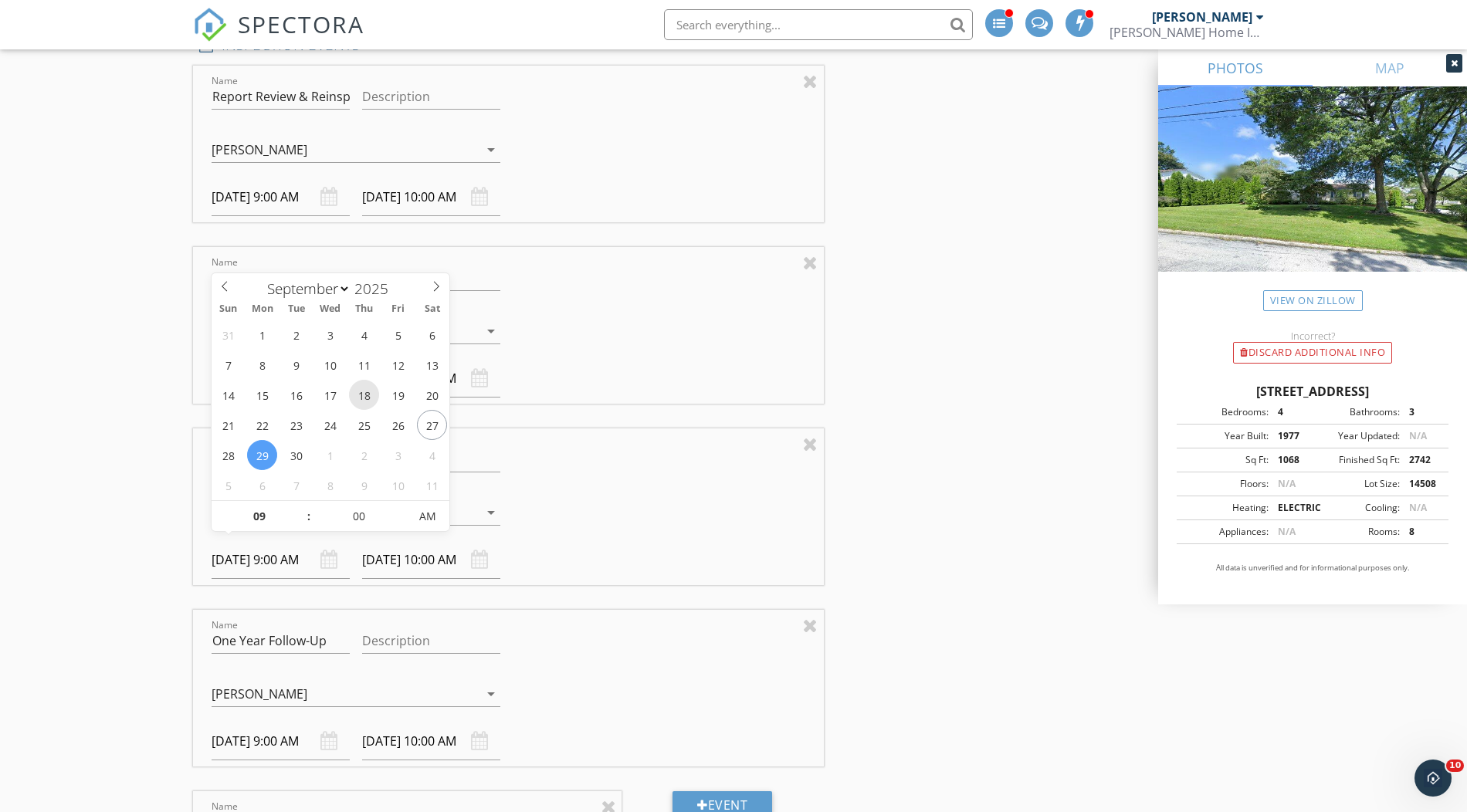
scroll to position [1910, 0]
drag, startPoint x: 63, startPoint y: 344, endPoint x: 84, endPoint y: 353, distance: 22.8
click at [65, 344] on div "New Inspection Click here to use the New Order Form INSPECTOR(S) check_box Greg…" at bounding box center [734, 327] width 1467 height 4293
click at [250, 543] on input "09/29/2025 9:00 AM" at bounding box center [280, 562] width 138 height 38
click at [439, 287] on icon at bounding box center [436, 289] width 11 height 11
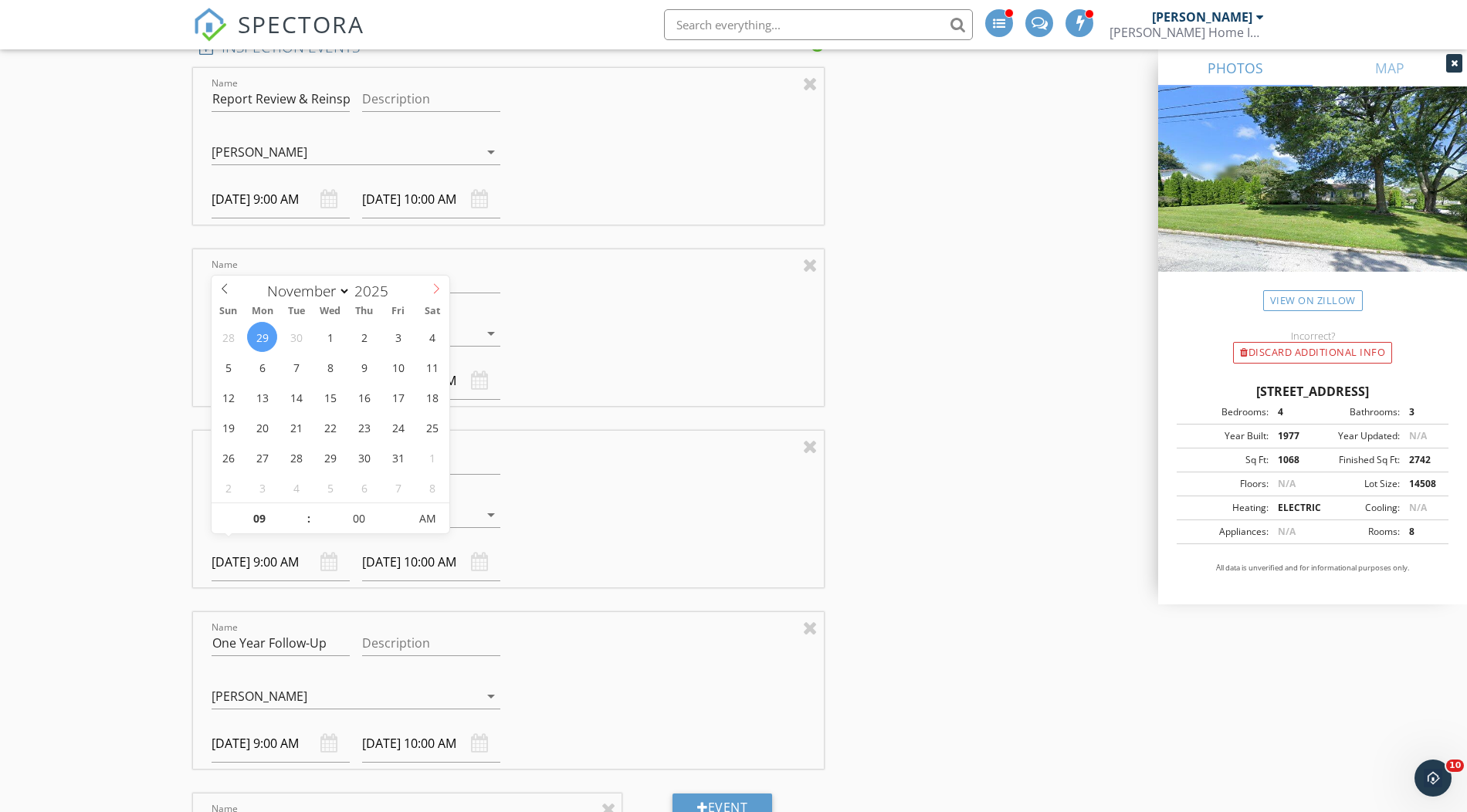
click at [439, 287] on icon at bounding box center [436, 289] width 11 height 11
select select "11"
click at [440, 291] on icon at bounding box center [436, 289] width 11 height 11
type input "2026"
click at [440, 291] on icon at bounding box center [436, 289] width 11 height 11
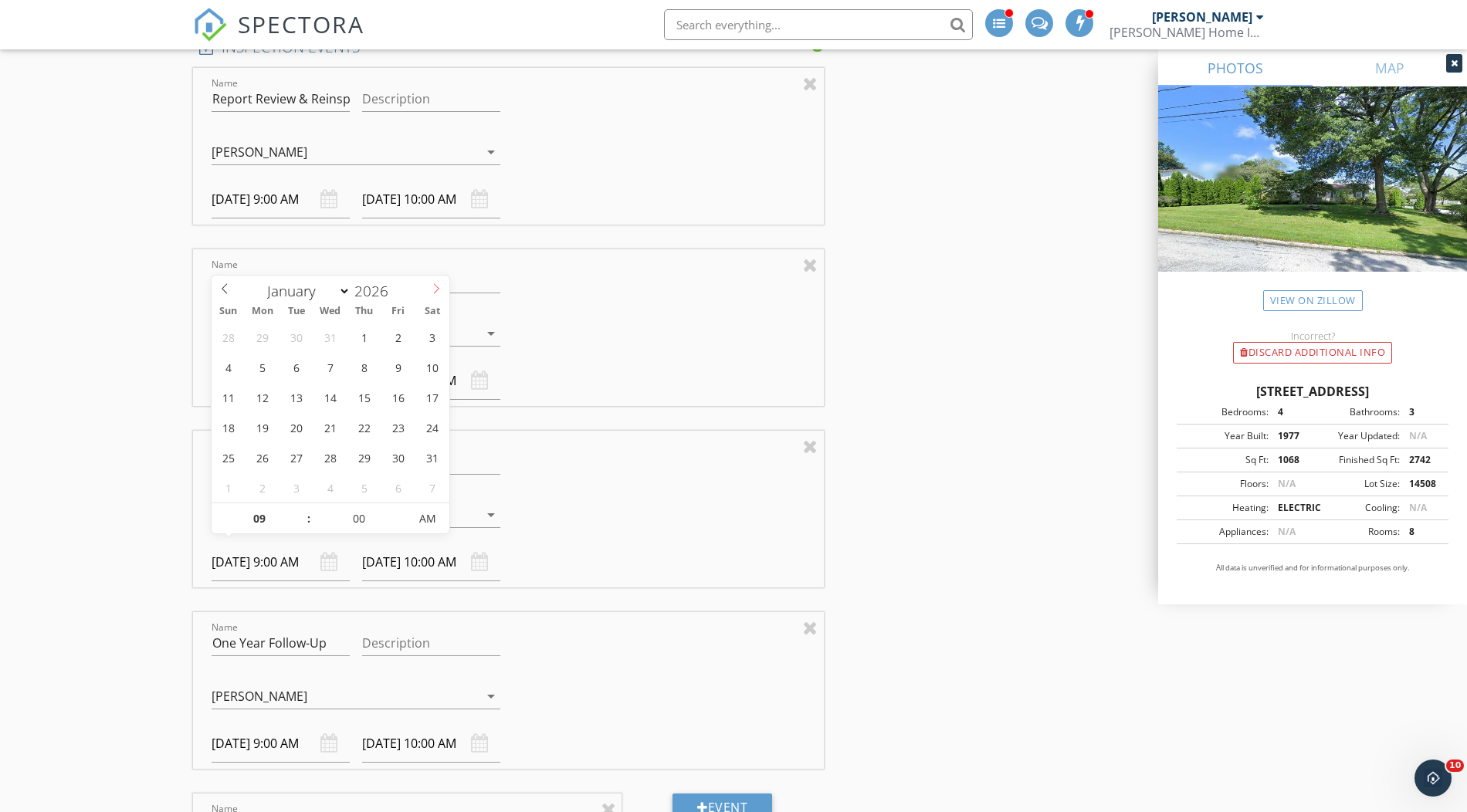
select select "1"
click at [440, 291] on icon at bounding box center [436, 289] width 11 height 11
type input "[DATE] 9:00 AM"
type input "[DATE] 10:00 AM"
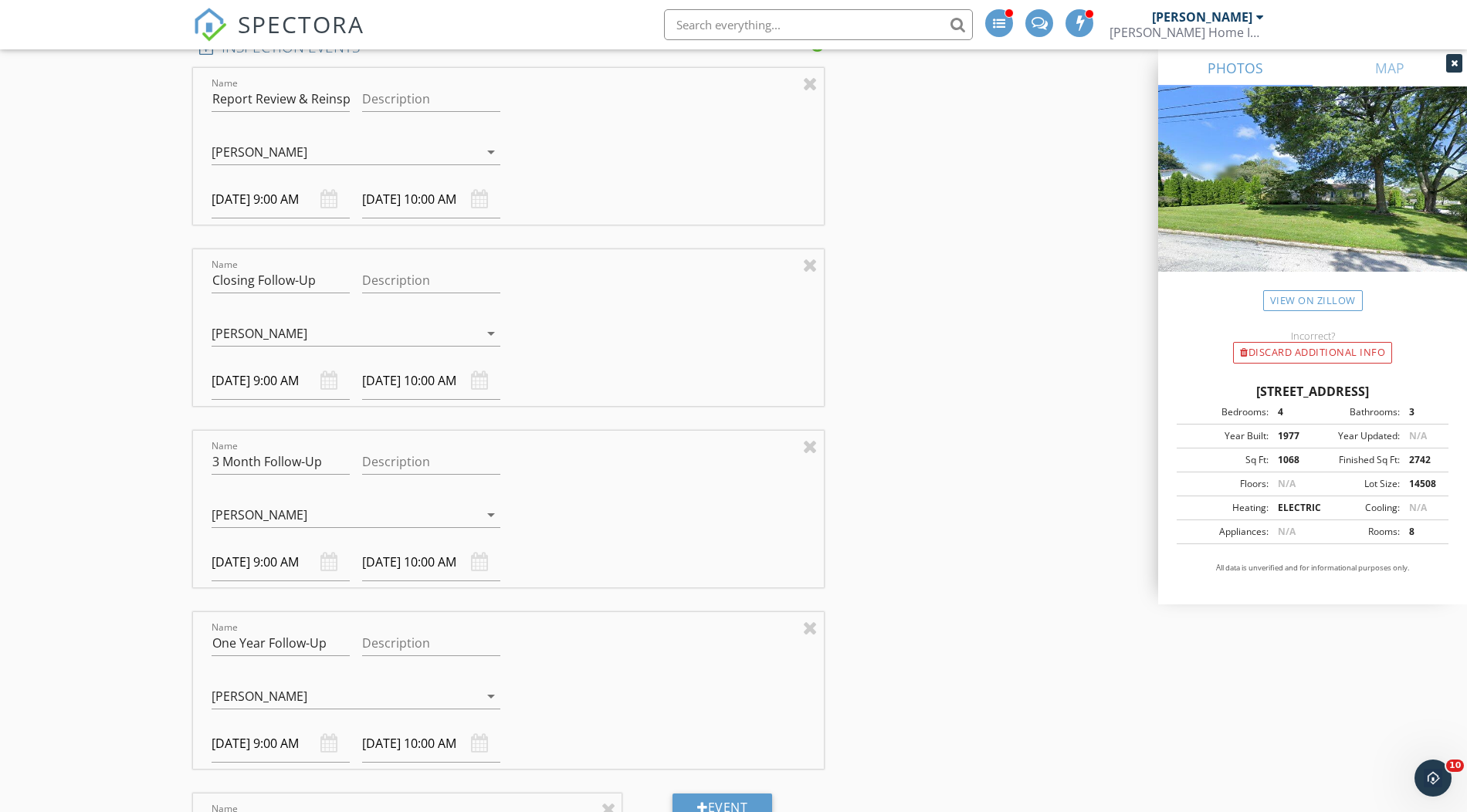
click at [130, 396] on div "New Inspection Click here to use the New Order Form INSPECTOR(S) check_box Greg…" at bounding box center [734, 327] width 1467 height 4293
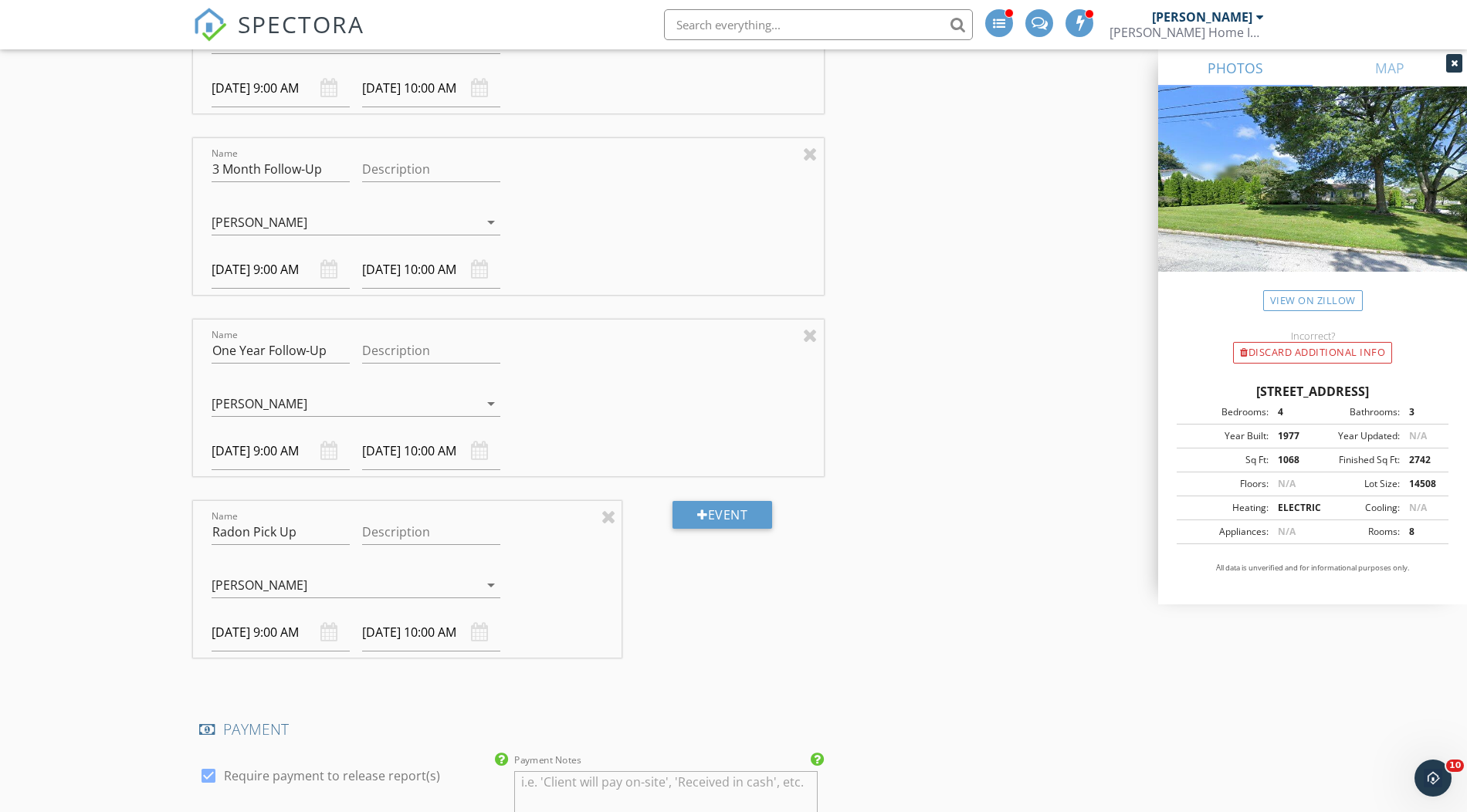
scroll to position [2206, 0]
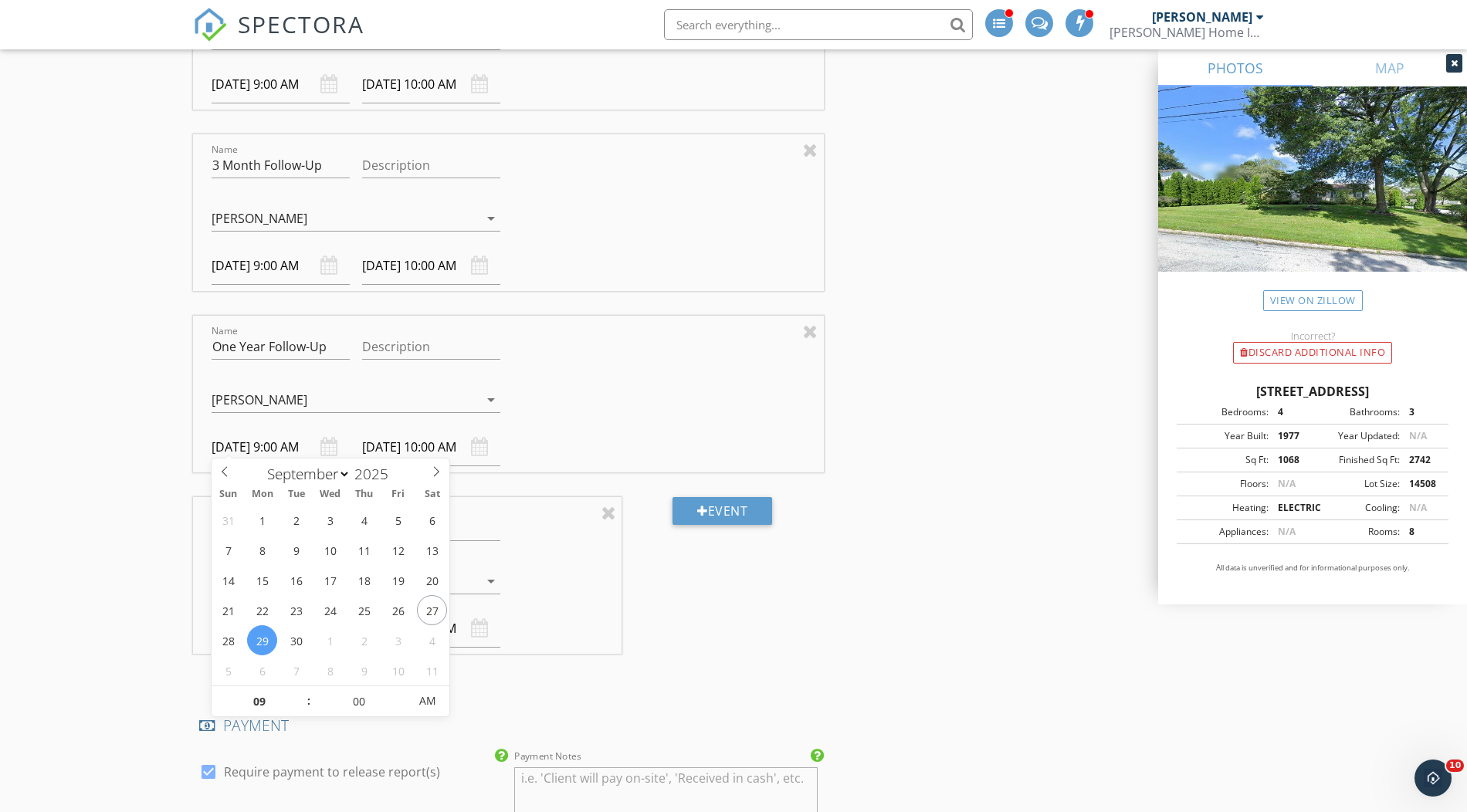
click at [250, 435] on input "09/29/2025 9:00 AM" at bounding box center [280, 447] width 138 height 38
type input "2026"
click at [401, 465] on span at bounding box center [396, 469] width 11 height 10
type input "[DATE] 9:00 AM"
type input "[DATE] 10:00 AM"
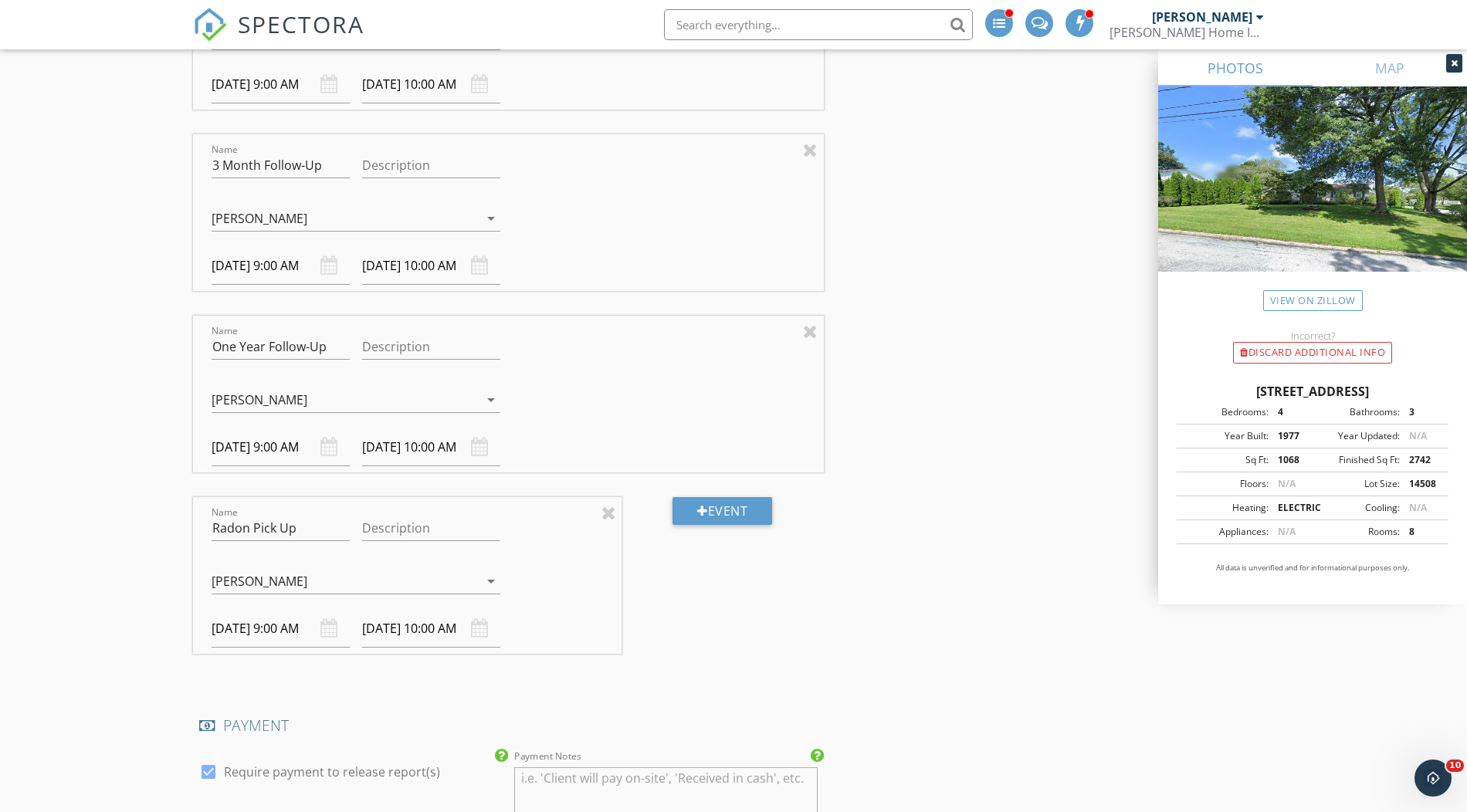
click at [46, 537] on div "New Inspection Click here to use the New Order Form INSPECTOR(S) check_box Greg…" at bounding box center [734, 31] width 1467 height 4293
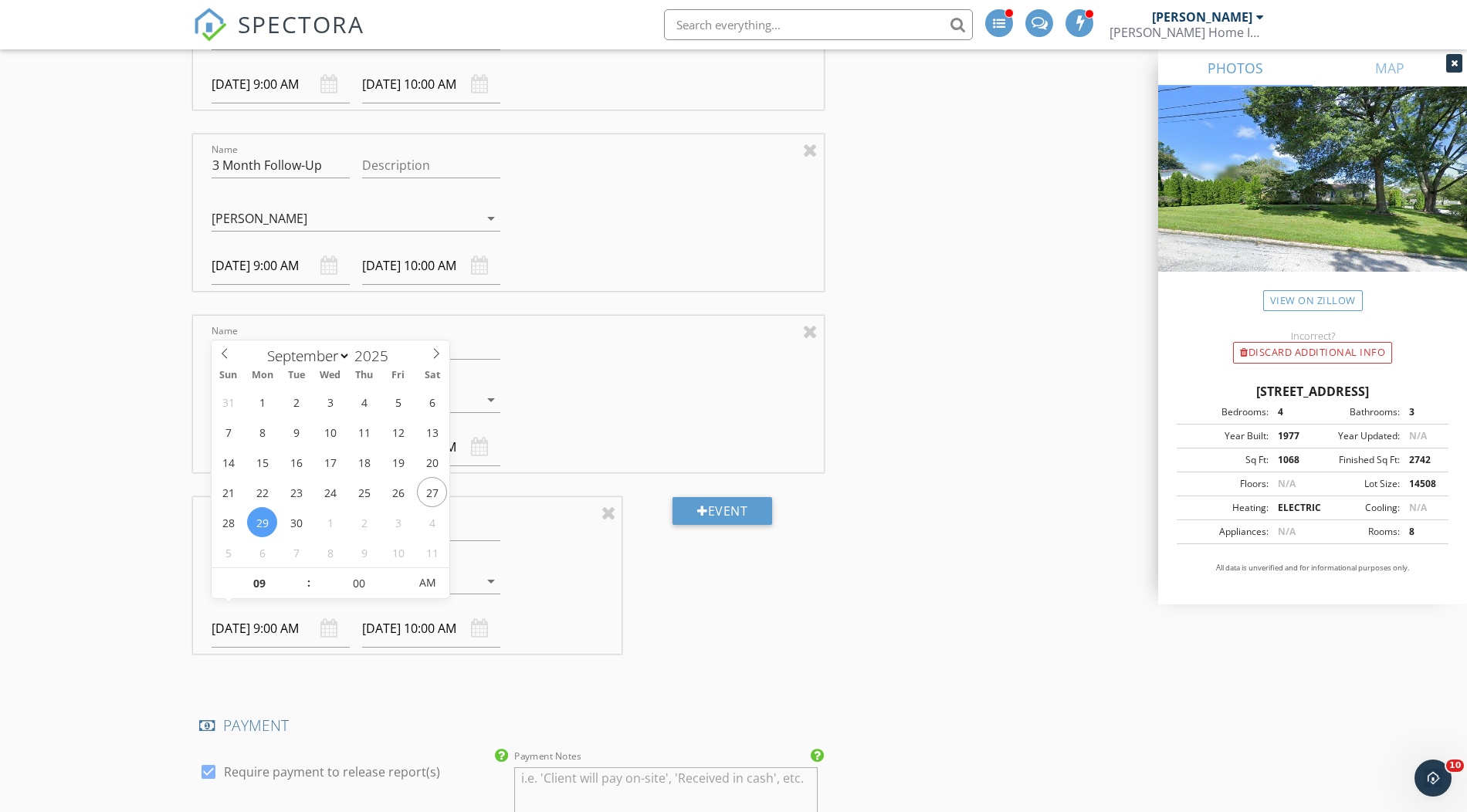
click at [242, 610] on input "09/29/2025 9:00 AM" at bounding box center [280, 628] width 138 height 38
select select "9"
type input "[DATE] 9:00 AM"
type input "[DATE] 10:00 AM"
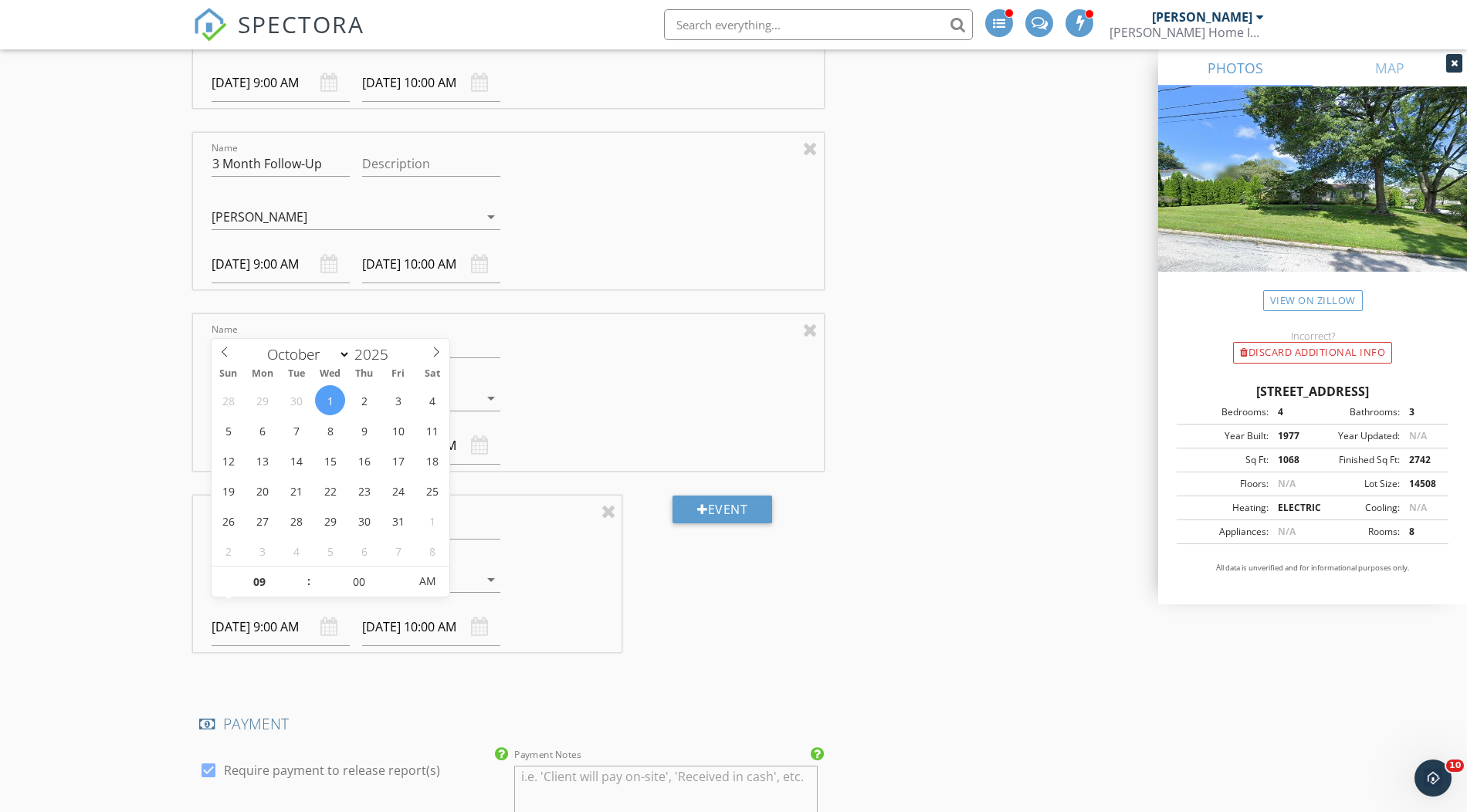
click at [87, 484] on div "New Inspection Click here to use the New Order Form INSPECTOR(S) check_box Greg…" at bounding box center [734, 29] width 1467 height 4293
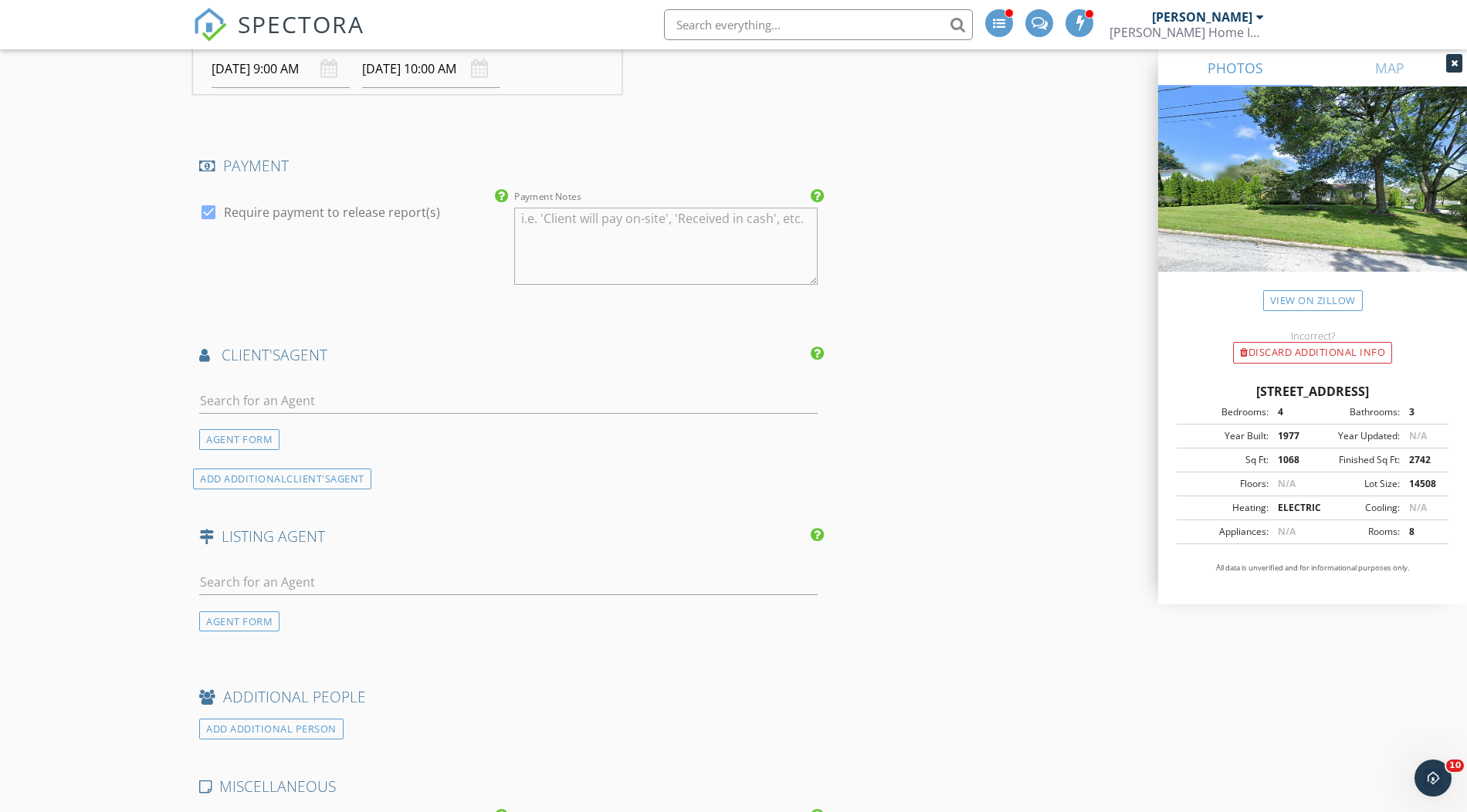
scroll to position [2768, 0]
click at [259, 385] on input "text" at bounding box center [508, 398] width 618 height 25
click at [297, 390] on input "text" at bounding box center [508, 398] width 618 height 25
type input "darr"
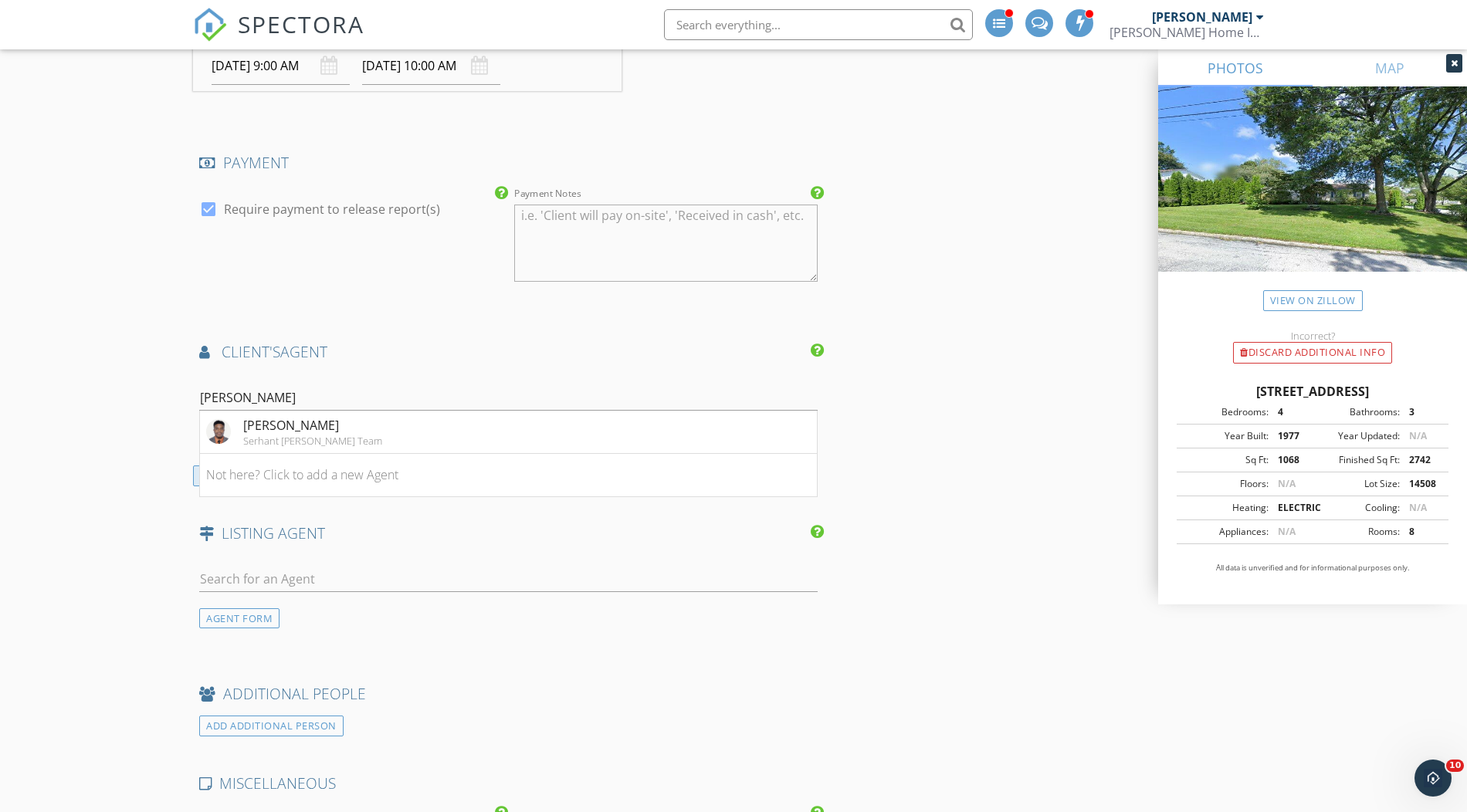
drag, startPoint x: 321, startPoint y: 421, endPoint x: 216, endPoint y: 418, distance: 105.0
click at [321, 421] on div "[PERSON_NAME]" at bounding box center [313, 425] width 139 height 19
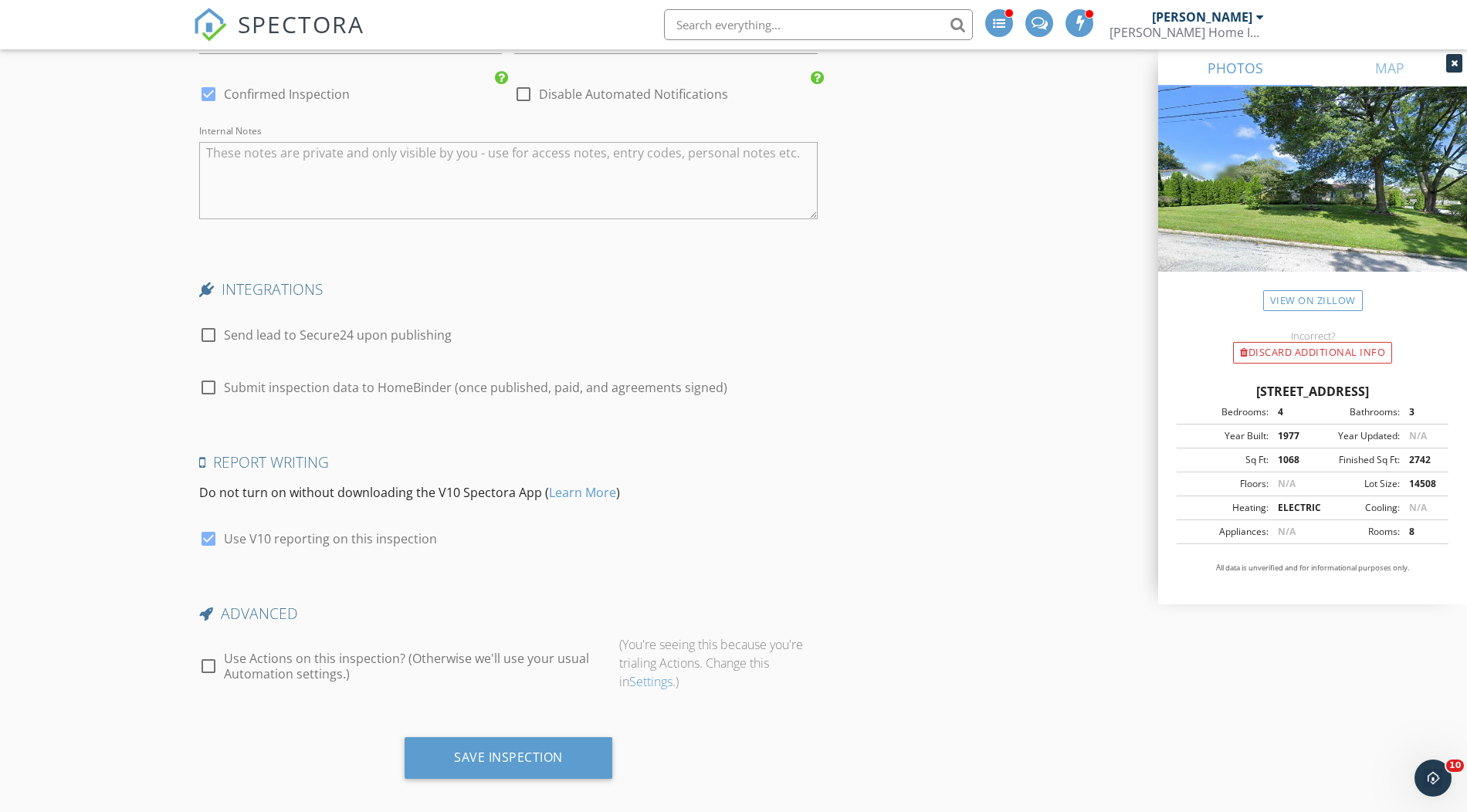
scroll to position [3816, 0]
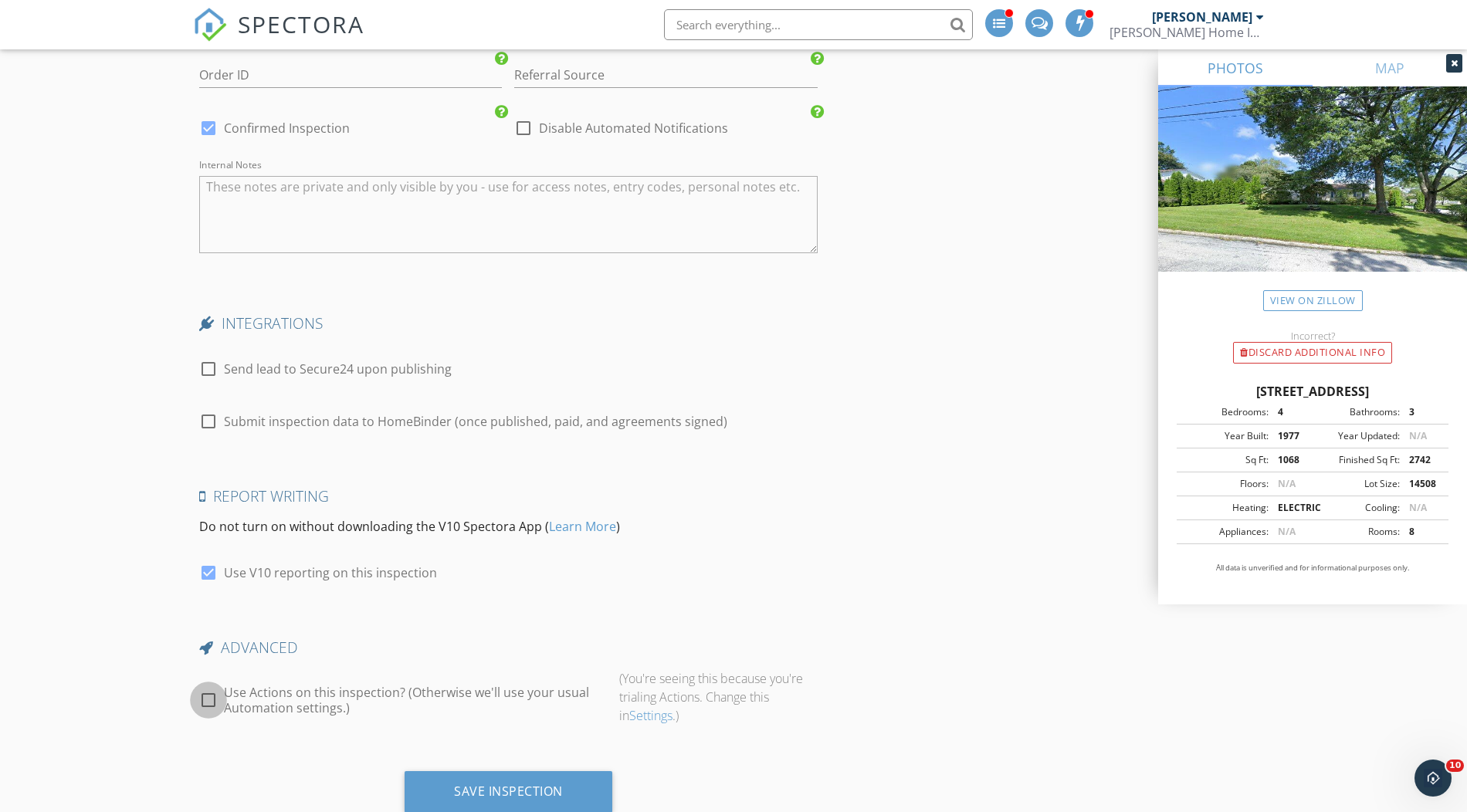
click at [203, 687] on div at bounding box center [208, 699] width 26 height 26
checkbox input "true"
click at [489, 784] on div "Save Inspection" at bounding box center [509, 791] width 208 height 42
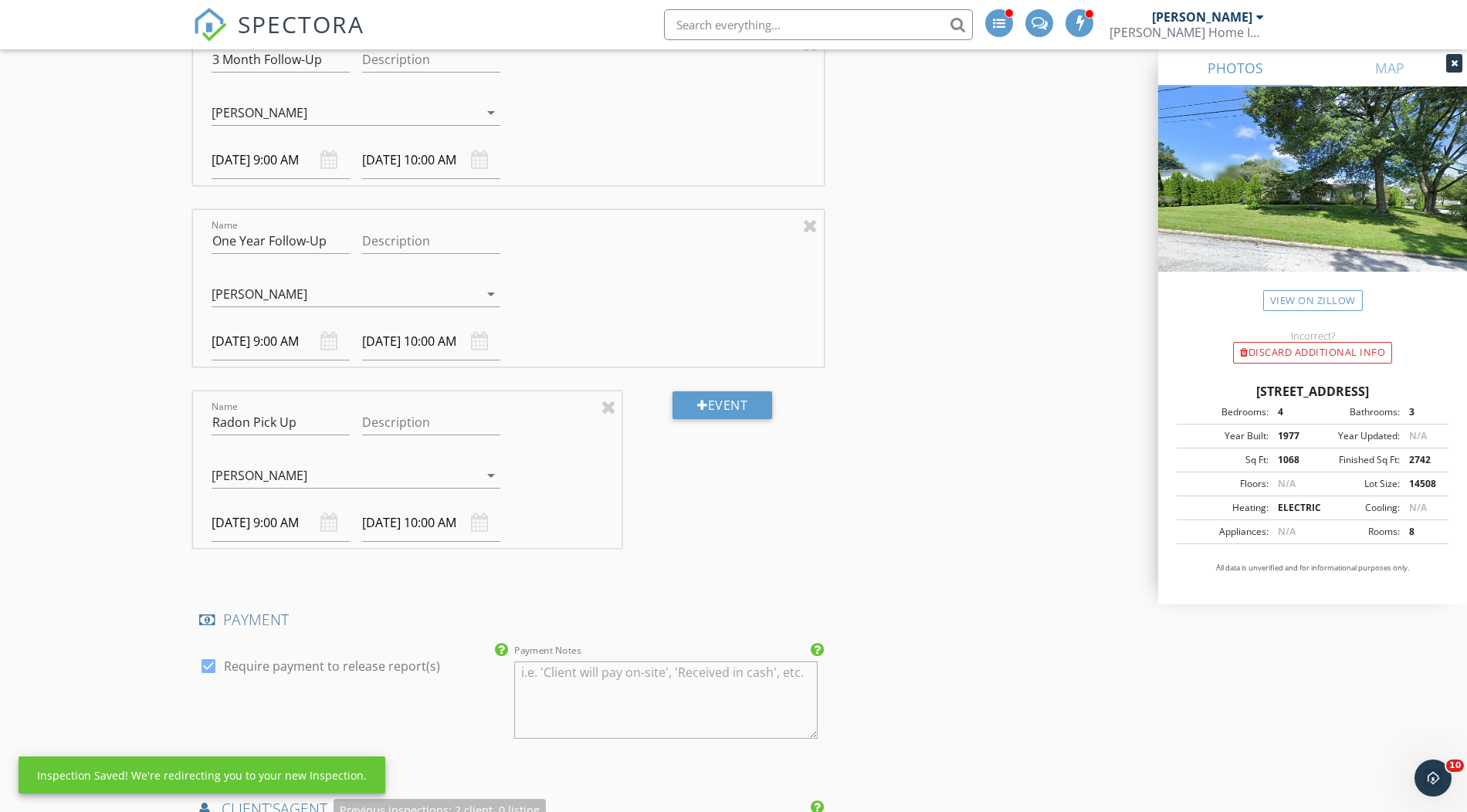
scroll to position [2304, 0]
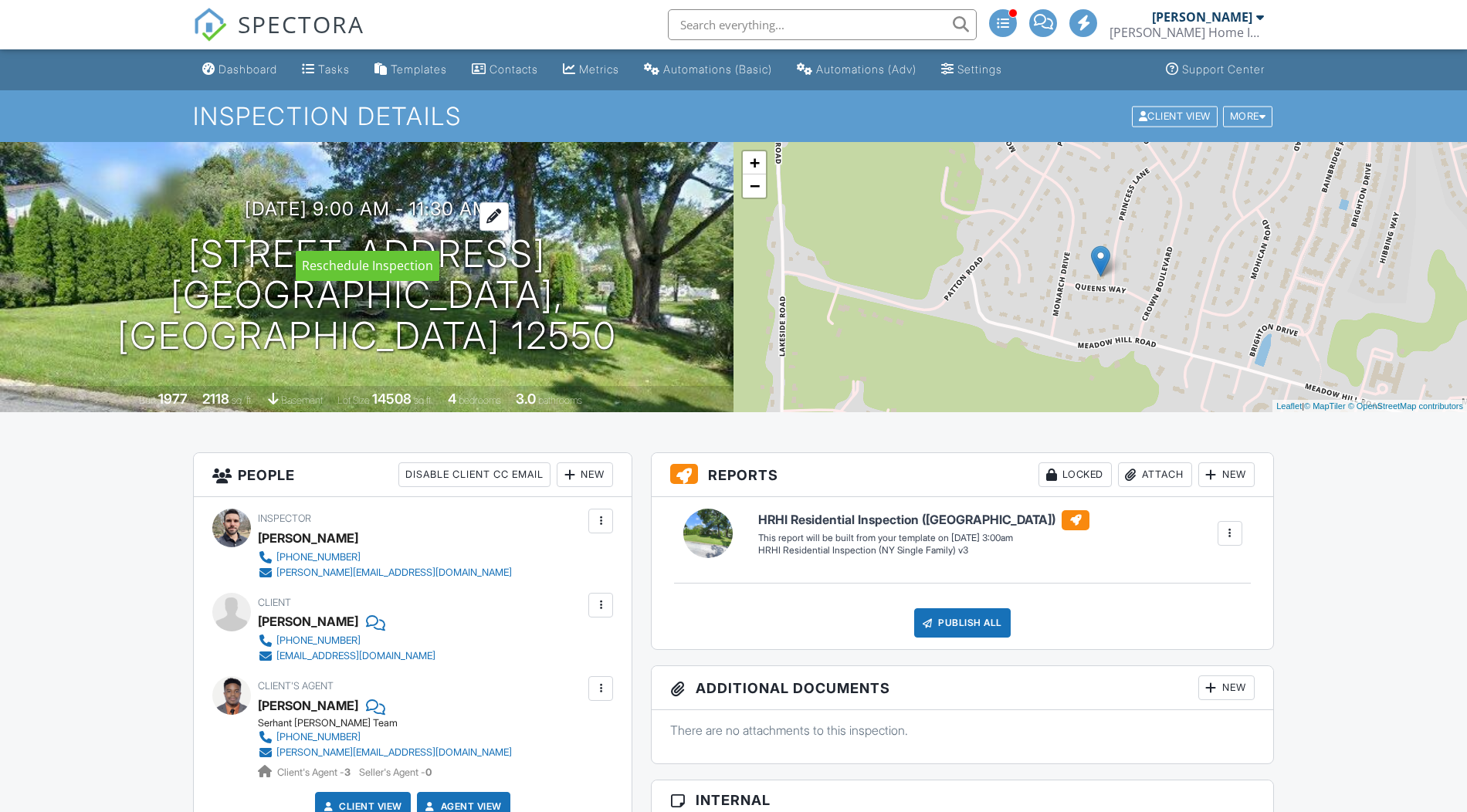
click at [509, 231] on div at bounding box center [494, 217] width 29 height 28
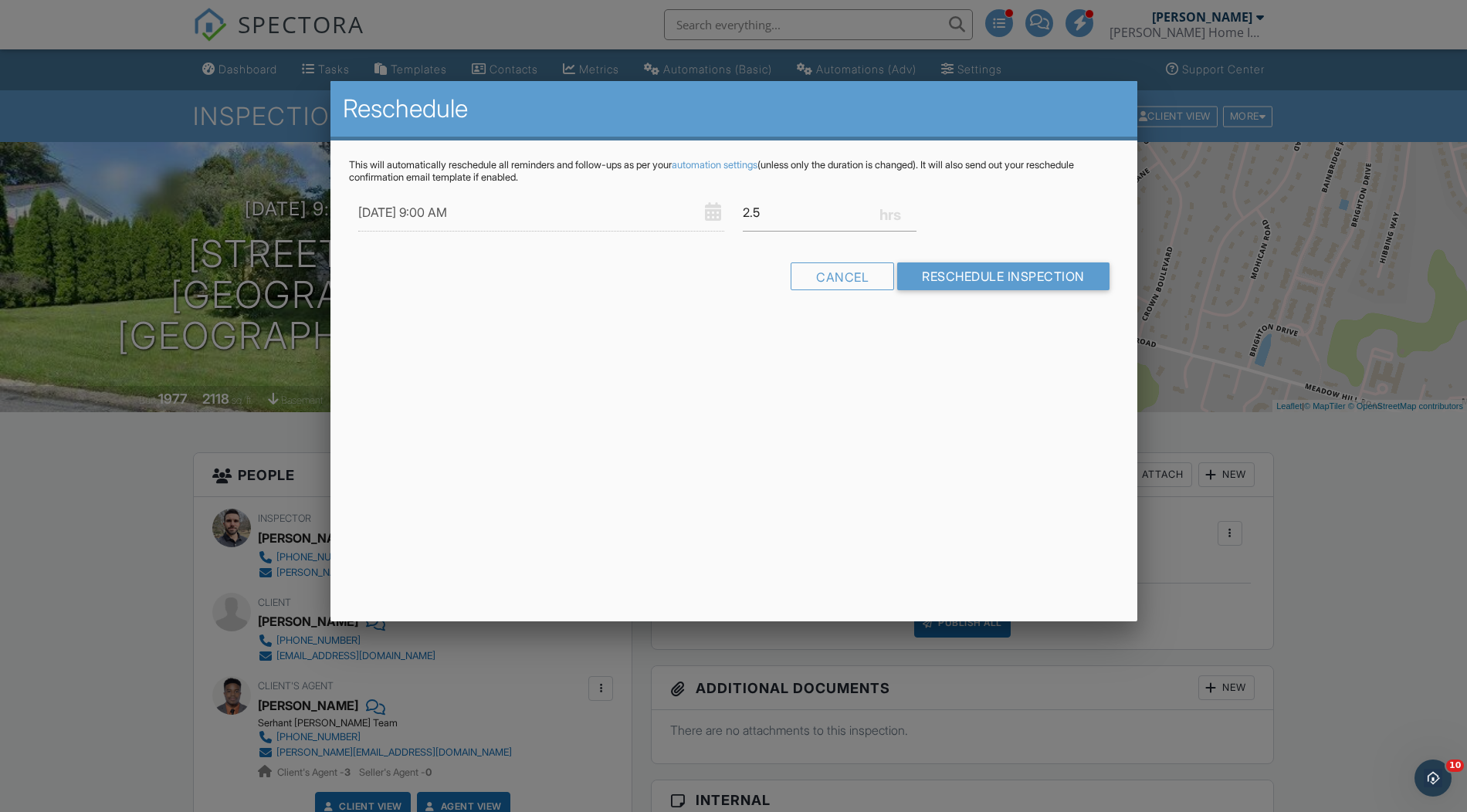
drag, startPoint x: 732, startPoint y: 271, endPoint x: 633, endPoint y: 265, distance: 99.2
click at [727, 269] on div "Cancel Reschedule Inspection" at bounding box center [734, 282] width 770 height 39
click at [434, 210] on input "09/29/2025 9:00 AM" at bounding box center [542, 213] width 367 height 38
click at [826, 275] on div "Cancel" at bounding box center [842, 276] width 103 height 28
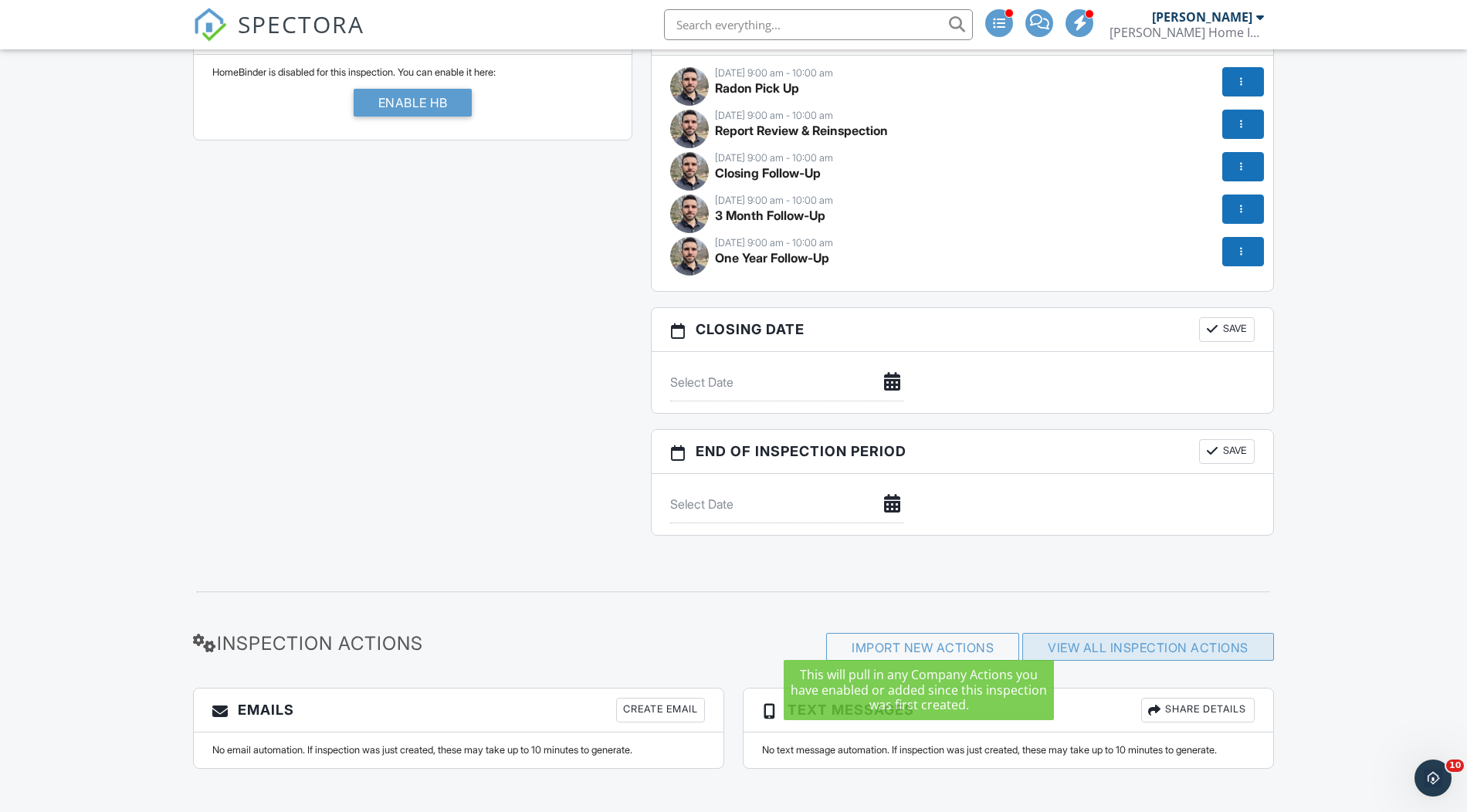
scroll to position [1474, 0]
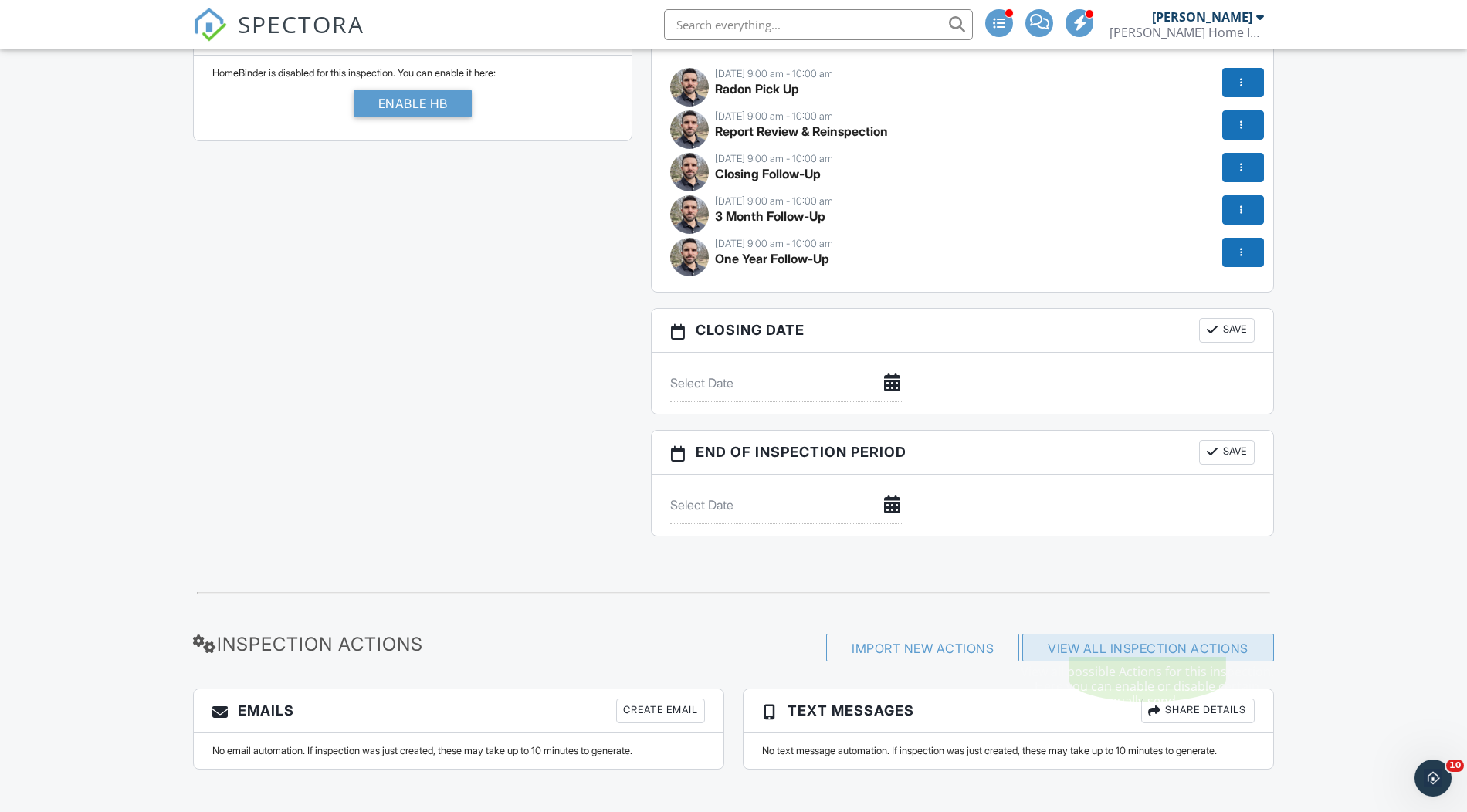
click at [1116, 640] on link "View All Inspection Actions" at bounding box center [1148, 648] width 201 height 16
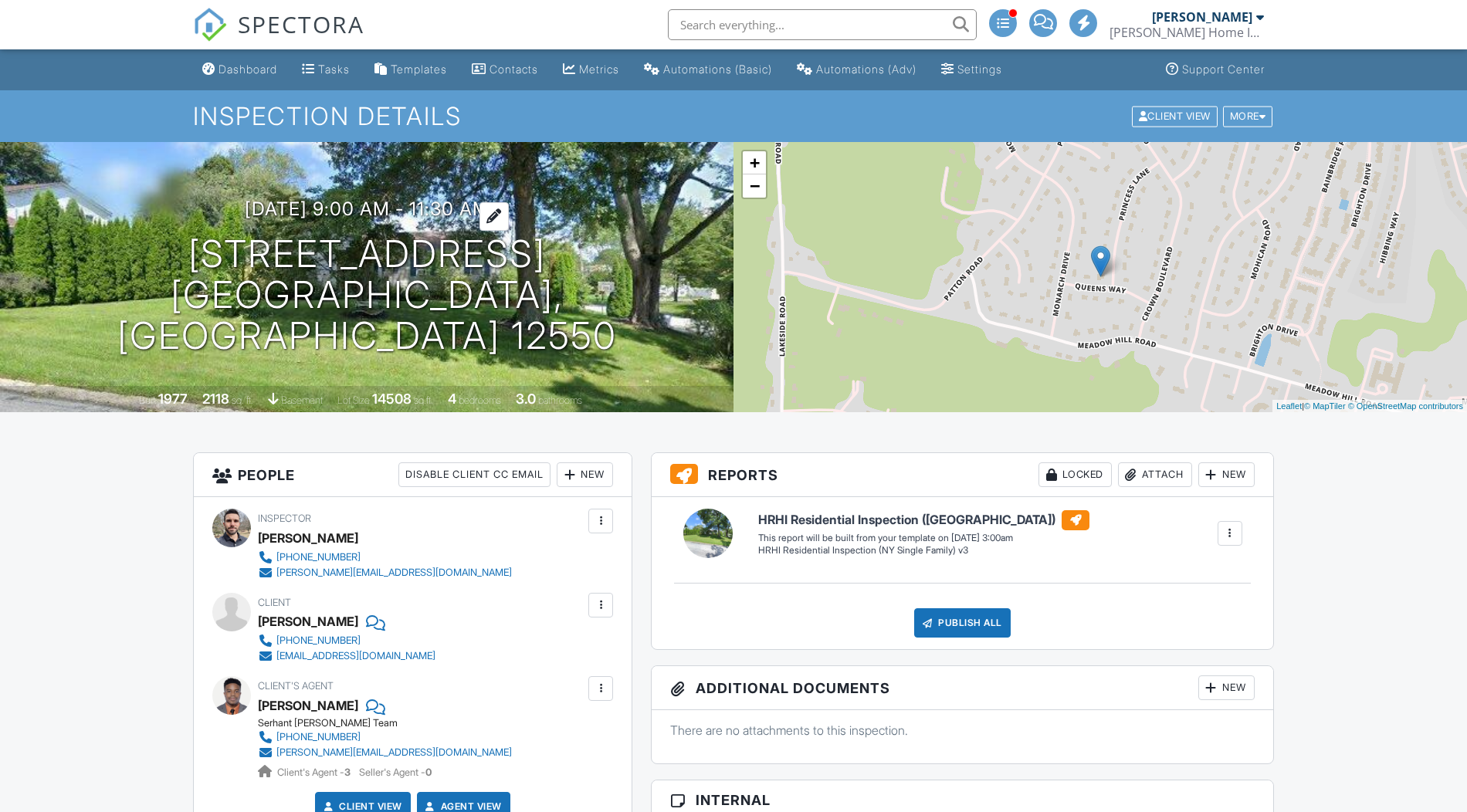
click at [350, 219] on h3 "[DATE] 9:00 am - 11:30 am" at bounding box center [367, 209] width 245 height 20
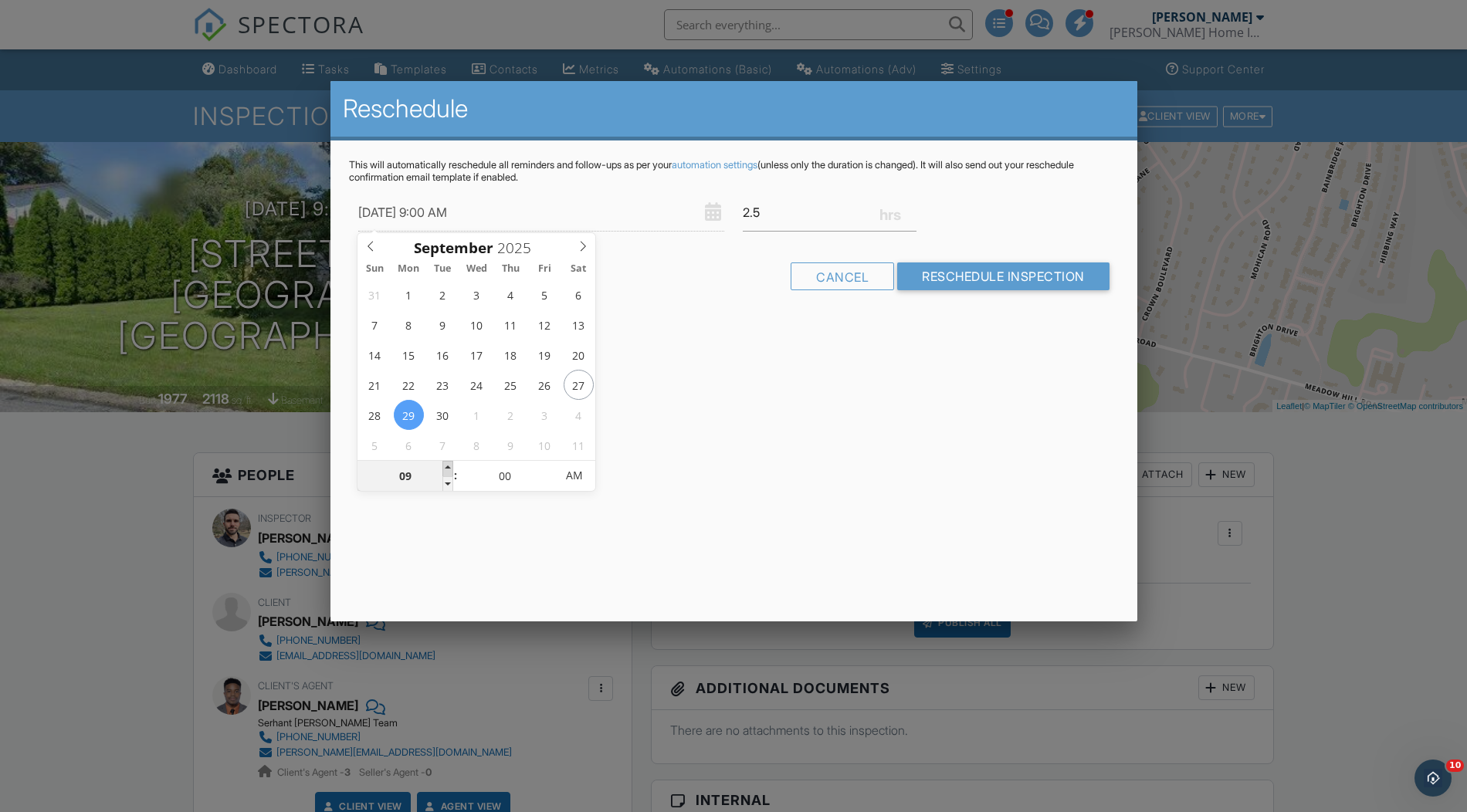
type input "[DATE] 10:00 AM"
type input "10"
click at [451, 465] on span at bounding box center [448, 469] width 11 height 16
type input "[DATE] 11:00 AM"
type input "11"
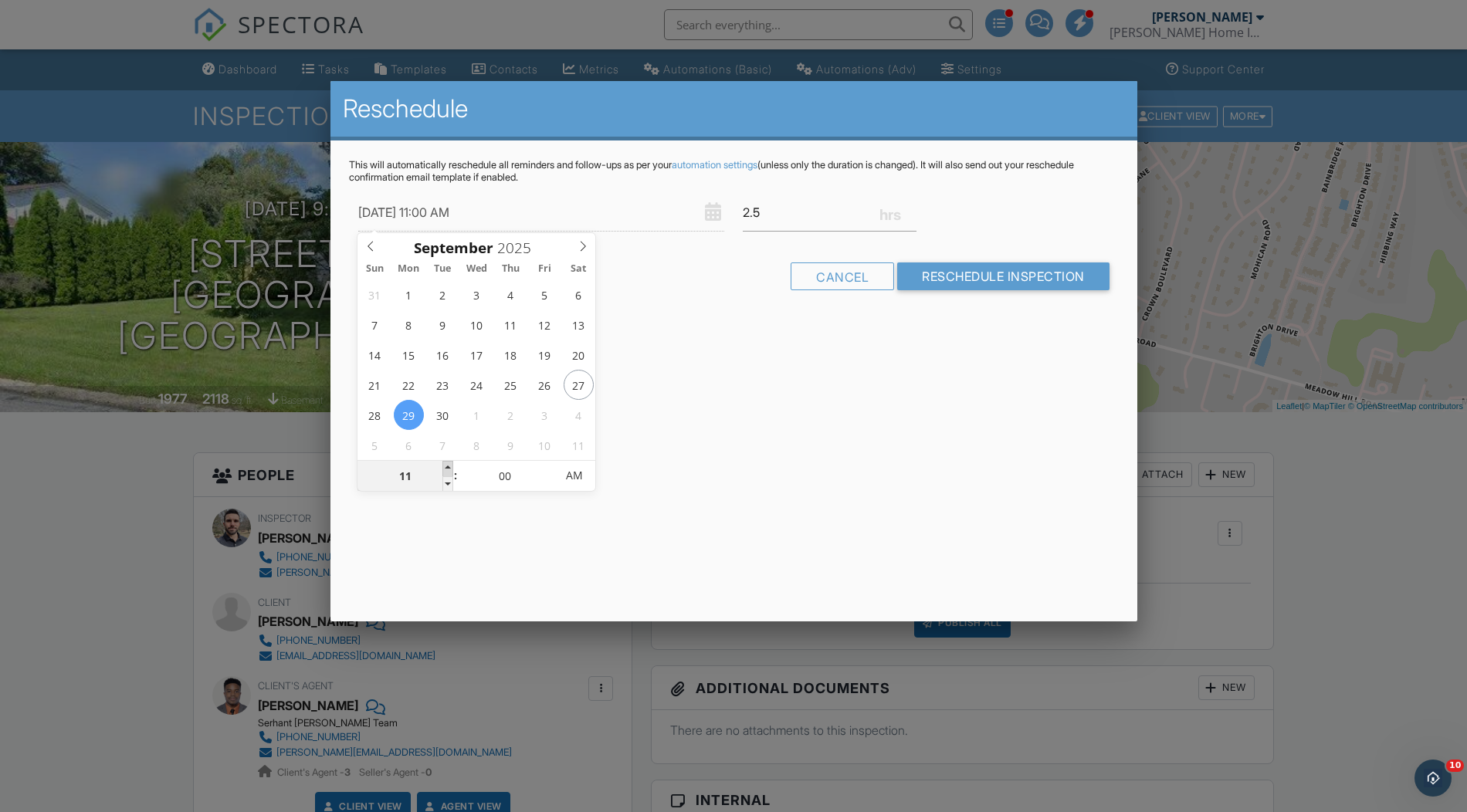
click at [451, 465] on span at bounding box center [448, 469] width 11 height 16
drag, startPoint x: 624, startPoint y: 480, endPoint x: 671, endPoint y: 409, distance: 85.1
click at [624, 480] on div "Reschedule This will automatically reschedule all reminders and follow-ups as p…" at bounding box center [734, 351] width 807 height 540
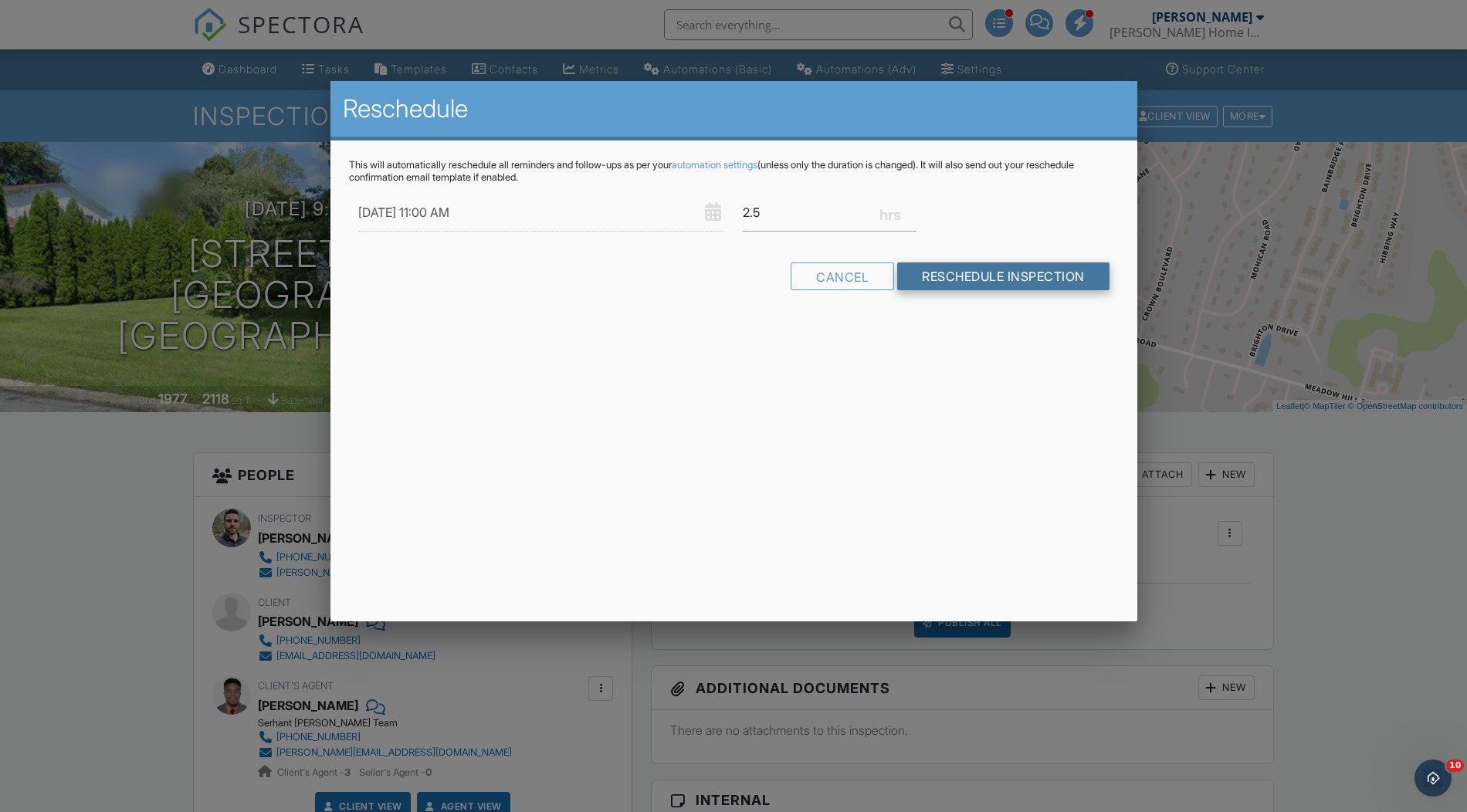
click at [974, 281] on input "Reschedule Inspection" at bounding box center [1004, 276] width 213 height 28
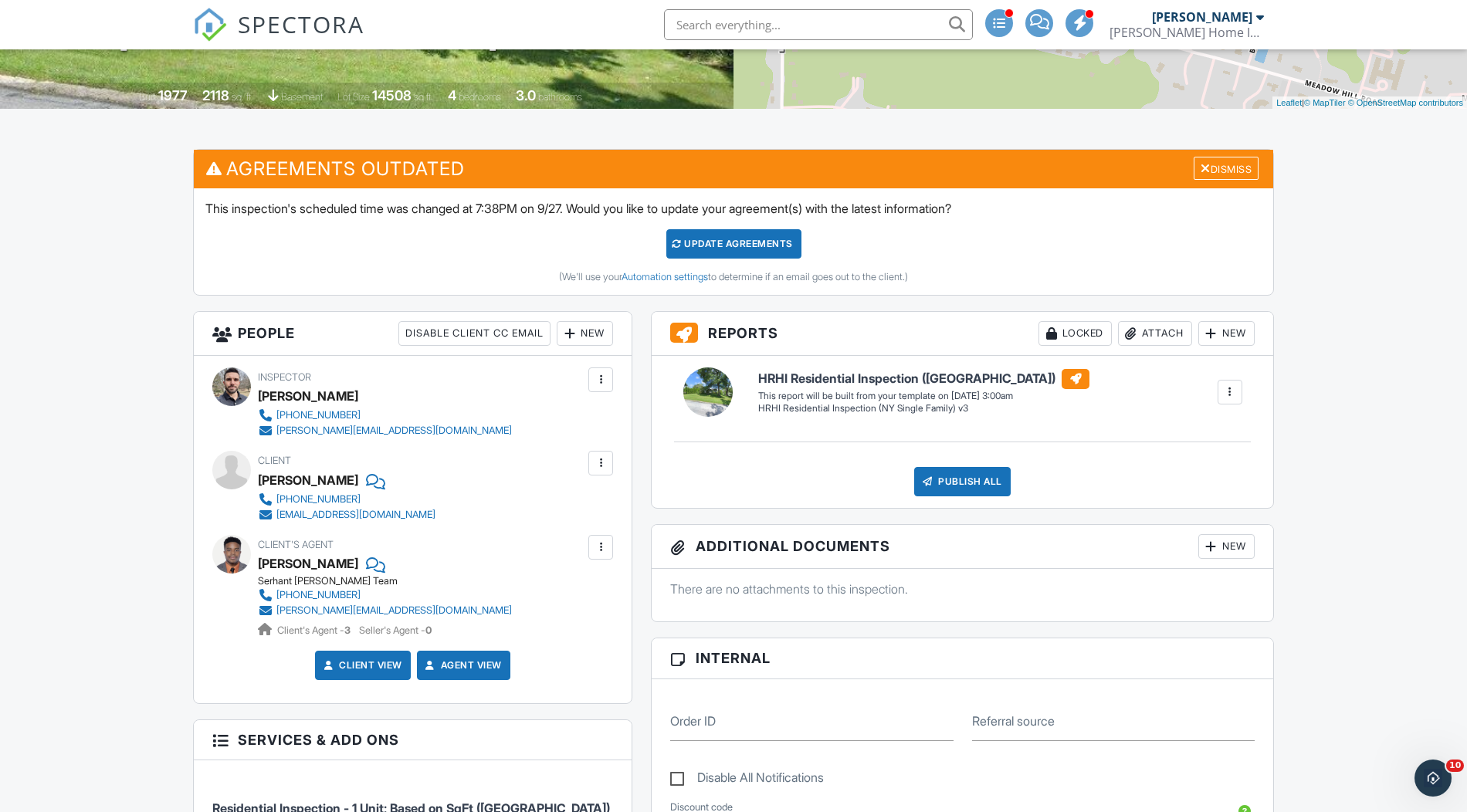
scroll to position [305, 0]
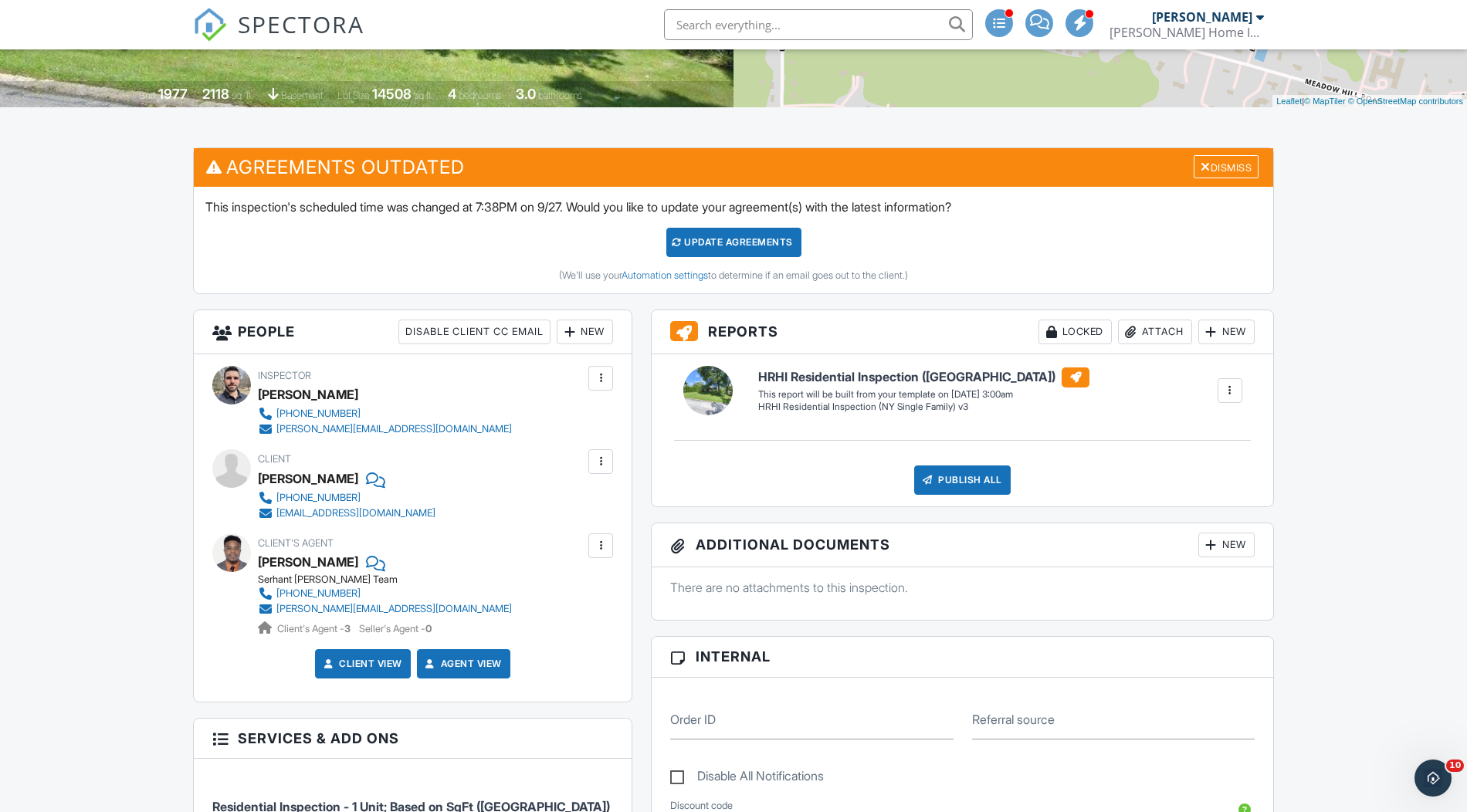
click at [607, 458] on div at bounding box center [601, 462] width 16 height 16
click at [580, 509] on li "Edit" at bounding box center [564, 508] width 79 height 39
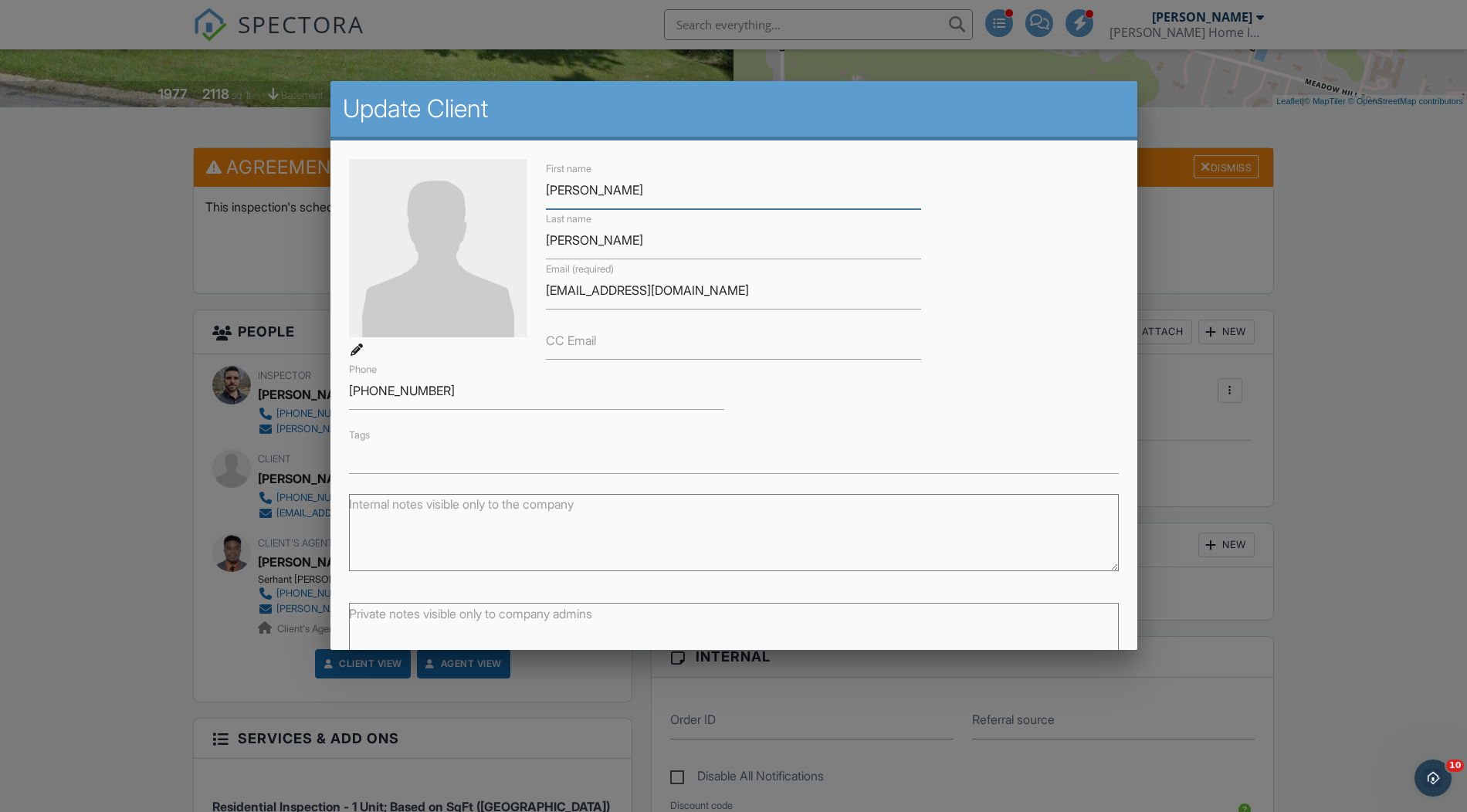
scroll to position [1, 0]
click at [581, 291] on input "[EMAIL_ADDRESS][DOMAIN_NAME]" at bounding box center [734, 290] width 376 height 38
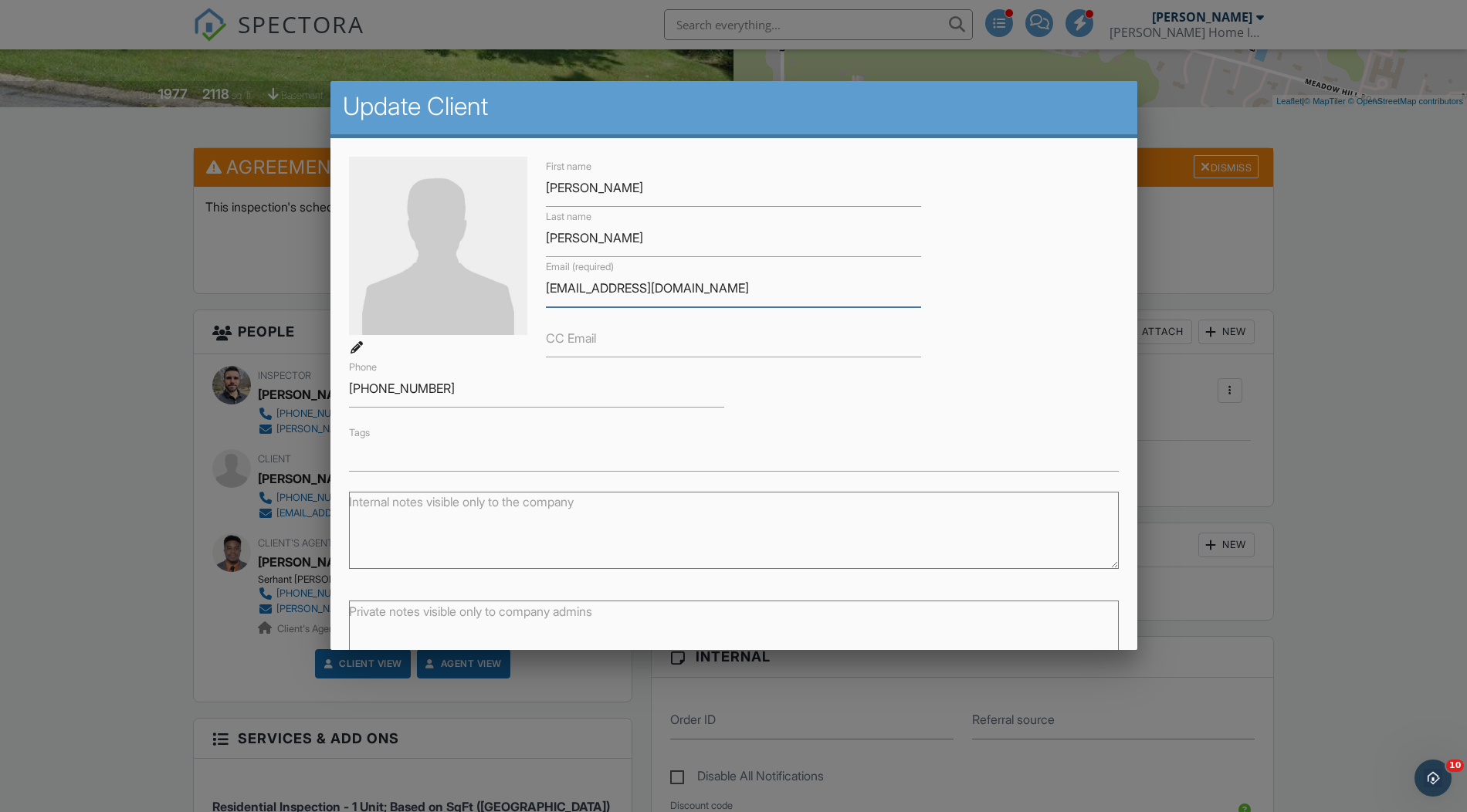
scroll to position [98, 0]
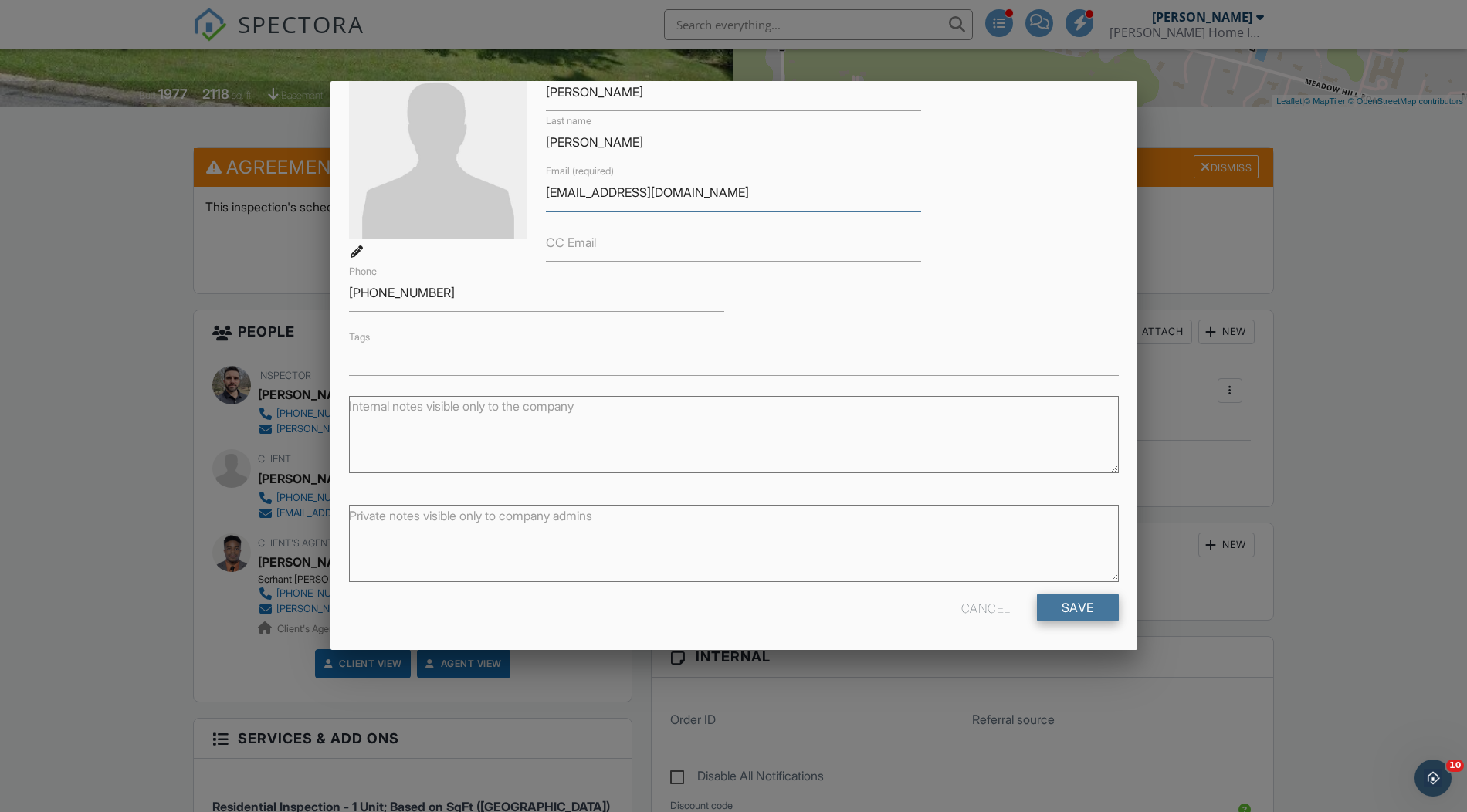
type input "[EMAIL_ADDRESS][DOMAIN_NAME]"
click at [1064, 600] on input "Save" at bounding box center [1078, 607] width 82 height 28
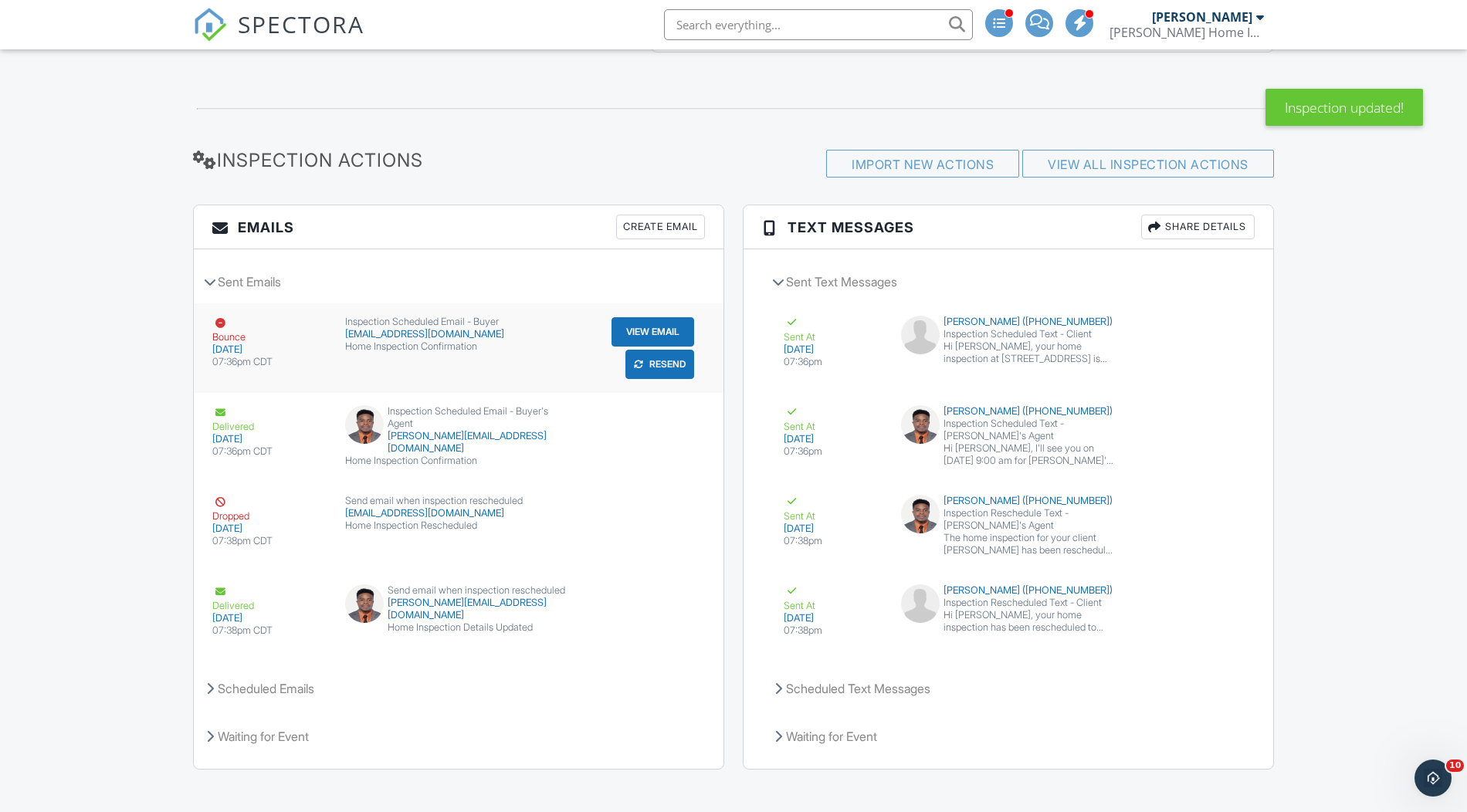
click at [658, 354] on button "Resend" at bounding box center [659, 364] width 69 height 29
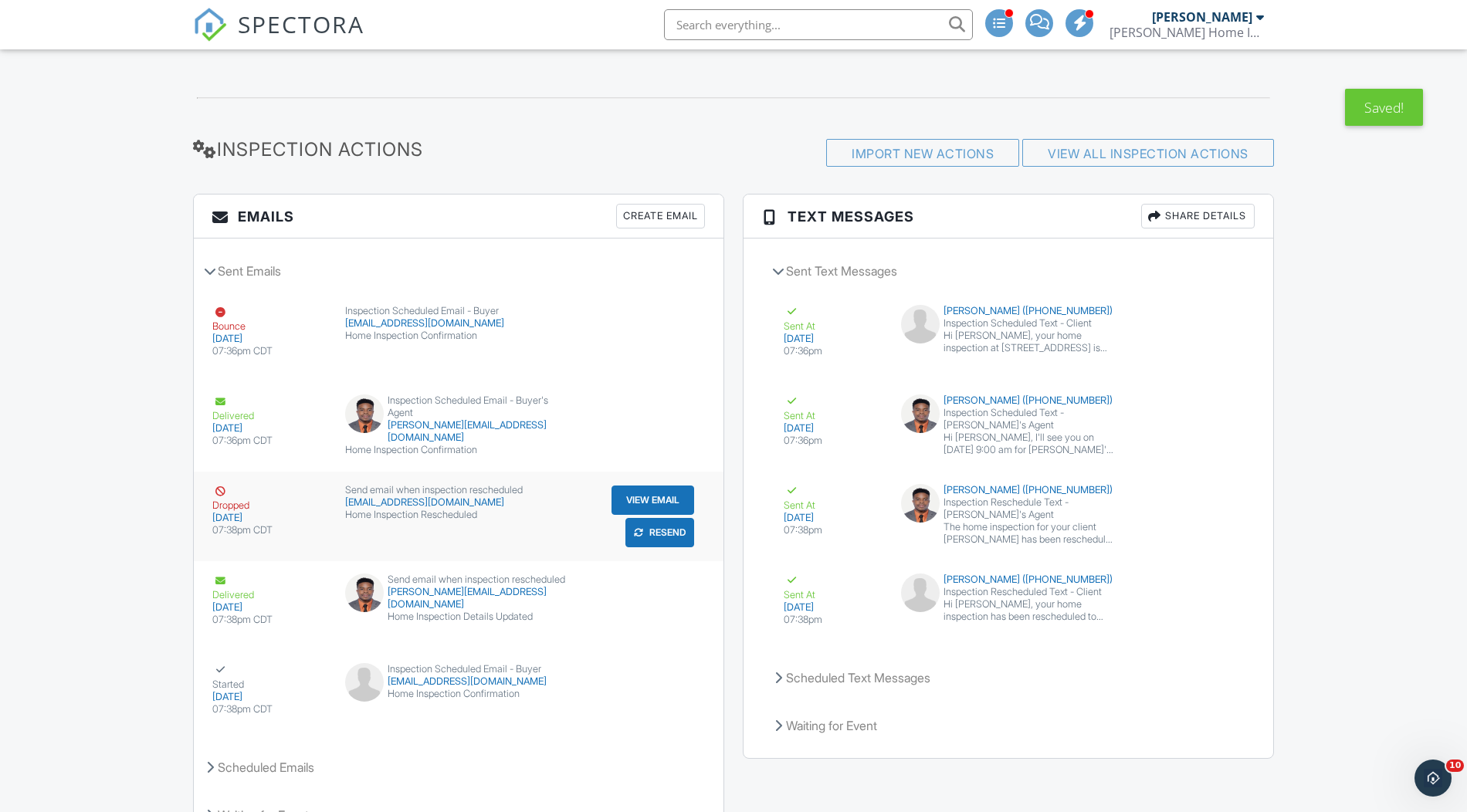
scroll to position [2127, 0]
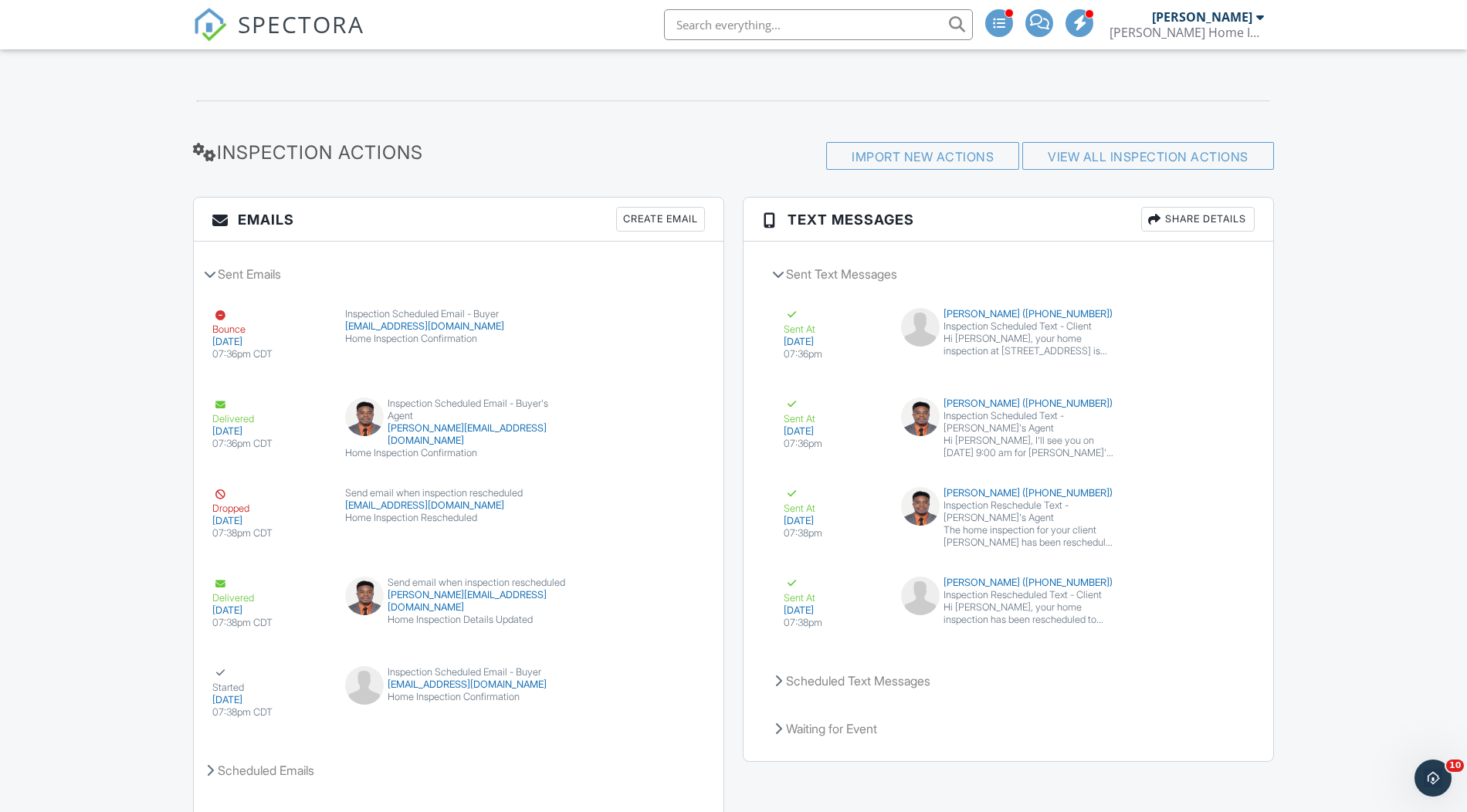
click at [634, 207] on div "Create Email" at bounding box center [660, 219] width 89 height 24
